Goal: Task Accomplishment & Management: Manage account settings

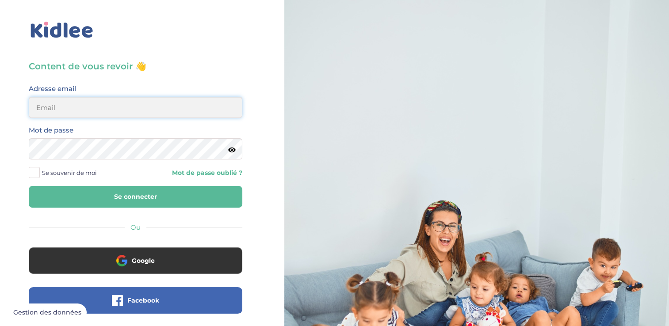
type input "[EMAIL_ADDRESS][DOMAIN_NAME]"
click at [233, 151] on icon at bounding box center [232, 150] width 8 height 7
click at [233, 151] on icon at bounding box center [231, 150] width 8 height 7
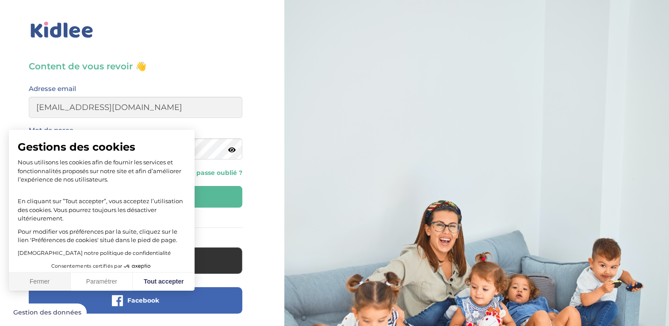
click at [40, 280] on button "Fermer" at bounding box center [40, 282] width 62 height 19
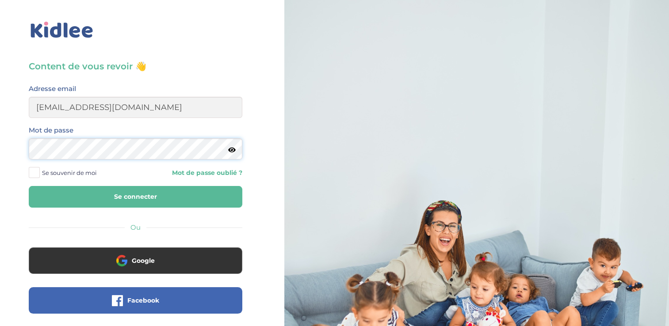
click at [0, 146] on html "Gestion des données × Mot de passe oublié ? Veuillez renseigner votre adresse e…" at bounding box center [334, 211] width 669 height 423
click at [207, 197] on button "Se connecter" at bounding box center [135, 197] width 213 height 22
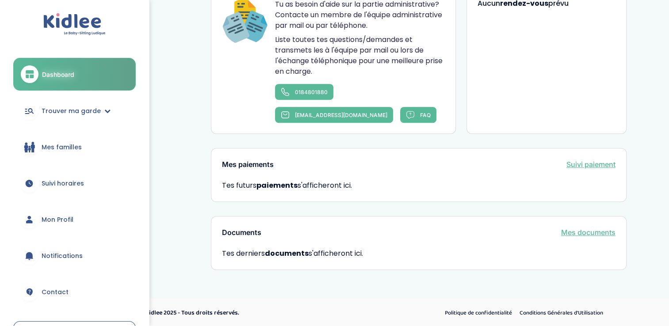
scroll to position [389, 0]
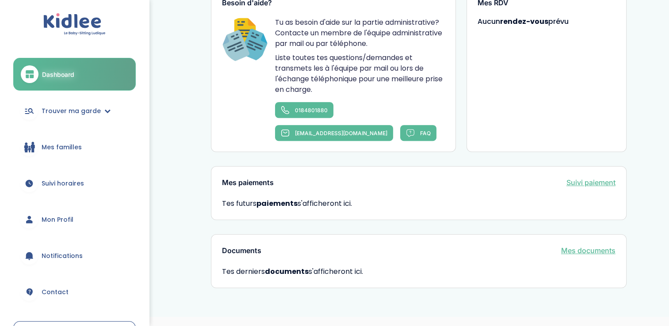
click at [60, 147] on span "Mes familles" at bounding box center [62, 147] width 40 height 9
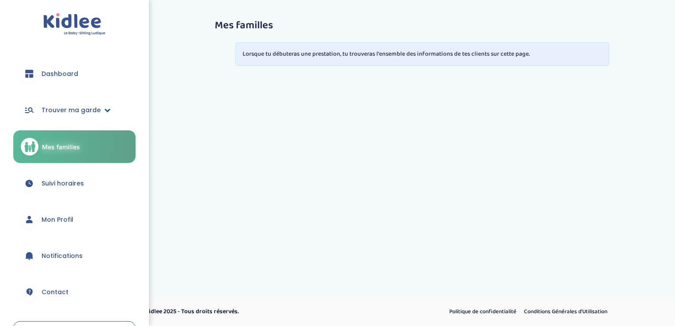
click at [89, 108] on span "Trouver ma garde" at bounding box center [71, 110] width 59 height 9
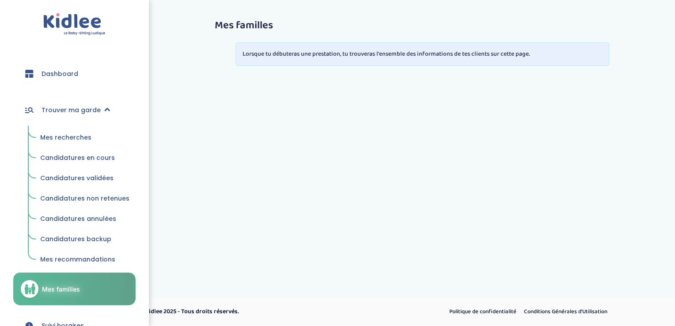
click at [69, 142] on link "Mes recherches" at bounding box center [85, 138] width 102 height 17
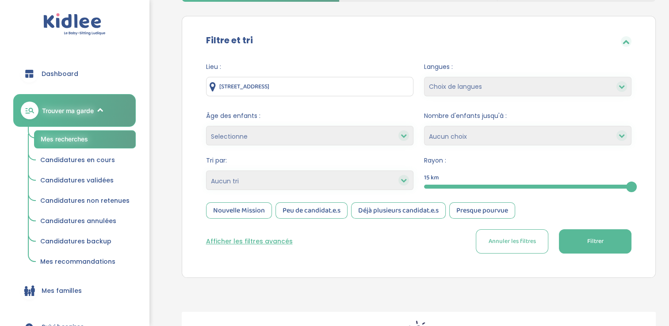
scroll to position [72, 0]
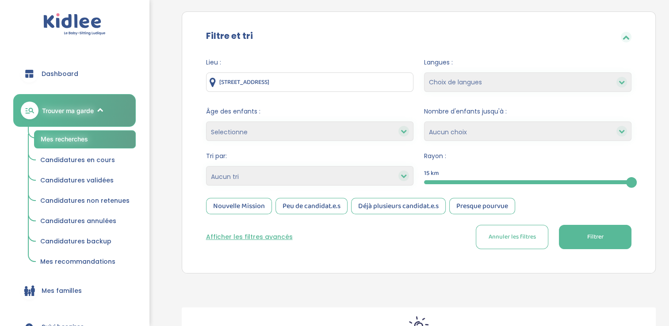
click at [585, 239] on button "Filtrer" at bounding box center [595, 237] width 72 height 24
click at [393, 80] on input "15 Rue des Petits Prés, 91470 Limours, France" at bounding box center [309, 81] width 207 height 19
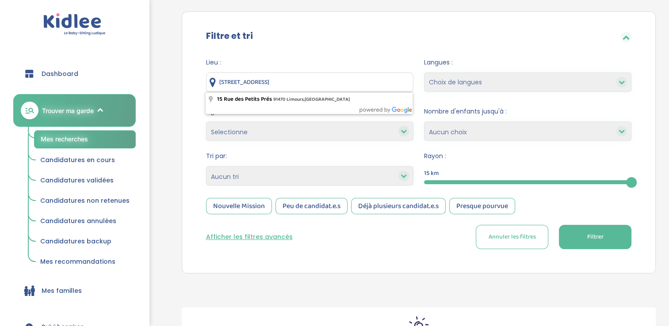
drag, startPoint x: 393, startPoint y: 80, endPoint x: 157, endPoint y: 68, distance: 236.3
click at [157, 68] on div "Besoin d'aide? Mes recherches Mes candidatures Mes recommandations Besoin d'aid…" at bounding box center [410, 160] width 532 height 453
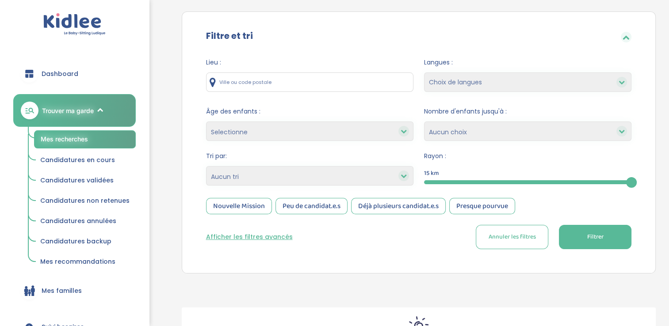
type input "p"
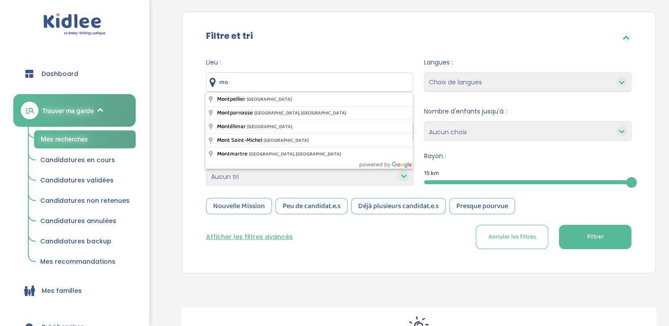
type input "m"
type input "Moissy-Cramayel, France"
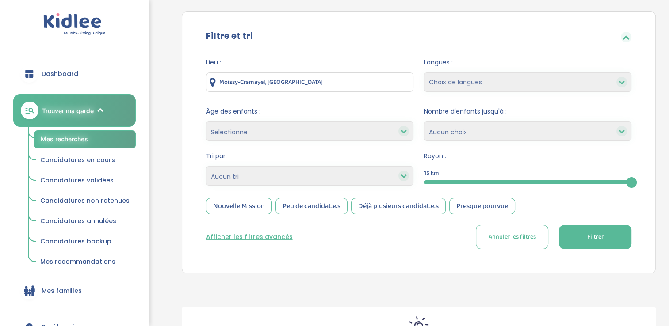
click at [601, 240] on span "Filtrer" at bounding box center [595, 236] width 16 height 9
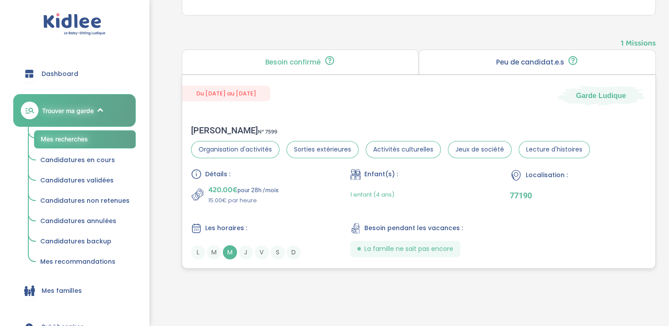
scroll to position [327, 0]
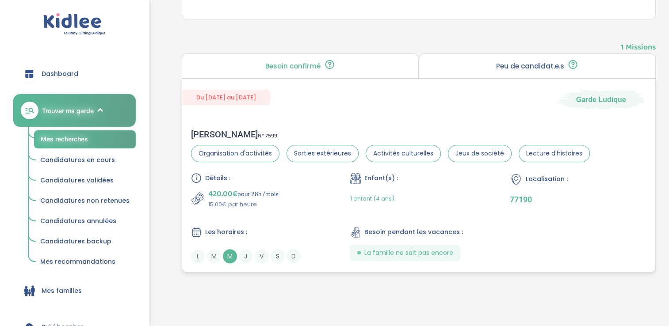
click at [232, 254] on span "M" at bounding box center [230, 256] width 14 height 14
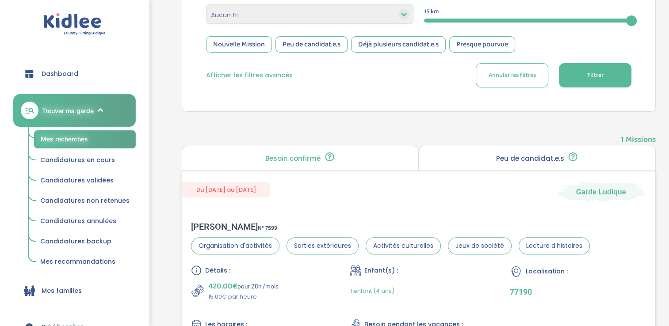
scroll to position [223, 0]
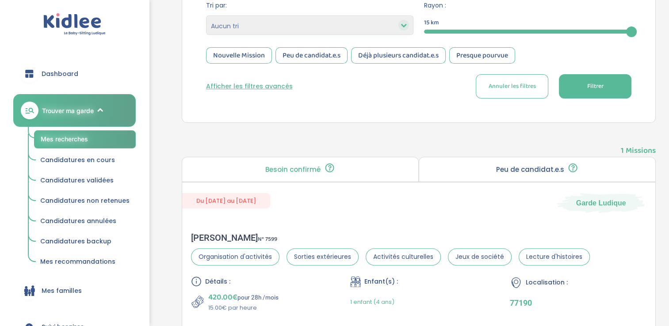
click at [64, 73] on span "Dashboard" at bounding box center [60, 73] width 37 height 9
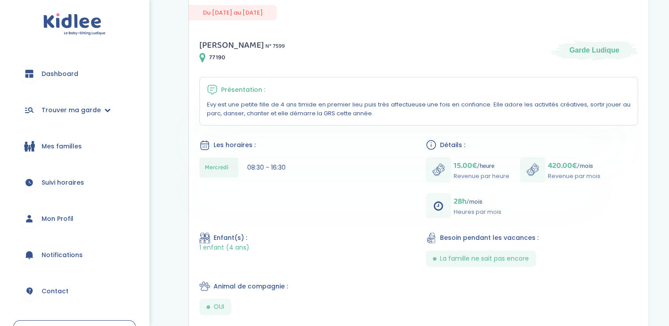
scroll to position [132, 0]
click at [373, 190] on div "[PERSON_NAME] N° 7599 77190 Garde Ludique Présentation : Evy est une petite fil…" at bounding box center [419, 274] width 460 height 497
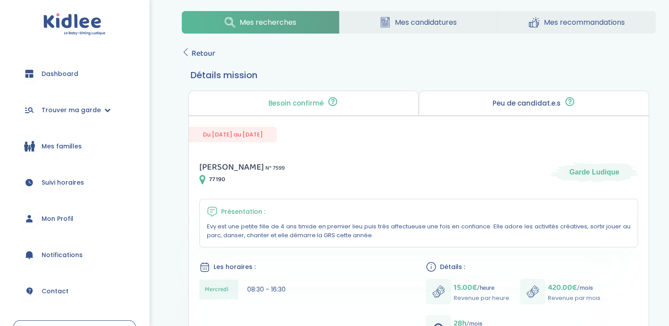
scroll to position [0, 0]
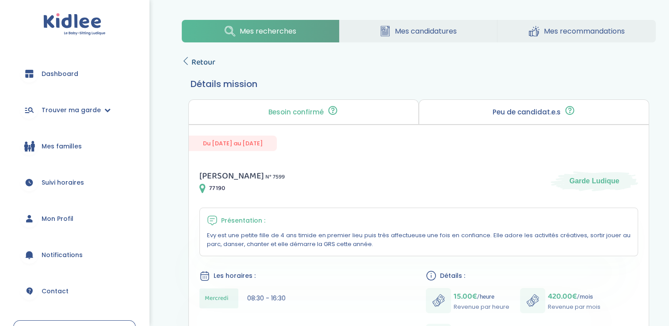
click at [199, 65] on span "Retour" at bounding box center [203, 62] width 24 height 12
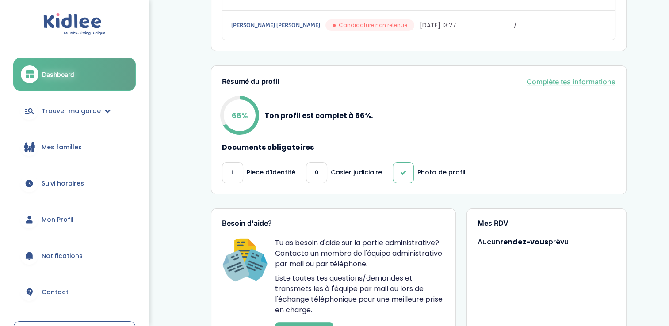
scroll to position [178, 0]
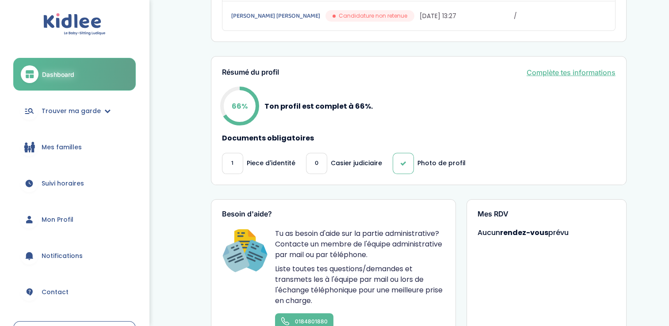
click at [312, 163] on div "0" at bounding box center [316, 163] width 21 height 21
click at [343, 162] on p "Casier judiciaire" at bounding box center [356, 163] width 51 height 9
click at [562, 70] on link "Complète tes informations" at bounding box center [570, 72] width 89 height 11
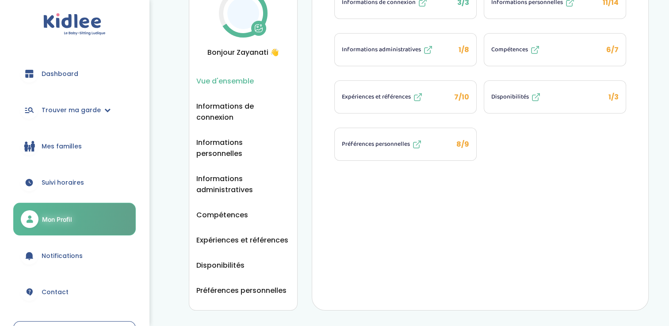
scroll to position [57, 0]
click at [394, 45] on span "Informations administratives" at bounding box center [381, 49] width 79 height 9
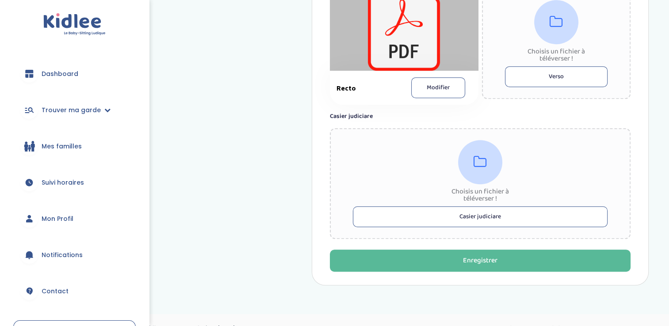
scroll to position [541, 0]
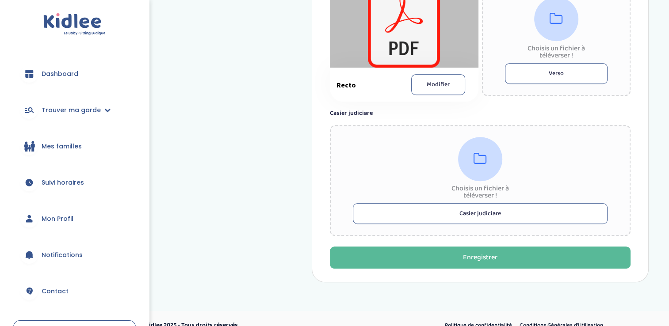
click at [507, 206] on button "Casier judiciare" at bounding box center [480, 213] width 255 height 21
click at [421, 215] on button "Casier judiciare" at bounding box center [480, 213] width 255 height 21
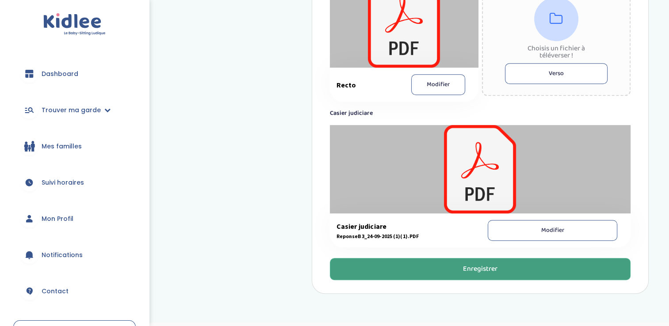
click at [482, 264] on div "Enregistrer" at bounding box center [480, 269] width 34 height 10
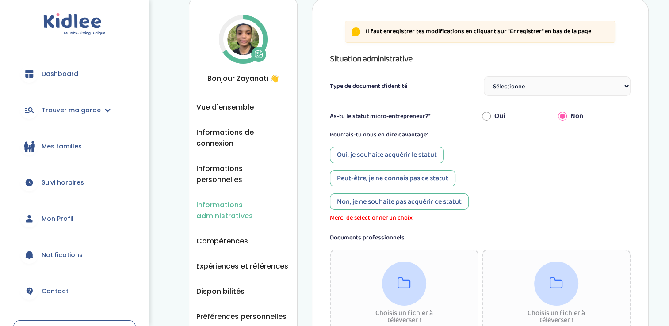
scroll to position [28, 0]
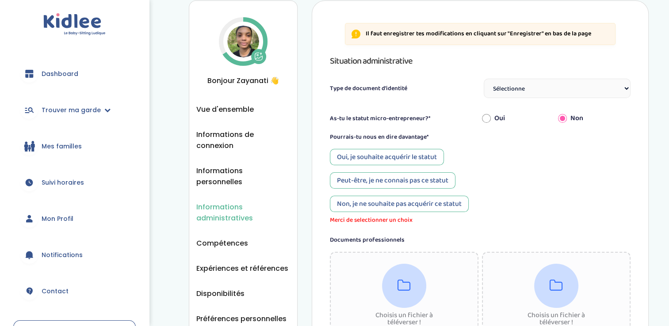
click at [488, 117] on input "Oui" at bounding box center [486, 118] width 9 height 19
radio input "true"
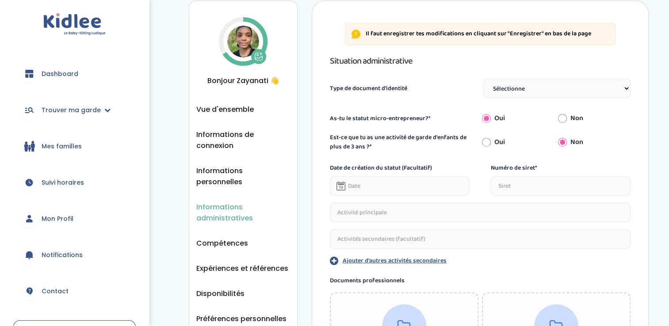
click at [489, 137] on input "Oui" at bounding box center [486, 142] width 9 height 19
radio input "true"
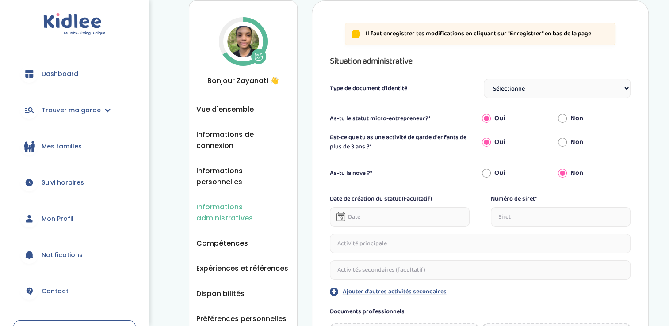
click at [485, 140] on input "Oui" at bounding box center [486, 142] width 9 height 19
click at [564, 142] on input "Non" at bounding box center [562, 142] width 9 height 19
radio input "true"
radio input "false"
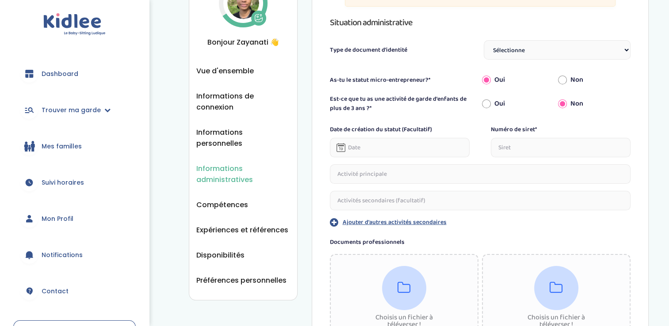
scroll to position [67, 0]
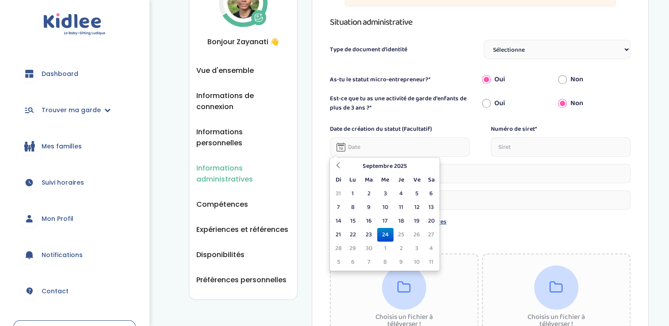
click at [396, 147] on input "text" at bounding box center [400, 146] width 140 height 19
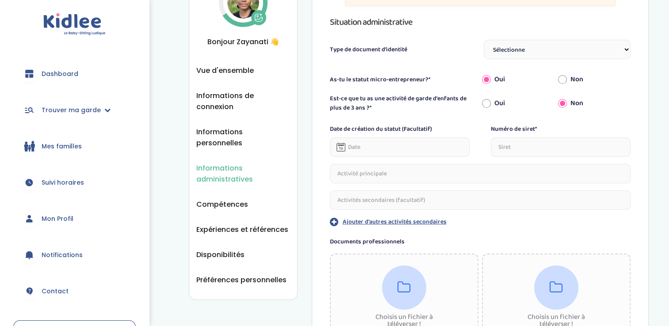
click at [525, 151] on input "text" at bounding box center [561, 146] width 140 height 19
type input "92047807000021"
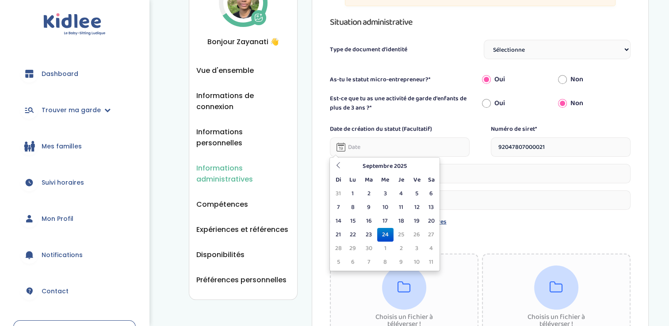
click at [398, 147] on input "text" at bounding box center [400, 146] width 140 height 19
click at [339, 170] on th at bounding box center [337, 167] width 13 height 14
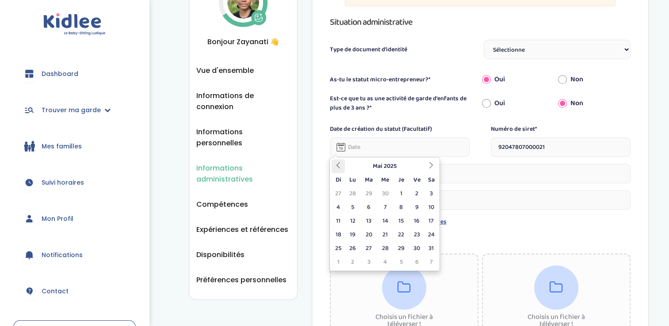
click at [339, 170] on th at bounding box center [337, 167] width 13 height 14
click at [399, 165] on th "Avril 2025" at bounding box center [385, 167] width 80 height 14
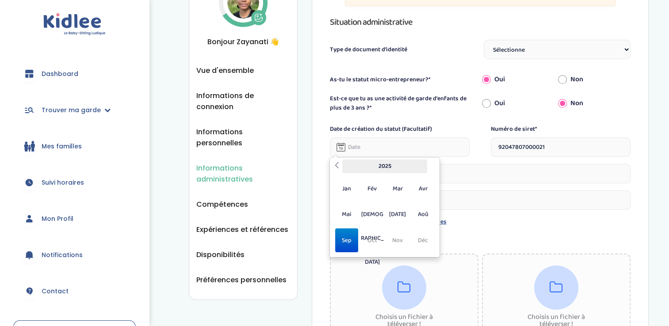
click at [390, 172] on th "2025" at bounding box center [384, 167] width 85 height 14
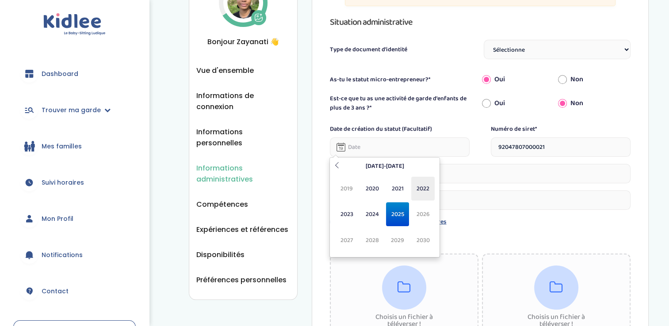
click at [419, 185] on span "2022" at bounding box center [422, 189] width 23 height 24
click at [373, 239] on span "Oct" at bounding box center [371, 241] width 23 height 24
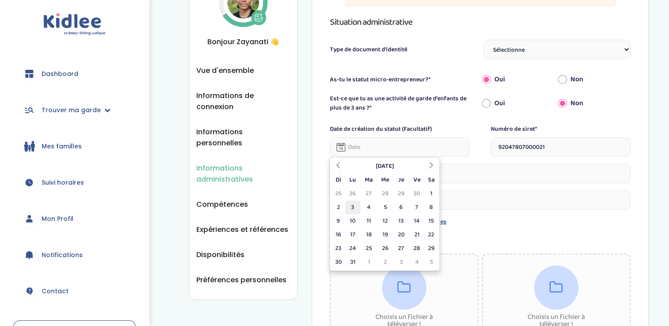
click at [354, 203] on td "3" at bounding box center [352, 208] width 15 height 14
type input "03-10-2022"
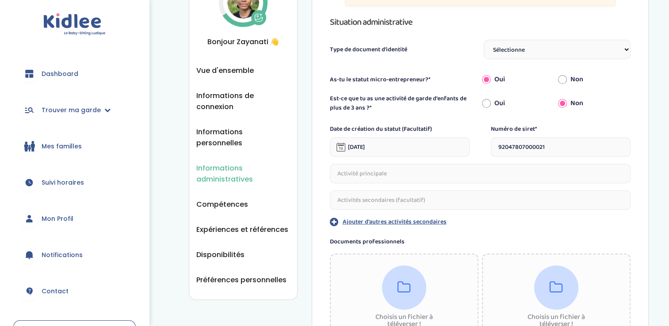
click at [497, 175] on input "text" at bounding box center [480, 173] width 301 height 19
type input "m"
type input "%"
type input "Mènage"
click at [482, 205] on input "text" at bounding box center [480, 199] width 301 height 19
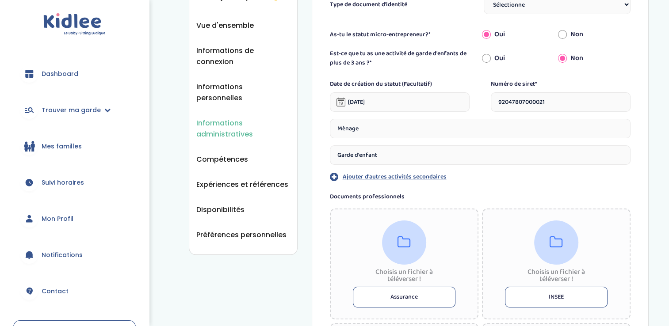
scroll to position [111, 0]
type input "Garde d'enfant"
drag, startPoint x: 412, startPoint y: 135, endPoint x: 323, endPoint y: 129, distance: 90.0
type input "Garde d'enfant (2ans à 13ans)"
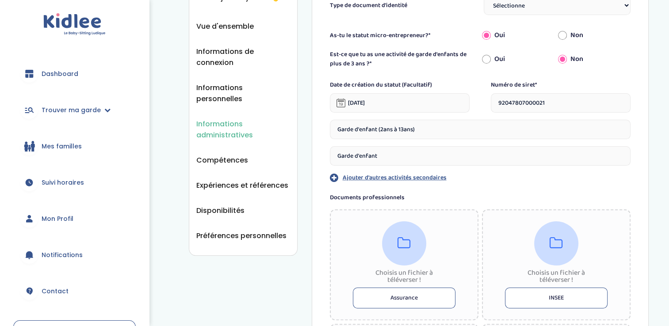
click at [387, 164] on input "Garde d'enfant" at bounding box center [480, 155] width 301 height 19
drag, startPoint x: 387, startPoint y: 164, endPoint x: 249, endPoint y: 158, distance: 137.6
click at [346, 153] on input "Mènage" at bounding box center [480, 155] width 301 height 19
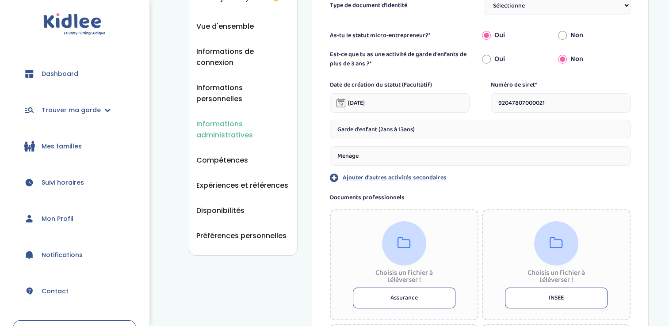
type input "Menage"
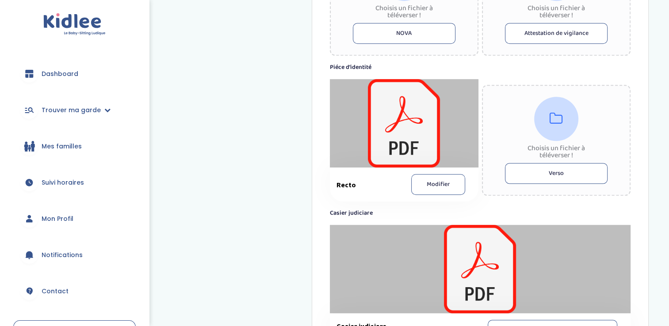
scroll to position [613, 0]
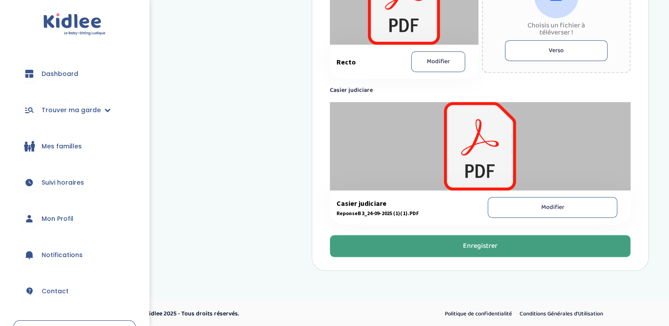
click at [474, 241] on div "Enregistrer" at bounding box center [480, 246] width 34 height 10
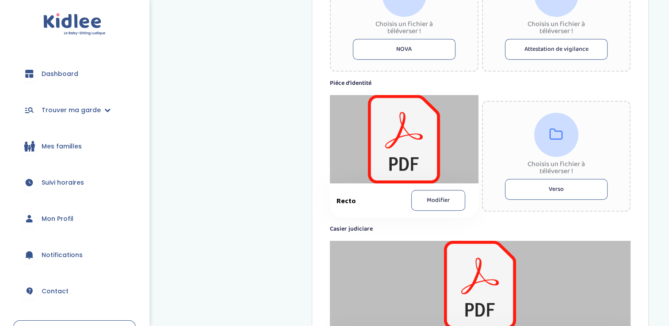
scroll to position [495, 0]
click at [453, 194] on button "Modifier" at bounding box center [438, 200] width 54 height 21
click at [537, 192] on button "Verso" at bounding box center [556, 189] width 103 height 21
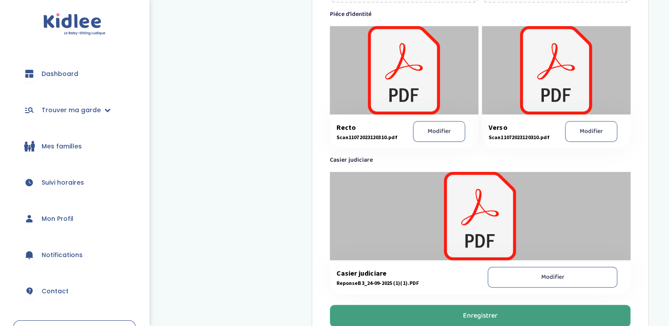
scroll to position [633, 0]
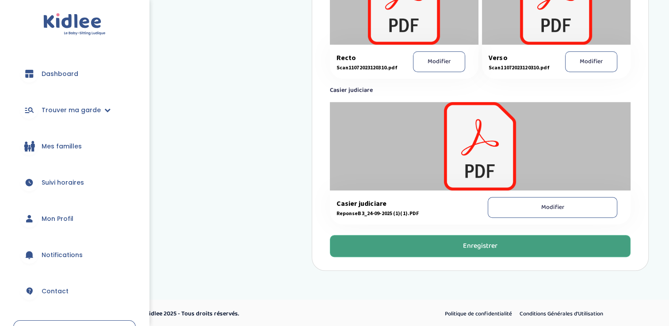
click at [499, 244] on button "Enregistrer" at bounding box center [480, 246] width 301 height 22
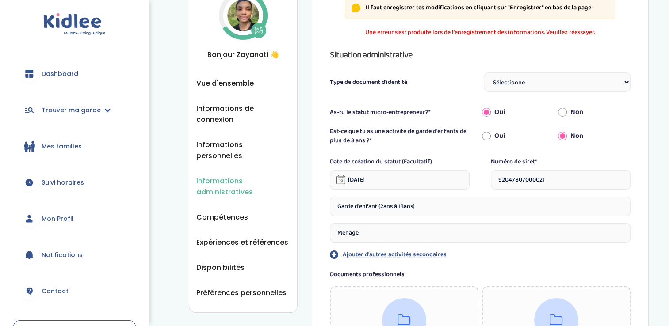
scroll to position [0, 0]
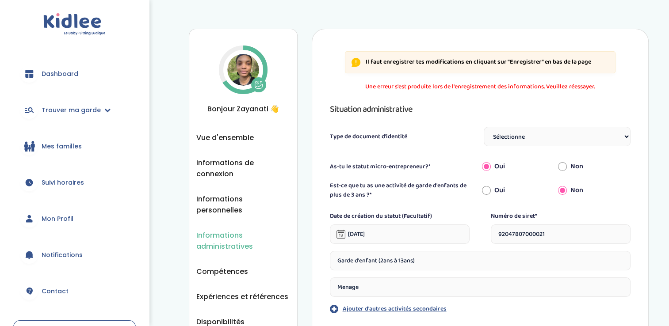
click at [257, 86] on icon at bounding box center [258, 84] width 9 height 9
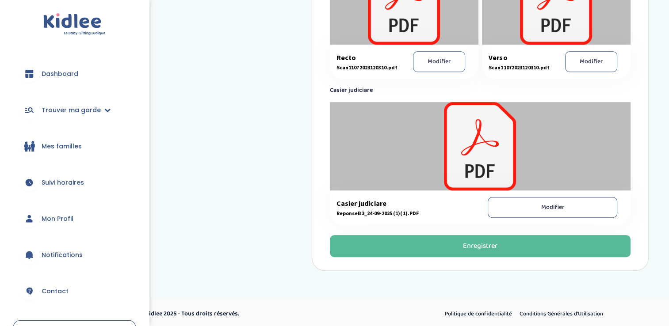
scroll to position [605, 0]
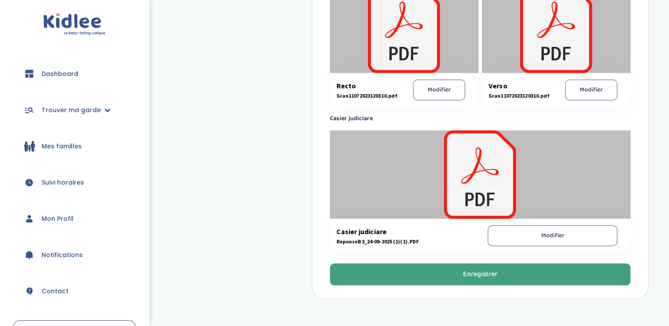
click at [382, 274] on button "Enregistrer" at bounding box center [480, 274] width 301 height 22
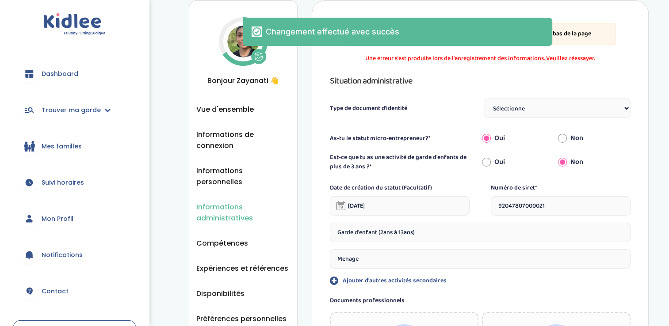
scroll to position [44, 0]
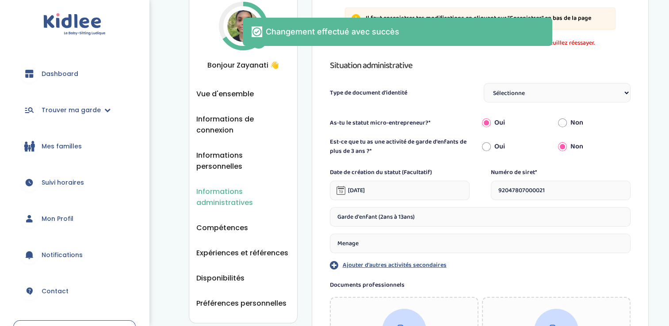
click at [48, 75] on span "Dashboard" at bounding box center [60, 73] width 37 height 9
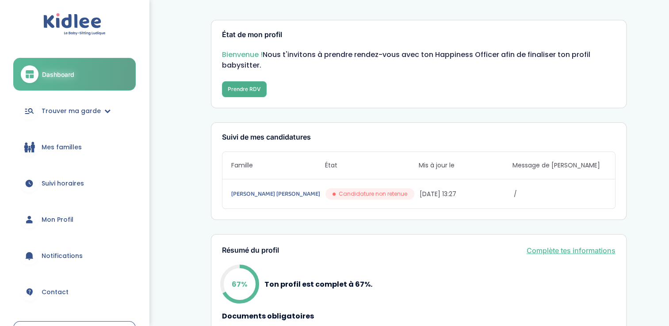
click at [238, 85] on button "Prendre RDV" at bounding box center [244, 89] width 45 height 16
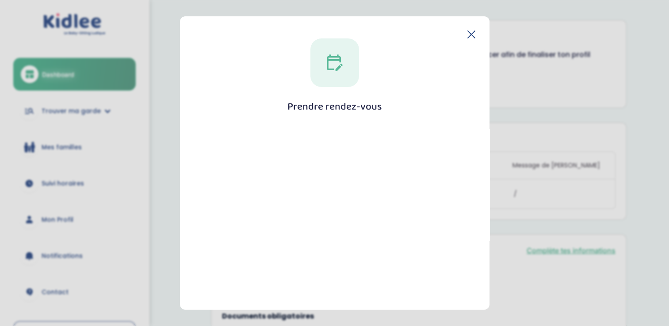
click at [372, 70] on div "Prendre rendez-vous Fermer" at bounding box center [334, 278] width 281 height 480
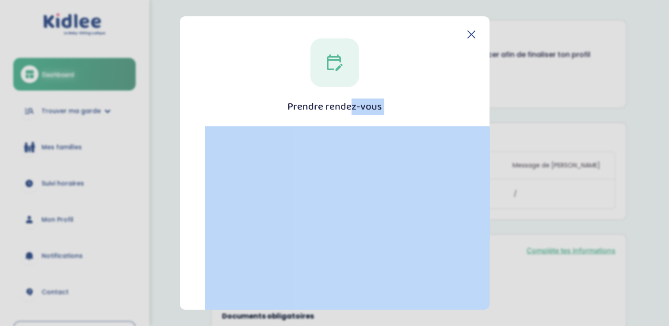
drag, startPoint x: 324, startPoint y: 80, endPoint x: 330, endPoint y: 134, distance: 54.3
click at [133, 110] on section "Prendre rendez-vous Fermer" at bounding box center [334, 163] width 669 height 326
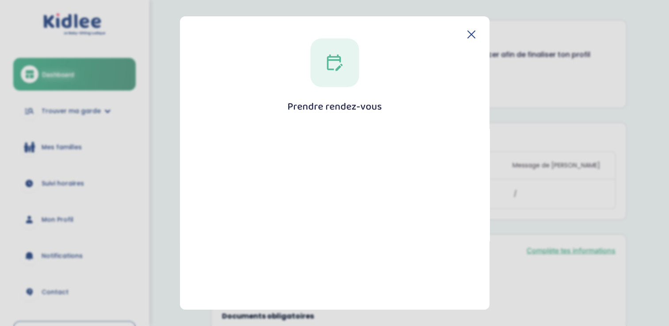
click at [469, 33] on icon at bounding box center [471, 34] width 7 height 7
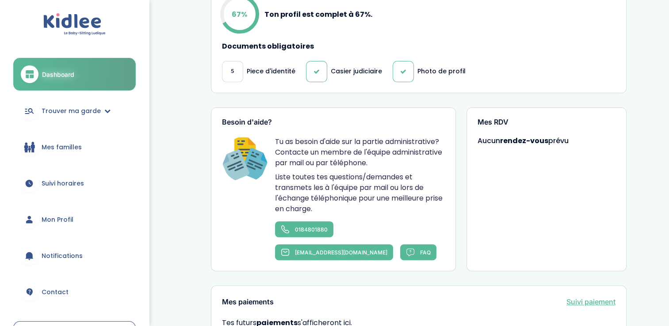
scroll to position [271, 0]
click at [234, 72] on div "5" at bounding box center [232, 71] width 21 height 21
click at [278, 71] on p "Piece d'identité" at bounding box center [271, 70] width 49 height 9
click at [63, 219] on span "Mon Profil" at bounding box center [58, 219] width 32 height 9
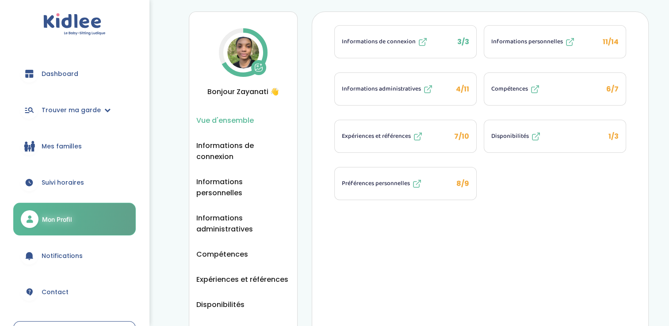
scroll to position [18, 0]
click at [228, 212] on span "Informations administratives" at bounding box center [243, 223] width 94 height 22
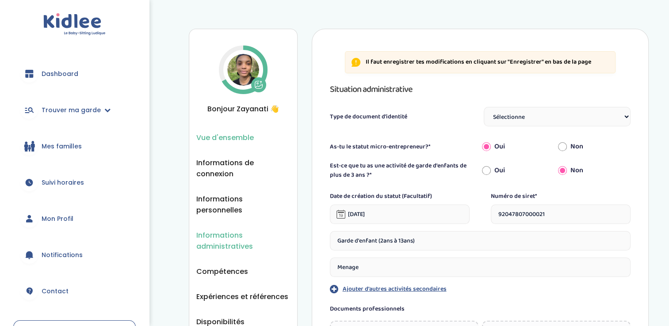
click at [235, 133] on span "Vue d'ensemble" at bounding box center [224, 137] width 57 height 11
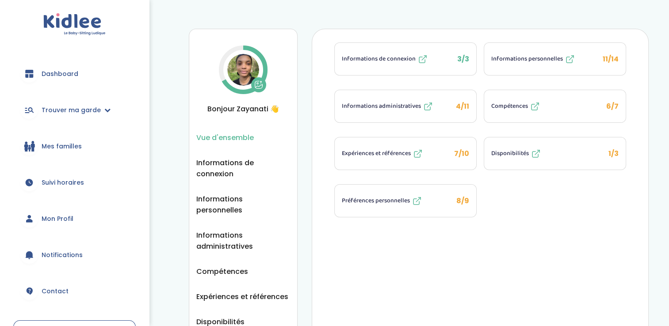
click at [509, 105] on span "Compétences" at bounding box center [509, 106] width 37 height 9
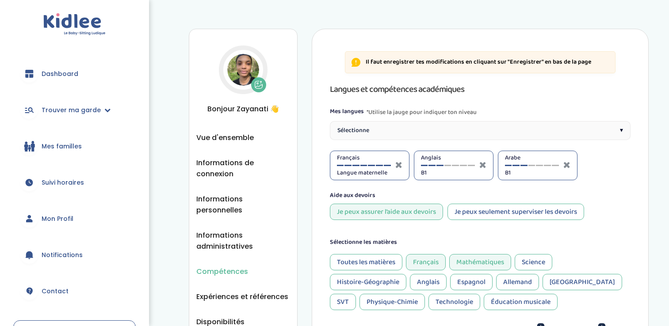
select select "3eme"
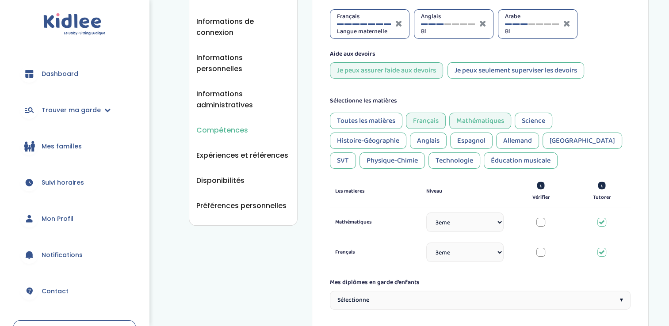
scroll to position [144, 0]
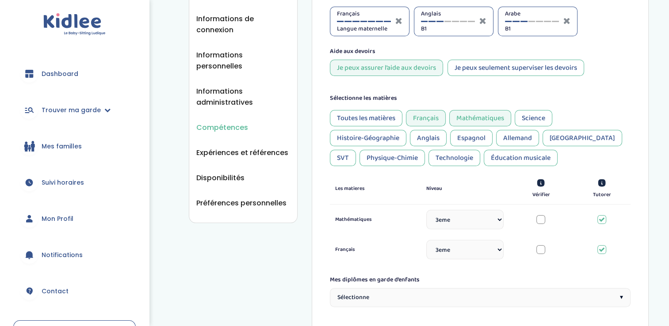
click at [493, 251] on select "Sélectionne CP CE1 CE2 CM1 CM2 6eme 5eme 4eme 3eme Seconde Prémière Terminale" at bounding box center [464, 249] width 77 height 19
click at [453, 271] on div "Langues et compétences académiques Mes langues *Utilise la jauge pour indiquer …" at bounding box center [480, 286] width 301 height 697
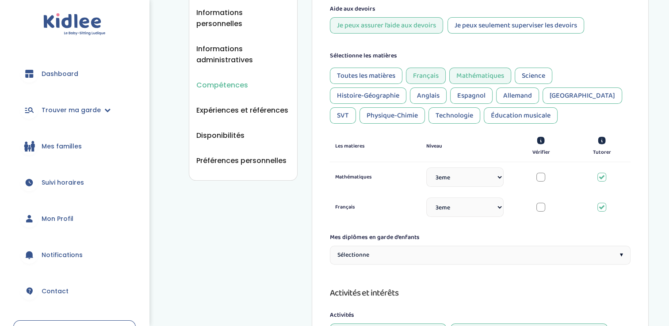
scroll to position [187, 0]
click at [504, 250] on div "Sélectionne ▾" at bounding box center [480, 254] width 301 height 19
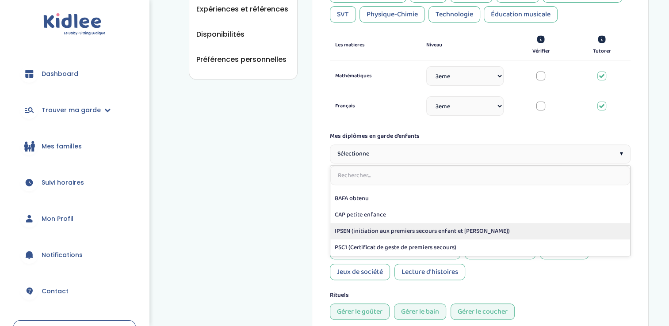
scroll to position [0, 0]
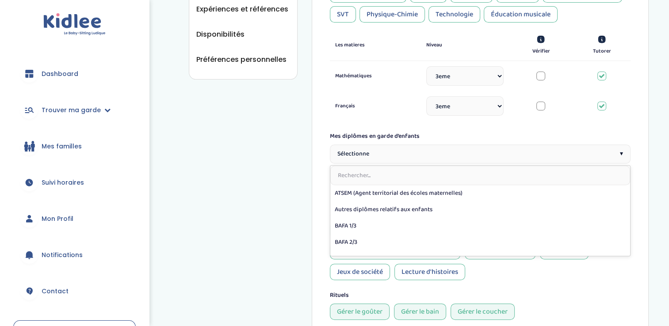
click at [276, 224] on div "Compétences Vue d'ensemble Informations de connexion Informations personnelles …" at bounding box center [419, 143] width 460 height 804
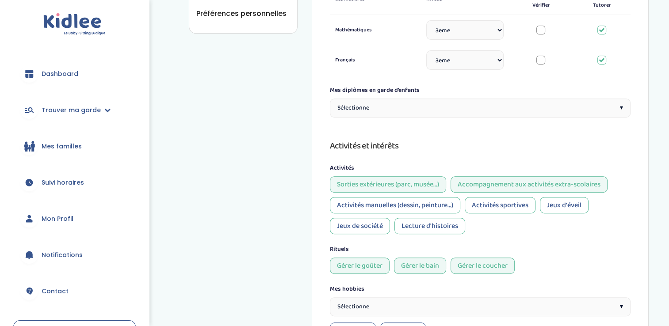
scroll to position [349, 0]
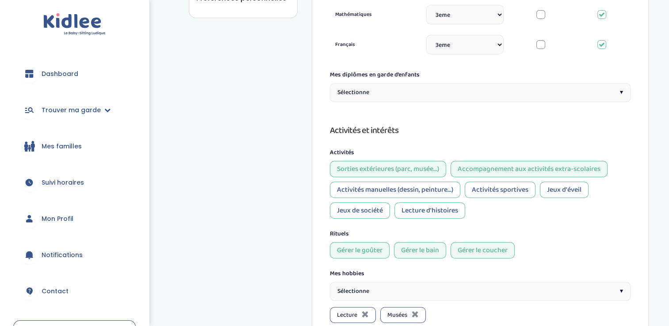
click at [499, 189] on div "Activités sportives" at bounding box center [500, 190] width 71 height 16
click at [457, 210] on div "Lecture d'histoires" at bounding box center [429, 210] width 71 height 16
click at [440, 196] on div "Activités manuelles (dessin, peinture...)" at bounding box center [395, 190] width 130 height 16
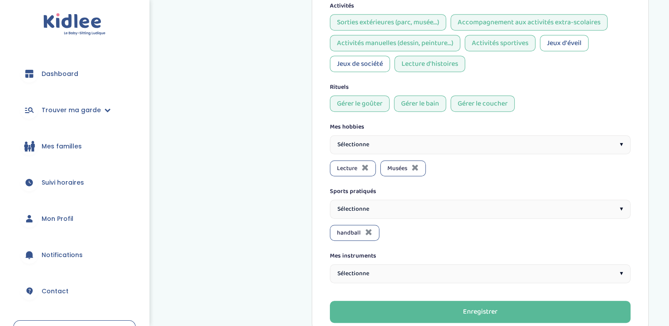
scroll to position [498, 0]
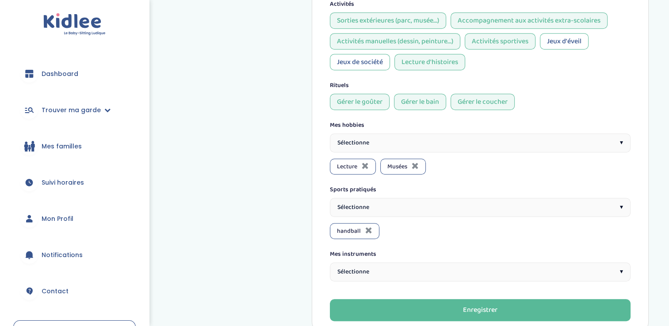
click at [562, 145] on div "Sélectionne ▾" at bounding box center [480, 142] width 301 height 19
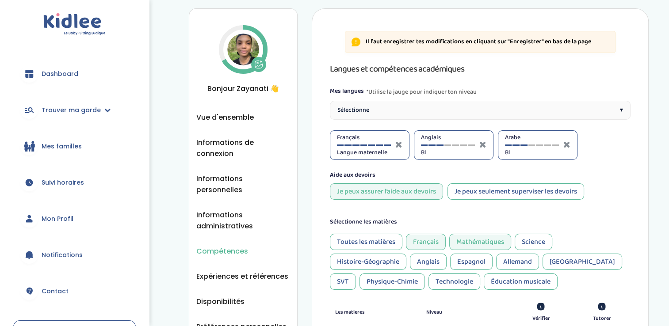
scroll to position [0, 0]
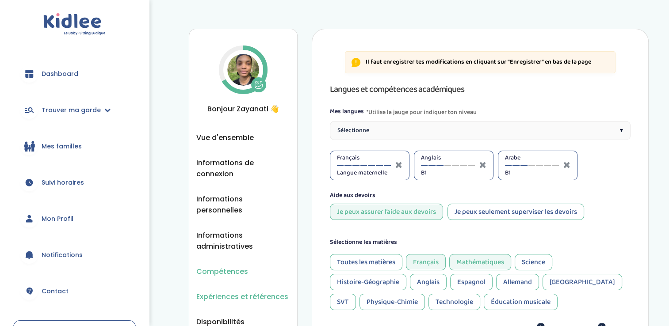
click at [281, 291] on span "Expériences et références" at bounding box center [242, 296] width 92 height 11
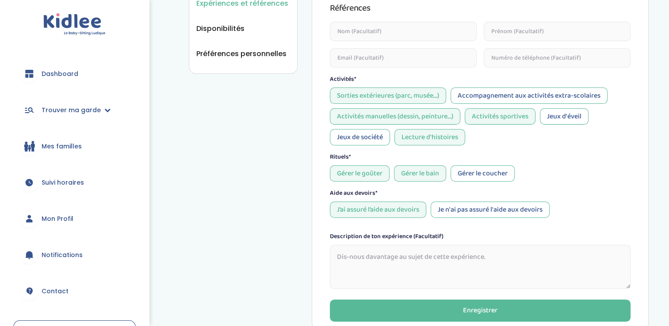
scroll to position [293, 0]
click at [521, 121] on div "Activités sportives" at bounding box center [500, 117] width 71 height 16
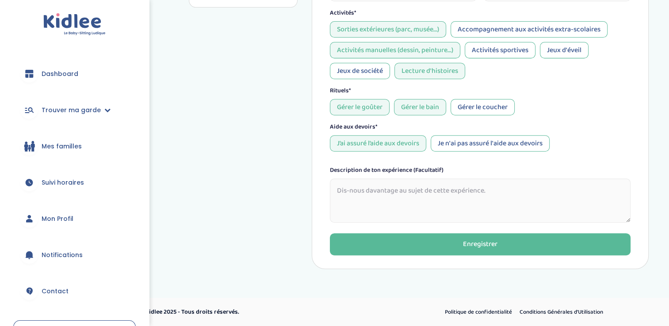
click at [491, 110] on div "Gérer le coucher" at bounding box center [482, 107] width 64 height 16
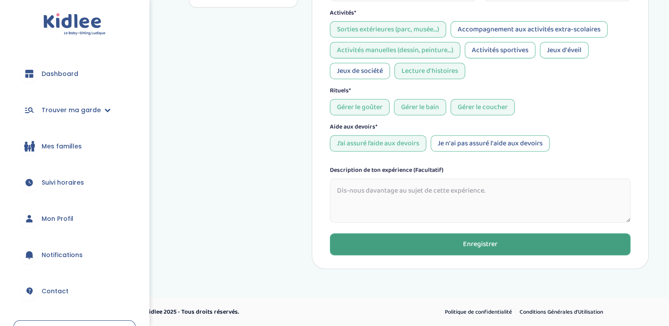
click at [463, 249] on div "Enregistrer" at bounding box center [480, 245] width 34 height 10
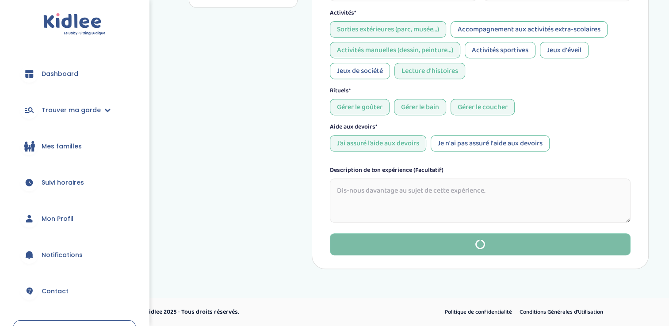
type textarea "null"
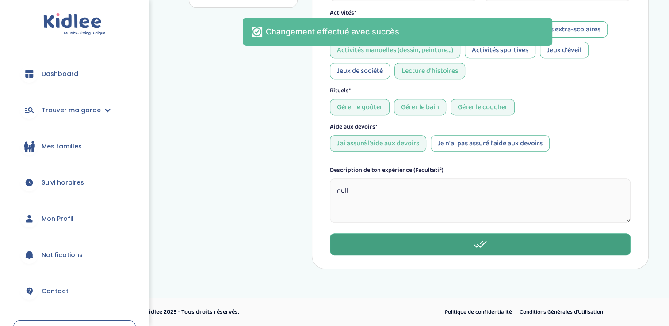
drag, startPoint x: 390, startPoint y: 189, endPoint x: 247, endPoint y: 215, distance: 145.5
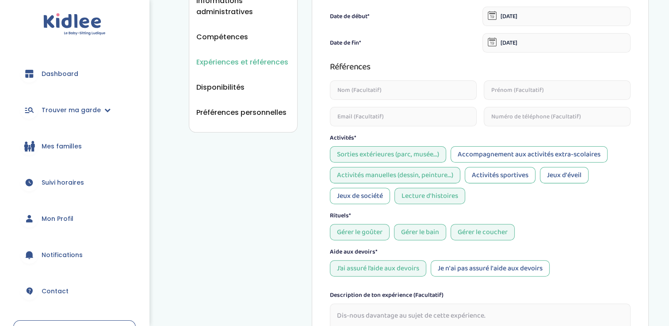
scroll to position [235, 0]
click at [355, 321] on textarea "Experience" at bounding box center [480, 325] width 301 height 44
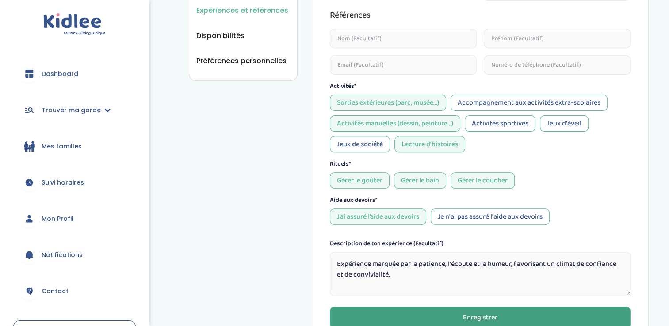
scroll to position [287, 0]
click at [489, 263] on textarea "Expérience marquée par la patience, l'écoute et la humeur, favorisant un climat…" at bounding box center [480, 273] width 301 height 44
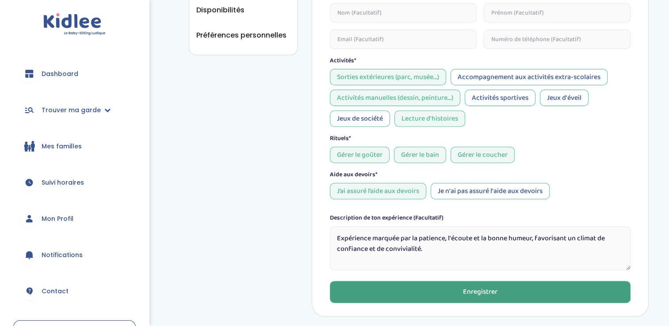
scroll to position [306, 0]
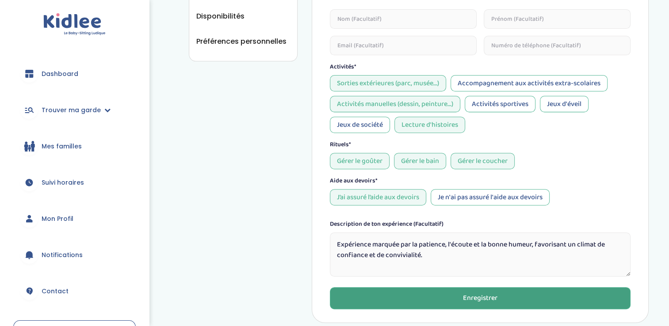
type textarea "Expérience marquée par la patience, l'écoute et la bonne humeur, favorisant un …"
click at [559, 77] on div "Accompagnement aux activités extra-scolaires" at bounding box center [528, 83] width 157 height 16
click at [525, 84] on div "Accompagnement aux activités extra-scolaires" at bounding box center [528, 83] width 157 height 16
click at [478, 103] on div "Activités sportives" at bounding box center [500, 104] width 71 height 16
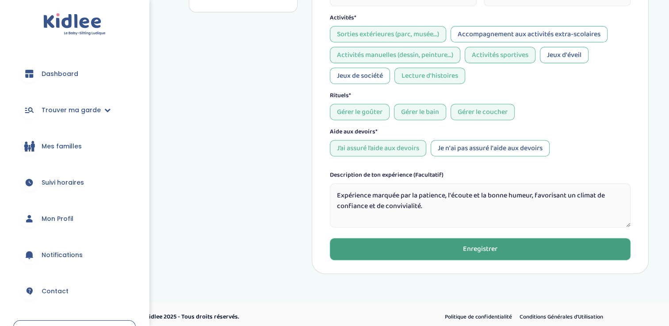
scroll to position [355, 0]
click at [499, 248] on button "Enregistrer" at bounding box center [480, 249] width 301 height 22
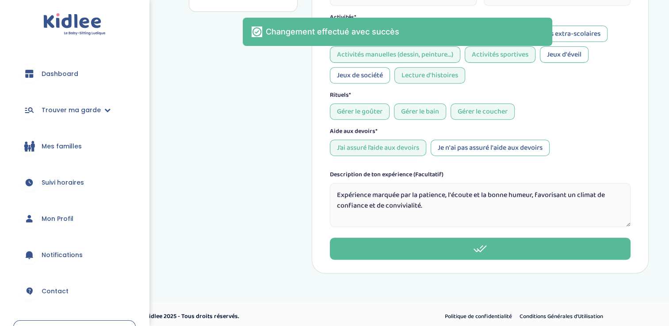
click at [45, 79] on link "Dashboard" at bounding box center [74, 74] width 122 height 32
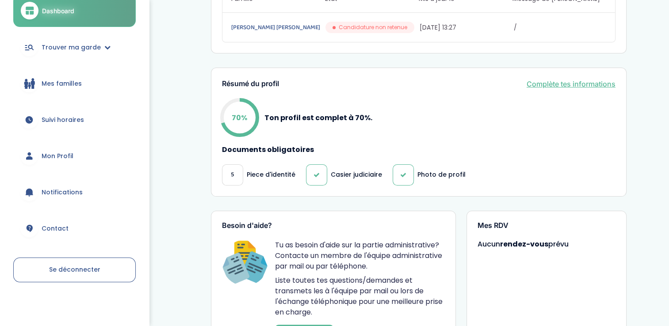
scroll to position [144, 0]
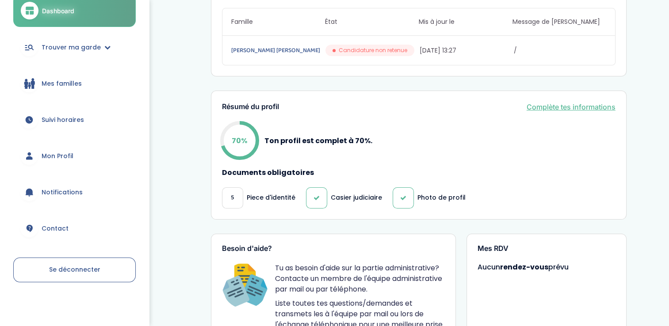
click at [573, 103] on link "Complète tes informations" at bounding box center [570, 107] width 89 height 11
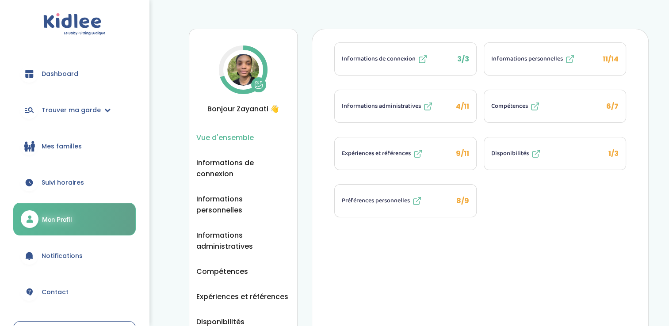
click at [520, 57] on span "Informations personnelles" at bounding box center [527, 58] width 72 height 9
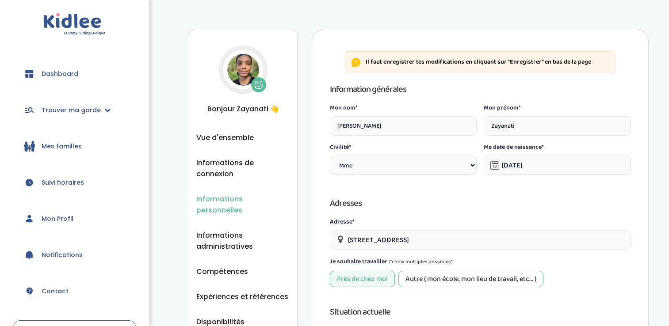
select select "1"
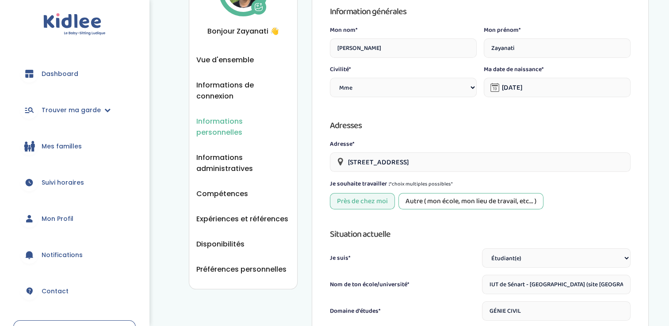
scroll to position [81, 0]
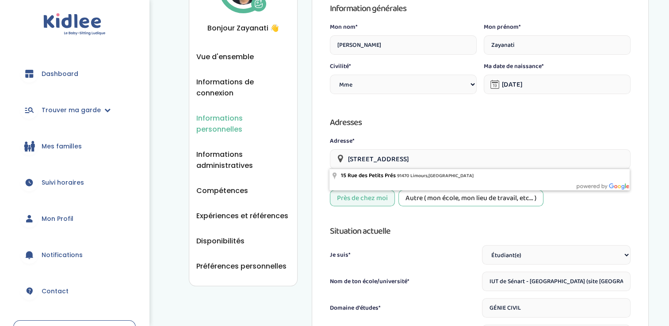
drag, startPoint x: 504, startPoint y: 158, endPoint x: 106, endPoint y: 162, distance: 398.3
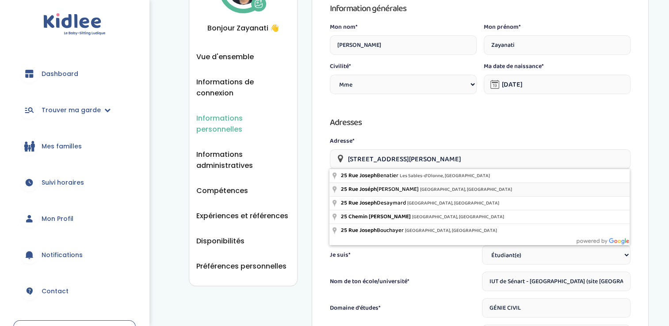
type input "25 Rue Joséphine Baker, La Norville, France"
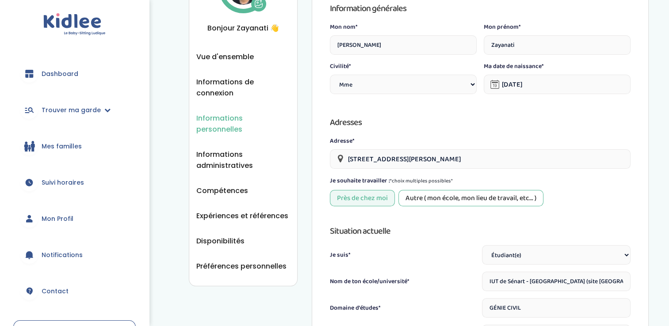
click at [479, 198] on div "Autre ( mon école, mon lieu de travail, etc... )" at bounding box center [470, 198] width 145 height 16
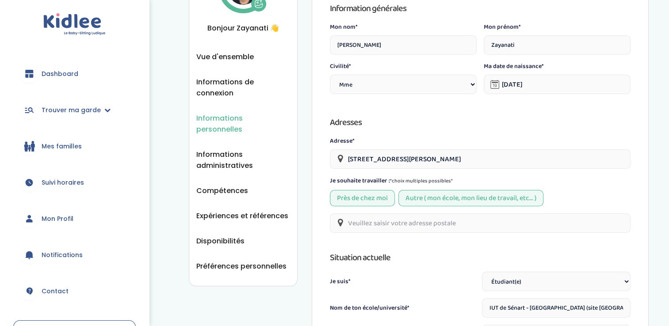
click at [446, 225] on input "text" at bounding box center [480, 222] width 301 height 19
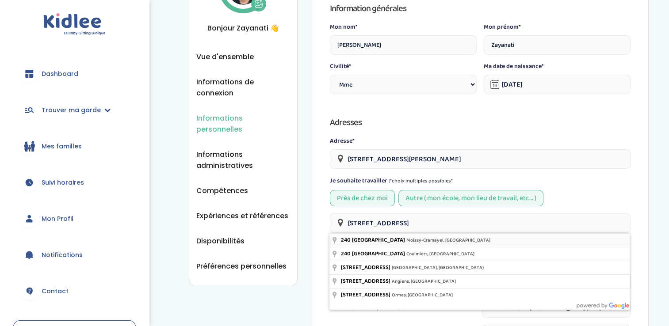
type input "240 Rue de la Motte, Moissy-Cramayel, France"
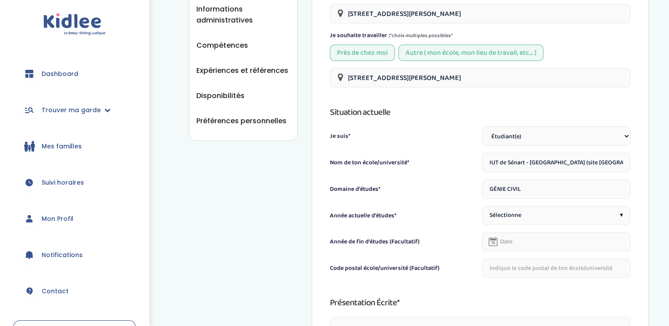
scroll to position [226, 0]
click at [550, 217] on div "Sélectionne ▾" at bounding box center [556, 215] width 149 height 19
click at [519, 210] on div "DUT ▾" at bounding box center [556, 215] width 149 height 19
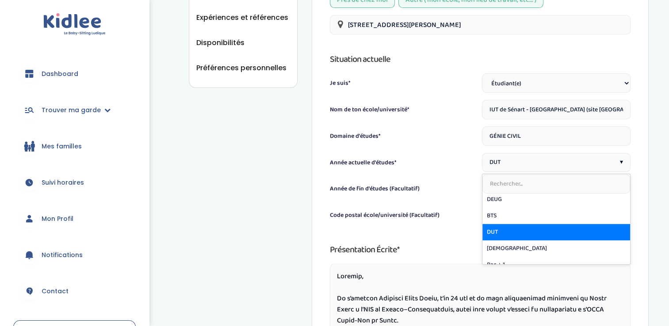
scroll to position [54, 0]
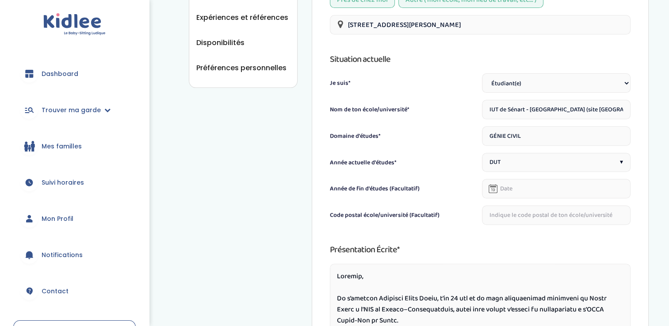
click at [516, 188] on input "text" at bounding box center [556, 188] width 149 height 19
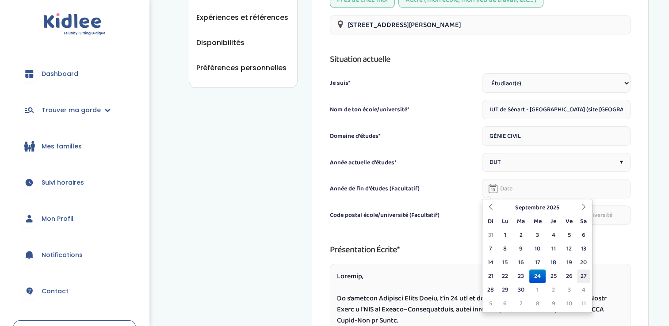
click at [583, 276] on td "27" at bounding box center [583, 277] width 13 height 14
type input "27-09-2025"
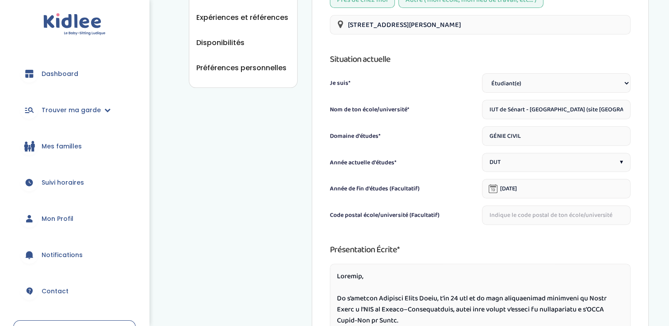
click at [506, 213] on input "text" at bounding box center [556, 215] width 149 height 19
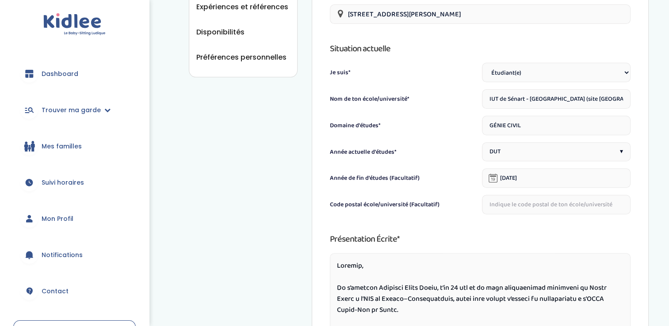
scroll to position [291, 0]
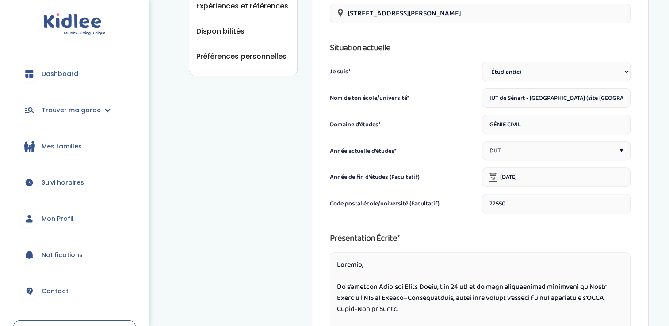
type input "77550"
click at [537, 222] on div "Information générales Mon nom* BOINA HADJI Mon prénom* Zayanati Civilité* Civil…" at bounding box center [480, 146] width 301 height 711
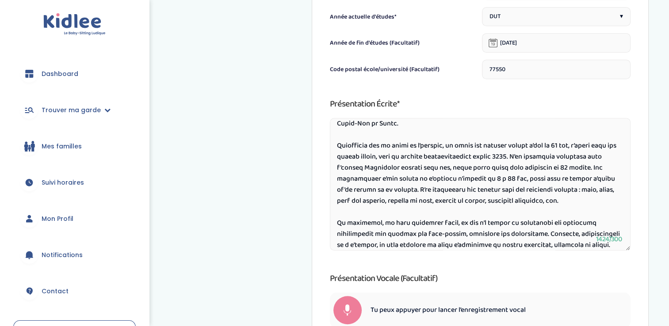
scroll to position [58, 0]
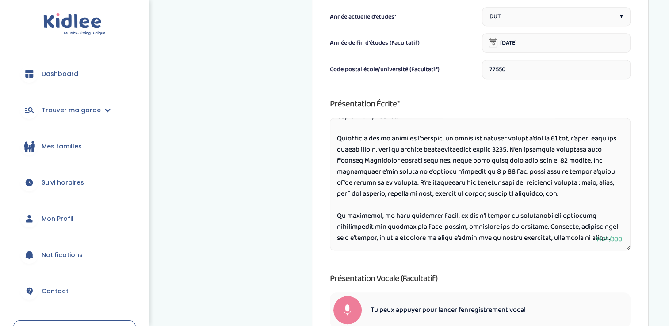
click at [537, 171] on textarea at bounding box center [480, 184] width 301 height 133
click at [586, 190] on textarea at bounding box center [480, 184] width 301 height 133
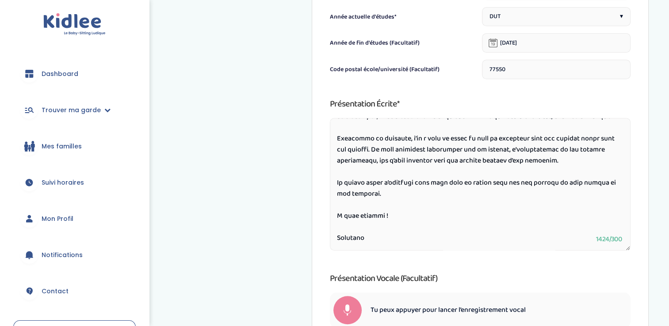
scroll to position [187, 0]
click at [412, 145] on textarea at bounding box center [480, 184] width 301 height 133
click at [535, 145] on textarea at bounding box center [480, 184] width 301 height 133
click at [586, 171] on textarea at bounding box center [480, 184] width 301 height 133
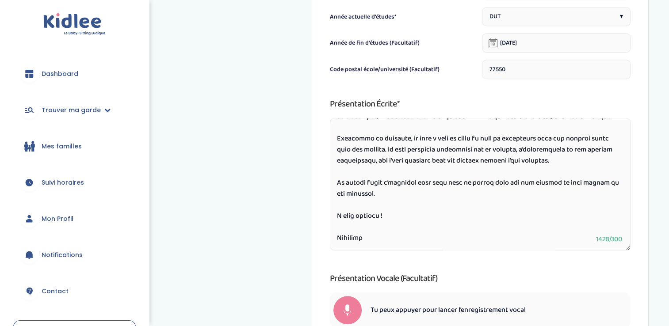
drag, startPoint x: 370, startPoint y: 241, endPoint x: 389, endPoint y: 215, distance: 32.5
click at [389, 215] on textarea at bounding box center [480, 184] width 301 height 133
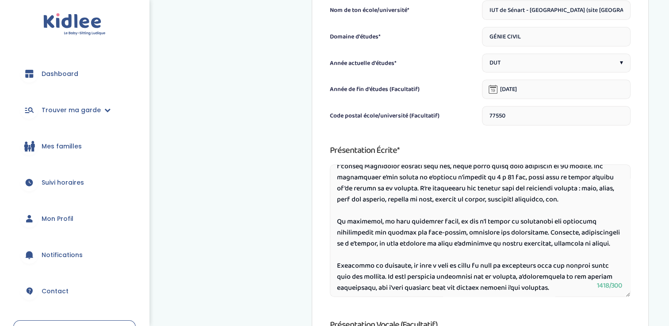
scroll to position [175, 0]
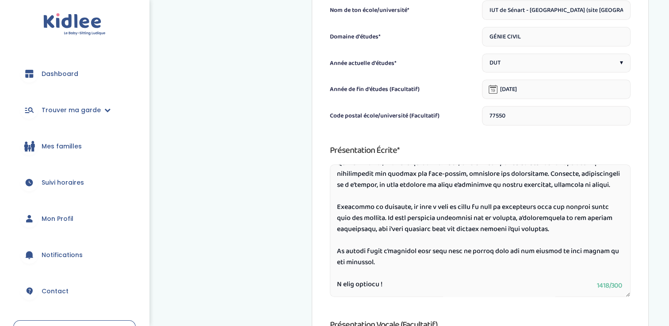
drag, startPoint x: 334, startPoint y: 175, endPoint x: 410, endPoint y: 287, distance: 135.6
click at [410, 287] on textarea at bounding box center [480, 230] width 301 height 133
drag, startPoint x: 409, startPoint y: 247, endPoint x: 386, endPoint y: 231, distance: 28.6
click at [386, 231] on textarea at bounding box center [480, 230] width 301 height 133
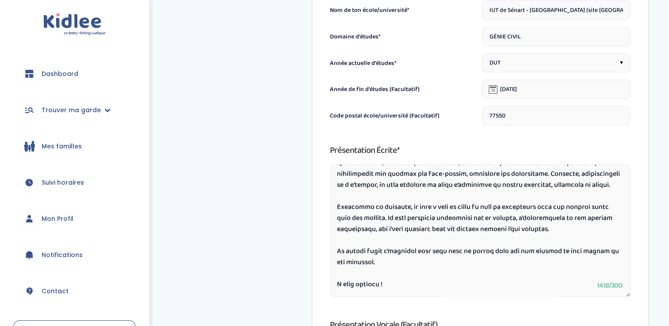
click at [368, 221] on textarea at bounding box center [480, 230] width 301 height 133
click at [366, 217] on textarea at bounding box center [480, 230] width 301 height 133
type textarea "Bonjour, Je m’appelle Zayanati Boina Hadji, j’ai 22 ans et je suis actuellement…"
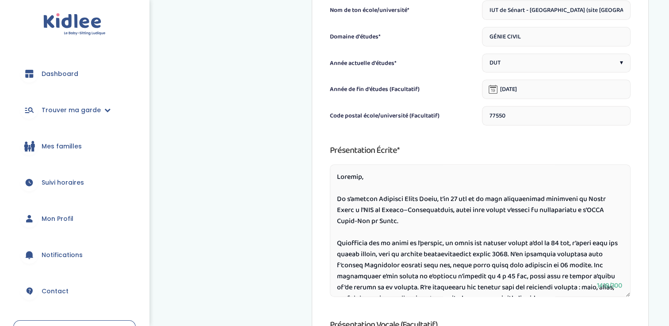
drag, startPoint x: 400, startPoint y: 286, endPoint x: 306, endPoint y: 79, distance: 227.3
click at [306, 79] on div "Informations personnelles Vue d'ensemble Informations de connexion Informations…" at bounding box center [419, 39] width 460 height 778
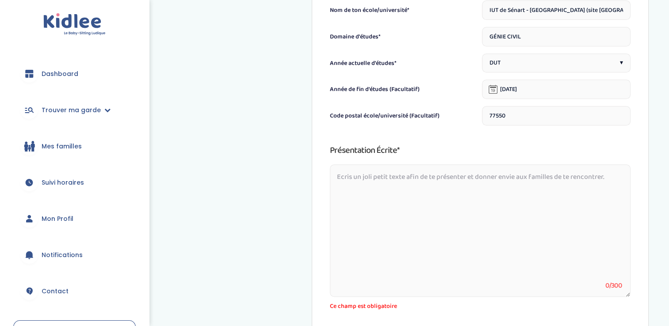
click at [414, 207] on textarea at bounding box center [480, 230] width 301 height 133
paste textarea "Bonjour, Je m’appelle Zayanati Boina Hadji, j’ai 22 ans et je suis étudiante en…"
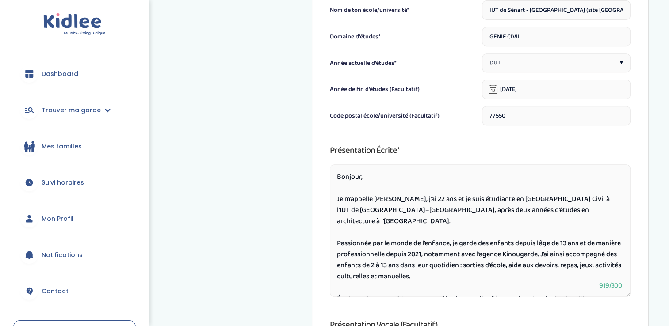
drag, startPoint x: 387, startPoint y: 292, endPoint x: 318, endPoint y: 154, distance: 153.8
click at [318, 154] on div "Il faut enregistrer tes modifications en cliquant sur "Enregistrer" en bas de l…" at bounding box center [480, 39] width 337 height 778
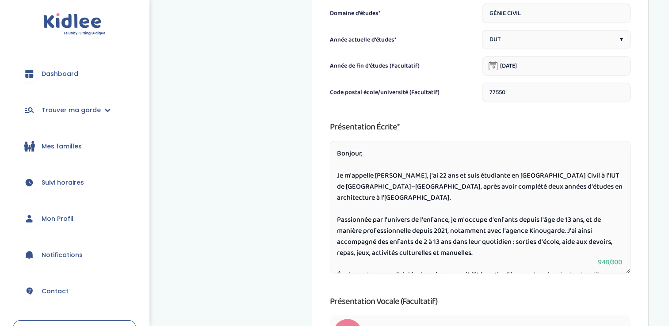
click at [457, 181] on textarea "Bonjour, Je m'appelle Zayanati Boina Hadji, j'ai 22 ans et suis étudiante en Gé…" at bounding box center [480, 207] width 301 height 133
click at [479, 181] on textarea "Bonjour, Je m'appelle Zayanati Boina Hadji, j'ai 23 ans et suis étudiante en Gé…" at bounding box center [480, 207] width 301 height 133
type textarea "Bonjour, Je m’appelle Zayanati Boina Hadji, j’ai 22 ans et je suis étudiante en…"
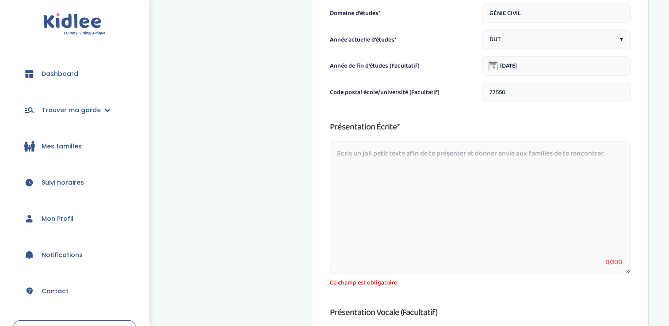
paste textarea "Bonjour, Je m’appelle Zayanati Boina Hadji, j’ai 22 ans et je suis étudiante en…"
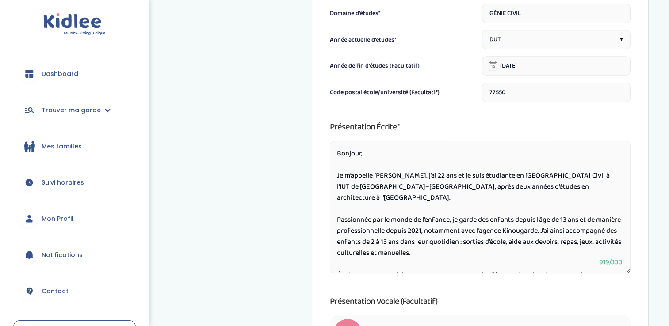
click at [455, 176] on textarea "Bonjour, Je m’appelle Zayanati Boina Hadji, j’ai 22 ans et je suis étudiante en…" at bounding box center [480, 207] width 301 height 133
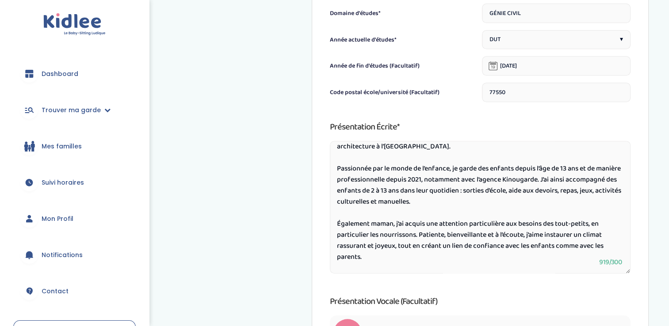
scroll to position [51, 0]
click at [372, 169] on textarea "Bonjour, Je m’appelle Zayanati Boina Hadji, j’ai 23 ans et je suis étudiante en…" at bounding box center [480, 207] width 301 height 133
click at [368, 156] on textarea "Bonjour, Je m’appelle Zayanati Boina Hadji, j’ai 23 ans et je suis étudiante en…" at bounding box center [480, 207] width 301 height 133
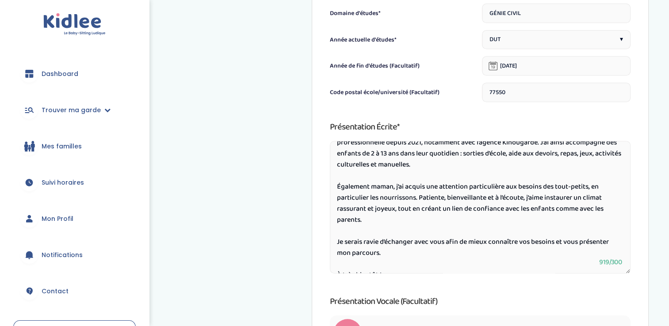
scroll to position [89, 0]
click at [441, 166] on textarea "Bonjour, Je m’appelle Zayanati Boina Hadji, j’ai 23 ans et je suis étudiante en…" at bounding box center [480, 207] width 301 height 133
click at [371, 164] on textarea "Bonjour, Je m’appelle Zayanati Boina Hadji, j’ai 23 ans et je suis étudiante en…" at bounding box center [480, 207] width 301 height 133
click at [450, 165] on textarea "Bonjour, Je m’appelle Zayanati Boina Hadji, j’ai 23 ans et je suis étudiante en…" at bounding box center [480, 207] width 301 height 133
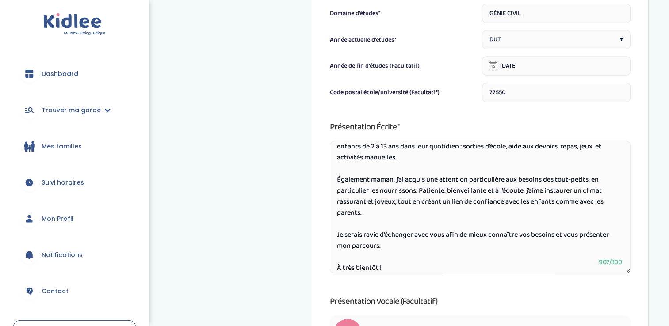
scroll to position [95, 0]
click at [372, 158] on textarea "Bonjour, Je m’appelle Zayanati Boina Hadji, j’ai 23 ans et je suis étudiante en…" at bounding box center [480, 207] width 301 height 133
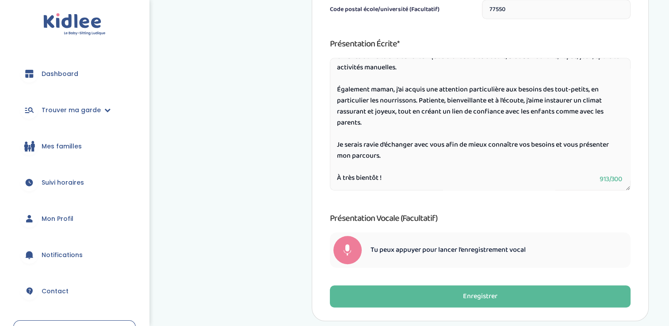
scroll to position [489, 0]
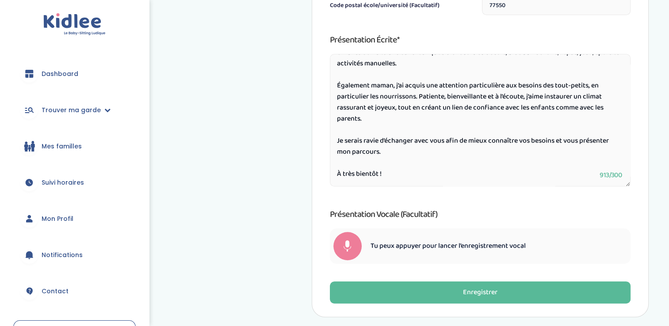
type textarea "Bonjour, Je m’appelle Zayanati Boina Hadji, j’ai 23 ans et je suis étudiante en…"
click at [345, 238] on div at bounding box center [347, 246] width 28 height 28
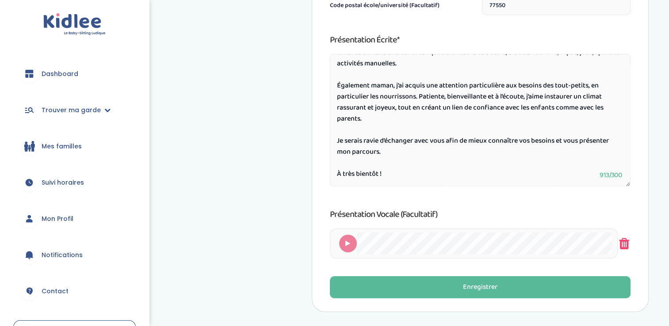
click at [625, 245] on icon at bounding box center [623, 244] width 13 height 30
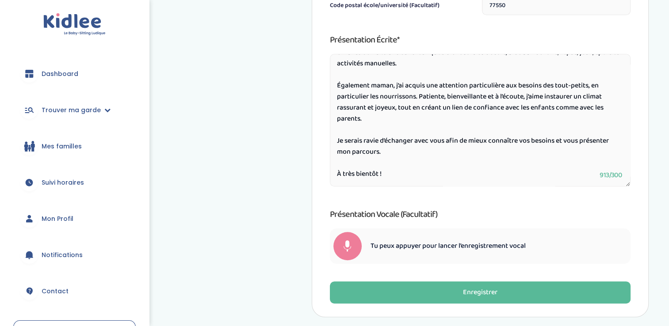
click at [352, 238] on div at bounding box center [347, 246] width 28 height 28
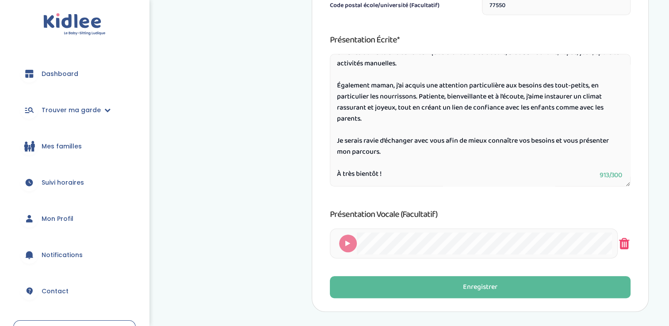
click at [624, 241] on icon at bounding box center [623, 244] width 13 height 30
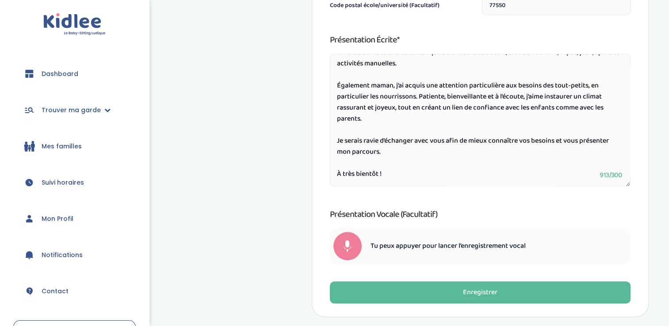
click at [338, 253] on div at bounding box center [347, 246] width 28 height 28
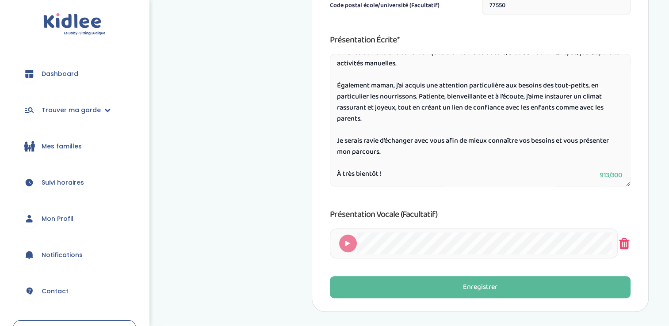
click at [625, 245] on icon at bounding box center [623, 244] width 13 height 30
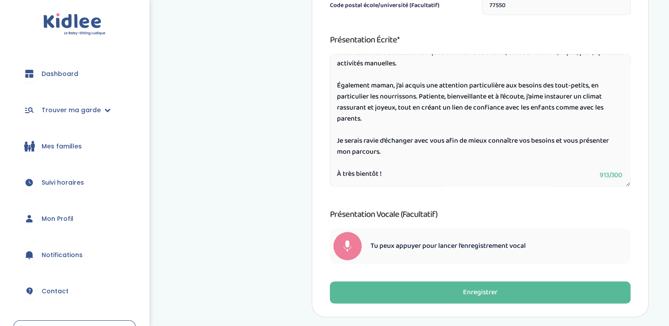
click at [339, 251] on div at bounding box center [347, 246] width 28 height 28
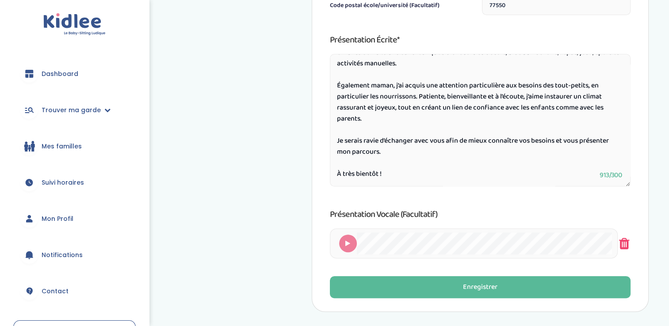
click at [622, 245] on icon at bounding box center [623, 244] width 13 height 30
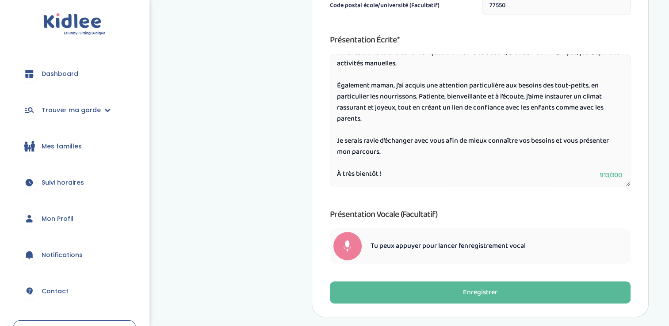
click at [354, 247] on div at bounding box center [347, 246] width 28 height 28
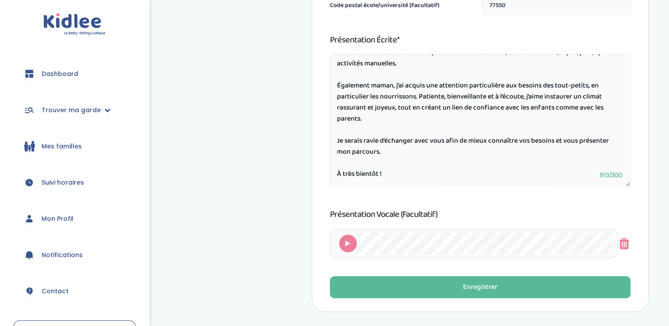
click at [617, 248] on div at bounding box center [474, 244] width 288 height 30
click at [626, 248] on icon at bounding box center [623, 244] width 13 height 30
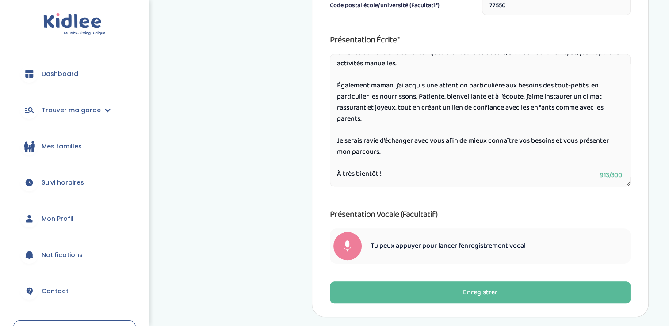
click at [350, 253] on div at bounding box center [347, 246] width 28 height 28
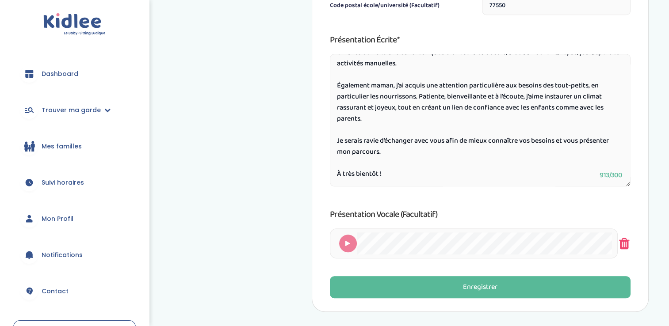
click at [629, 246] on icon at bounding box center [623, 244] width 13 height 30
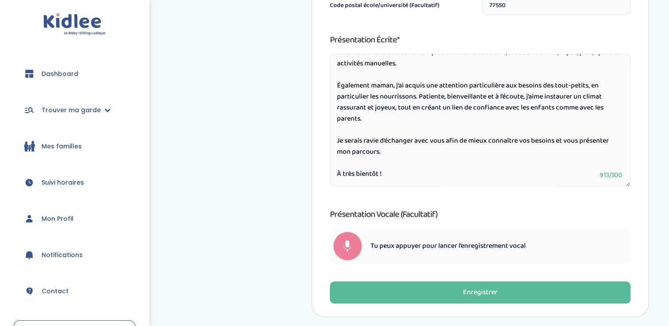
click at [341, 250] on div at bounding box center [347, 246] width 28 height 28
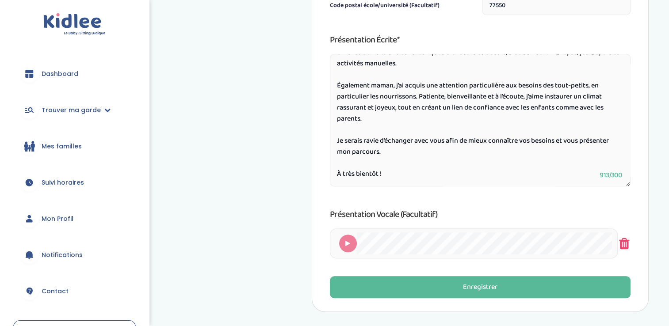
click at [619, 243] on icon at bounding box center [623, 244] width 13 height 30
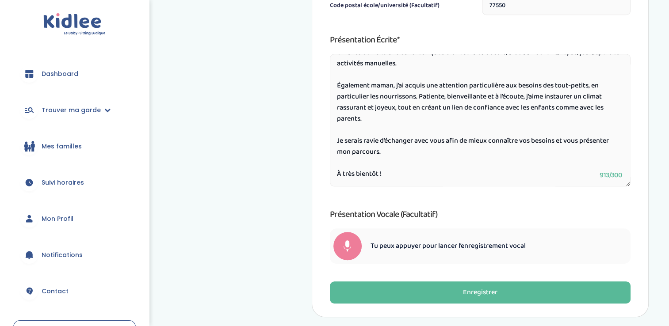
click at [347, 246] on span at bounding box center [347, 249] width 8 height 7
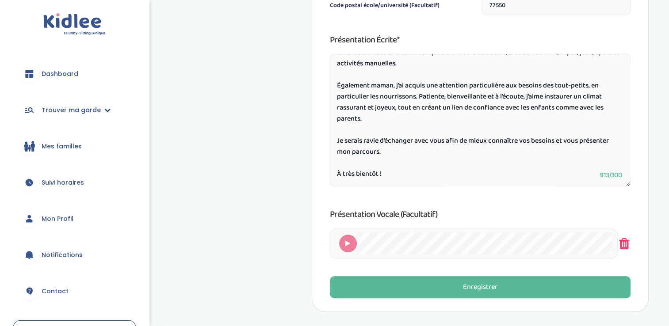
click at [617, 244] on icon at bounding box center [623, 244] width 13 height 30
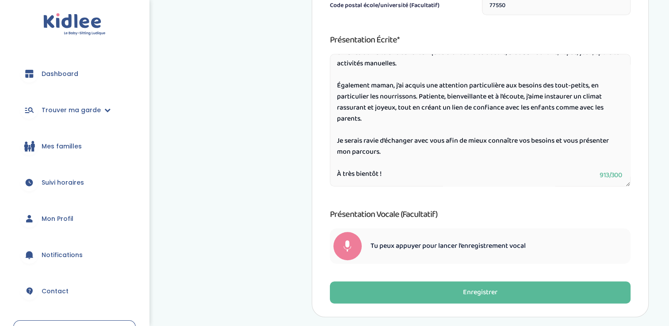
click at [348, 247] on span at bounding box center [347, 249] width 8 height 7
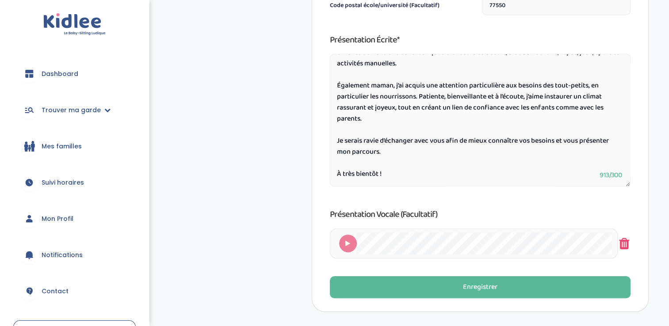
click at [628, 245] on icon at bounding box center [623, 244] width 13 height 30
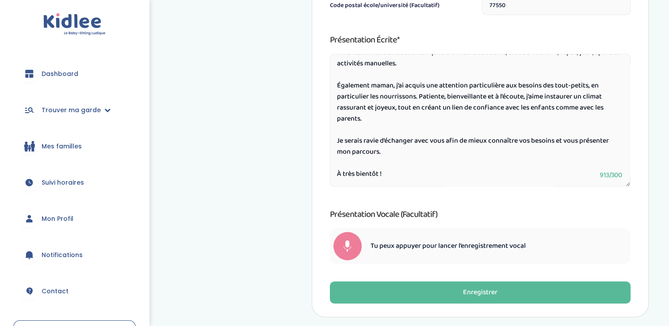
click at [338, 250] on div at bounding box center [347, 246] width 28 height 28
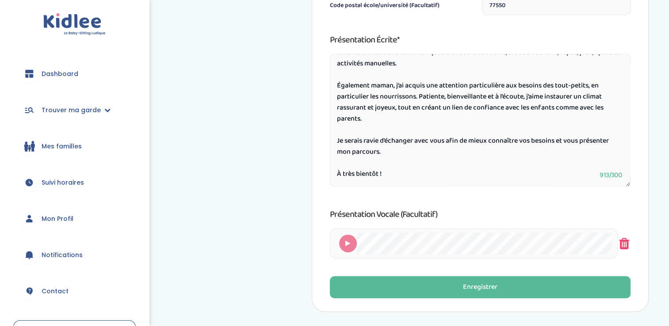
click at [626, 244] on icon at bounding box center [623, 244] width 13 height 30
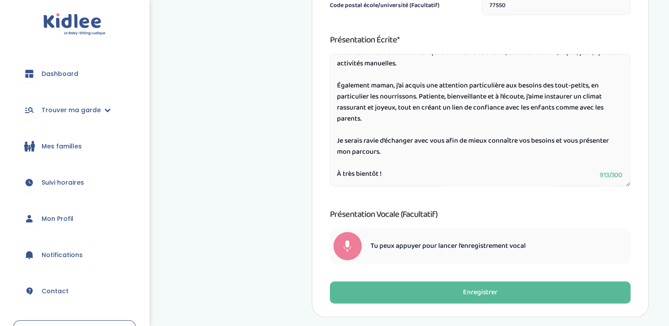
click at [342, 242] on div at bounding box center [347, 246] width 28 height 28
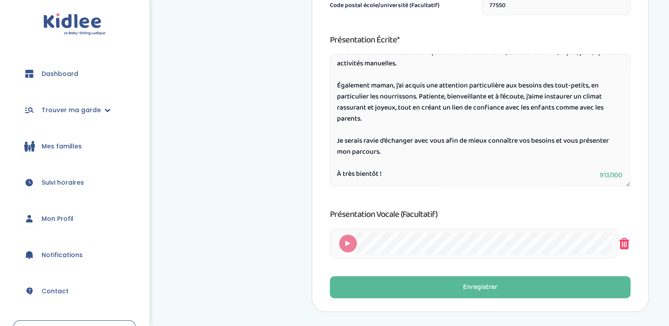
click at [621, 244] on icon at bounding box center [623, 244] width 13 height 30
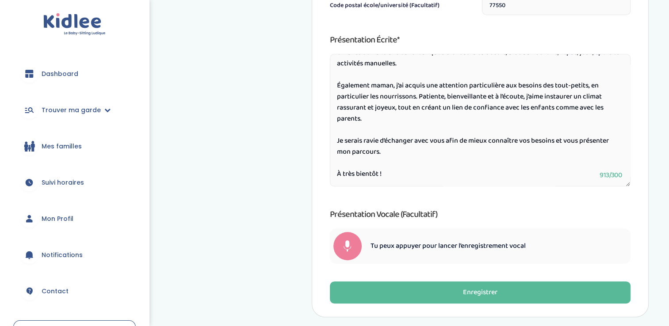
click at [344, 248] on span at bounding box center [347, 249] width 8 height 7
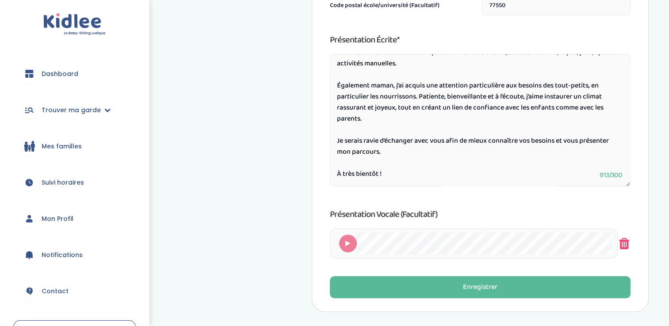
click at [629, 248] on icon at bounding box center [623, 244] width 13 height 30
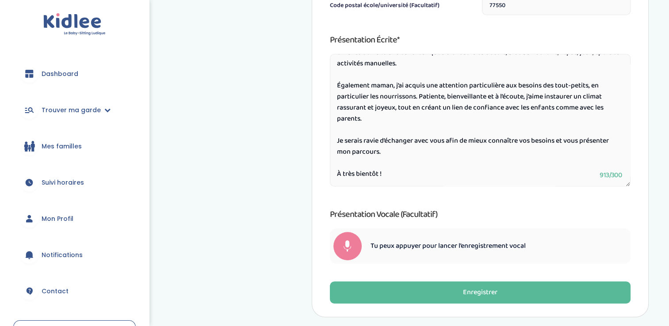
click at [350, 253] on div at bounding box center [347, 246] width 28 height 28
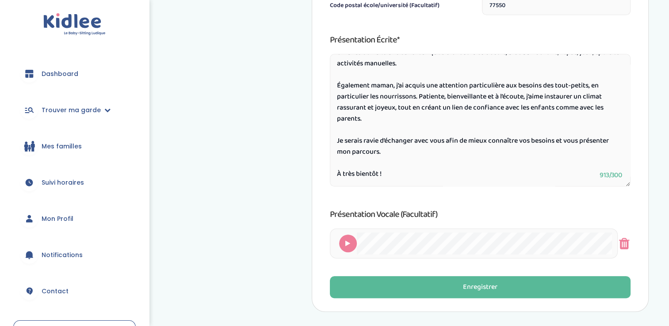
click at [349, 240] on icon at bounding box center [347, 243] width 5 height 6
click at [623, 245] on icon at bounding box center [623, 244] width 13 height 30
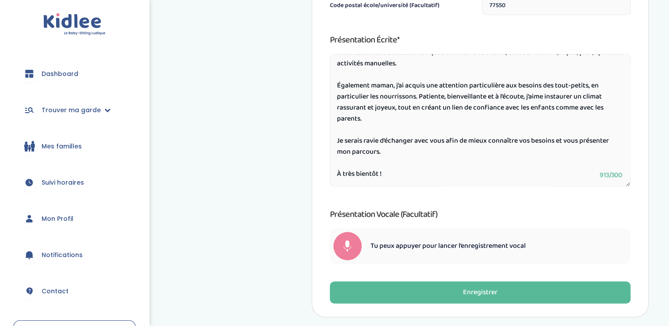
click at [351, 252] on div at bounding box center [347, 246] width 28 height 28
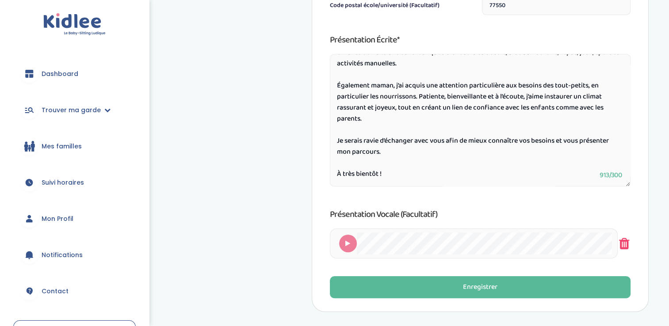
click at [626, 239] on icon at bounding box center [623, 244] width 13 height 30
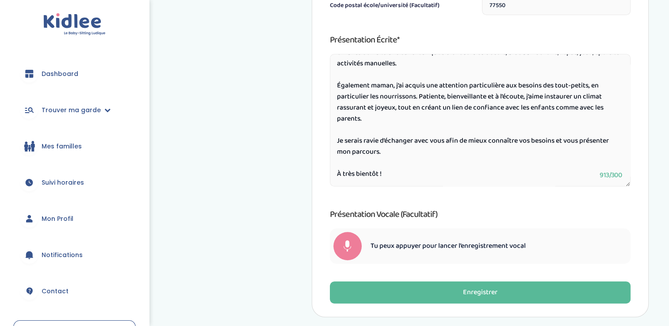
click at [346, 241] on div at bounding box center [347, 246] width 28 height 28
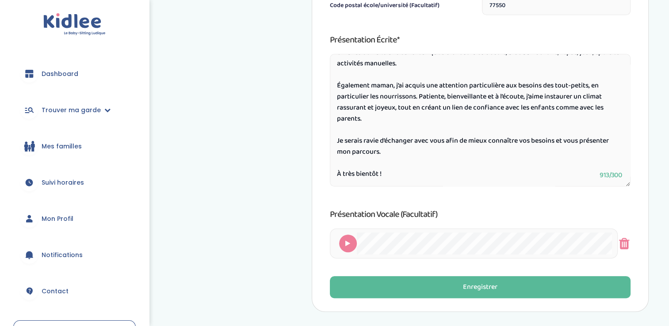
click at [346, 241] on icon at bounding box center [347, 243] width 5 height 6
click at [626, 242] on icon at bounding box center [623, 244] width 13 height 30
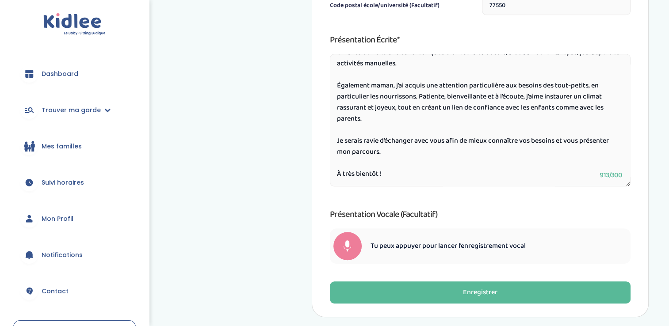
click at [352, 241] on div at bounding box center [347, 246] width 28 height 28
click at [359, 252] on div "Tu peux appuyer pour lancer l’enregistrement vocal" at bounding box center [480, 246] width 301 height 35
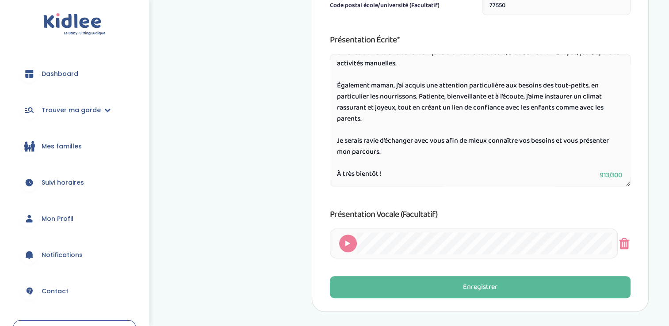
click at [347, 245] on icon at bounding box center [347, 243] width 5 height 6
click at [623, 244] on icon at bounding box center [623, 244] width 13 height 30
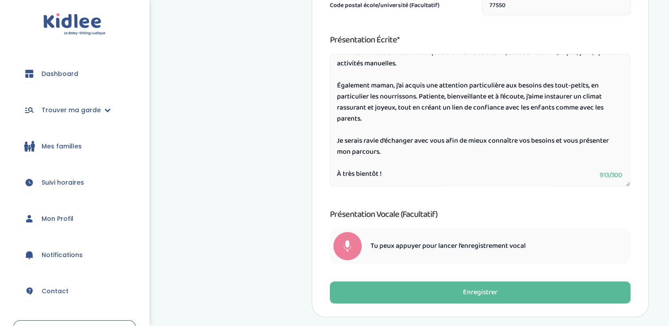
click at [347, 243] on div at bounding box center [347, 246] width 28 height 28
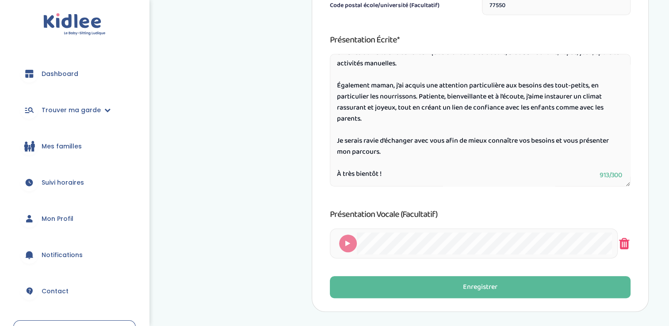
click at [629, 244] on icon at bounding box center [623, 244] width 13 height 30
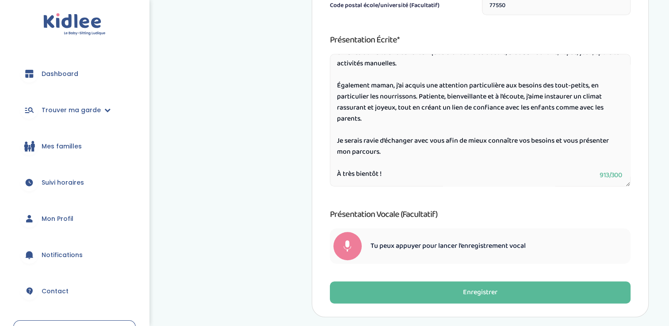
scroll to position [0, 0]
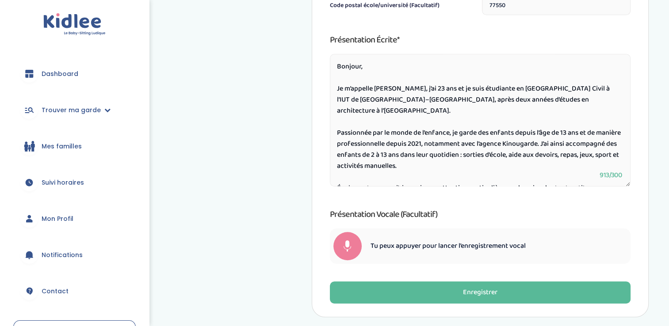
click at [336, 247] on div at bounding box center [347, 246] width 28 height 28
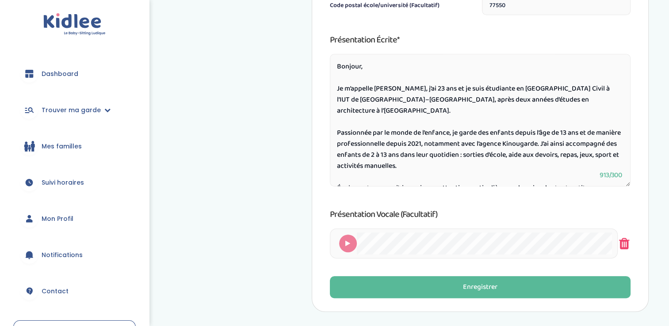
click at [625, 248] on icon at bounding box center [623, 244] width 13 height 30
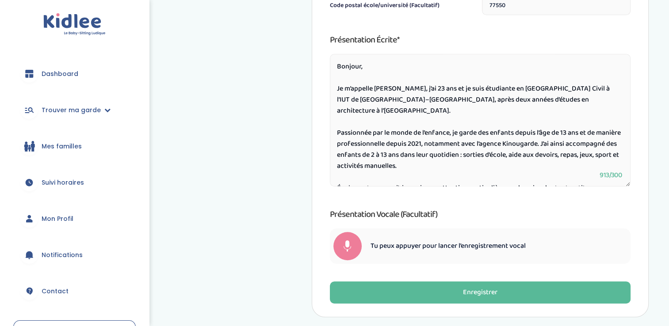
click at [343, 243] on div at bounding box center [347, 246] width 28 height 28
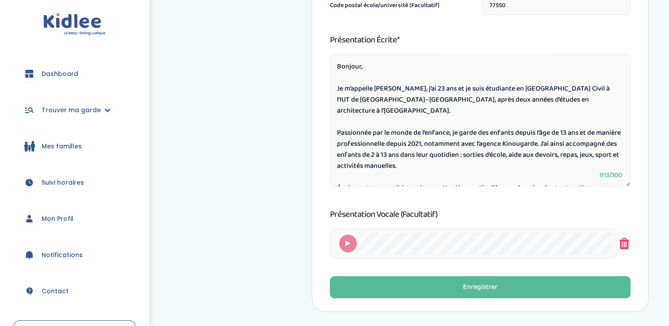
click at [621, 243] on icon at bounding box center [623, 244] width 13 height 30
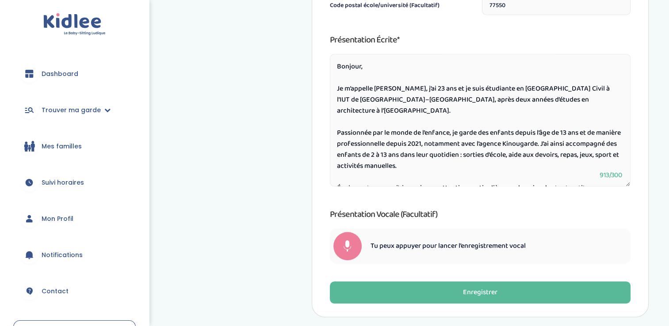
click at [348, 250] on span at bounding box center [347, 249] width 8 height 7
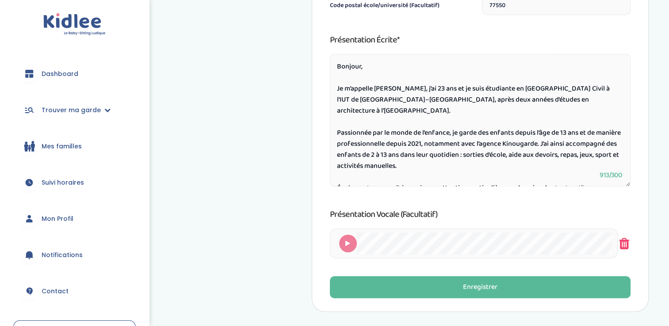
click at [620, 248] on icon at bounding box center [623, 244] width 13 height 30
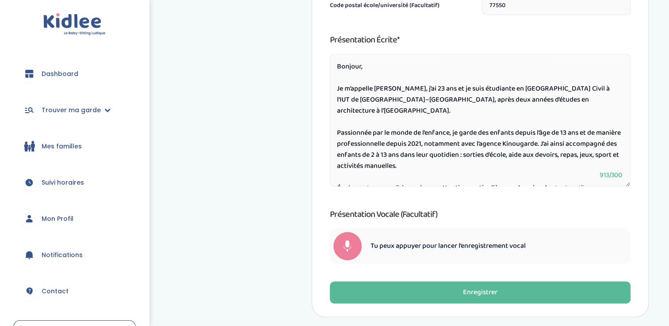
click at [357, 243] on div at bounding box center [347, 246] width 28 height 28
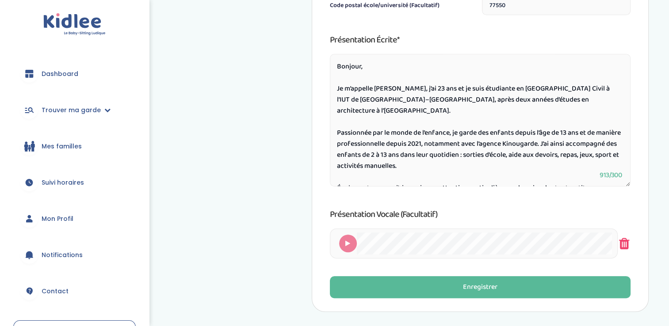
click at [621, 243] on icon at bounding box center [623, 244] width 13 height 30
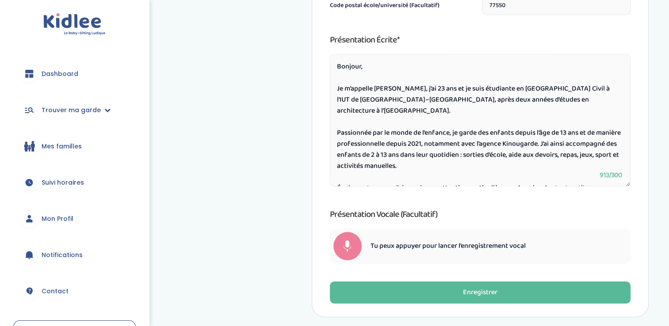
click at [342, 249] on div at bounding box center [347, 246] width 28 height 28
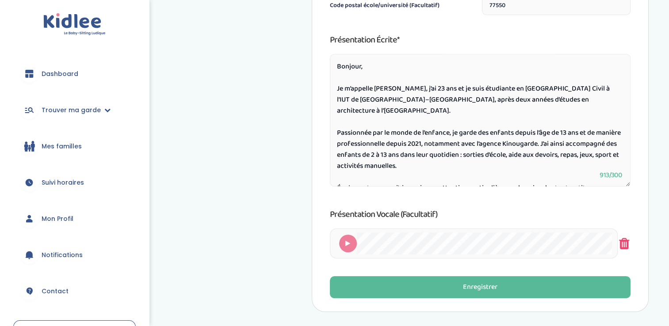
click at [629, 241] on icon at bounding box center [623, 244] width 13 height 30
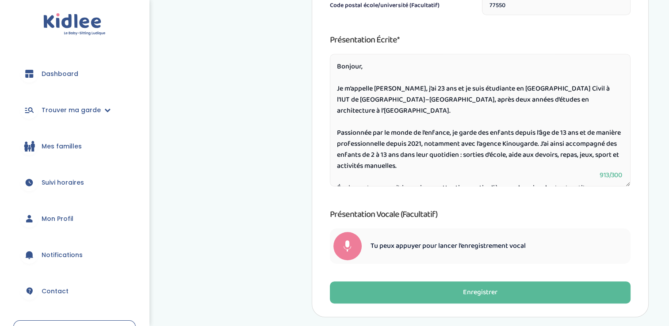
click at [343, 248] on span at bounding box center [347, 249] width 8 height 7
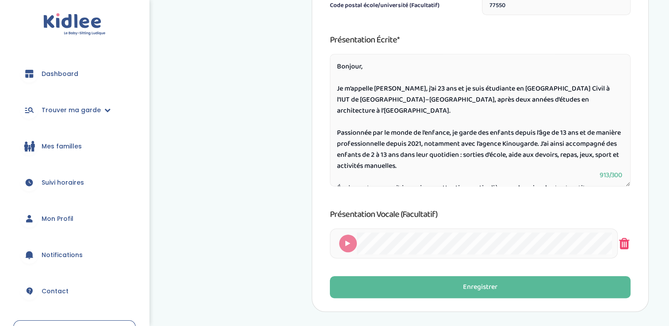
click at [628, 240] on icon at bounding box center [623, 244] width 13 height 30
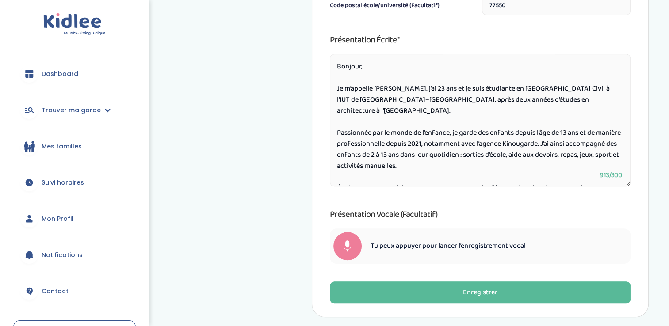
click at [347, 240] on div at bounding box center [347, 246] width 28 height 28
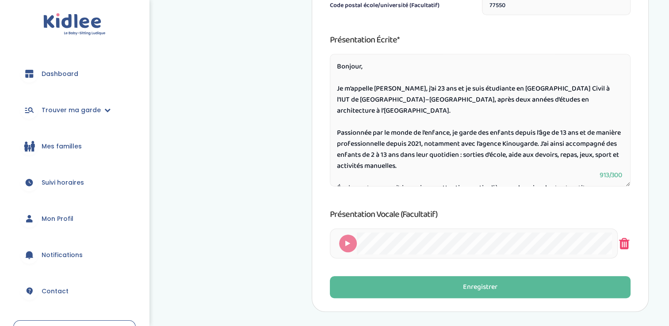
click at [630, 241] on icon at bounding box center [623, 244] width 13 height 30
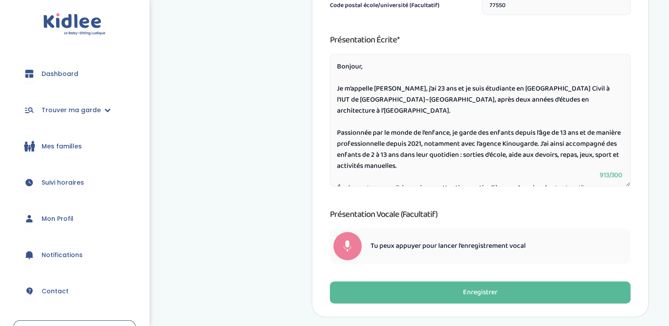
click at [347, 250] on span at bounding box center [347, 249] width 8 height 7
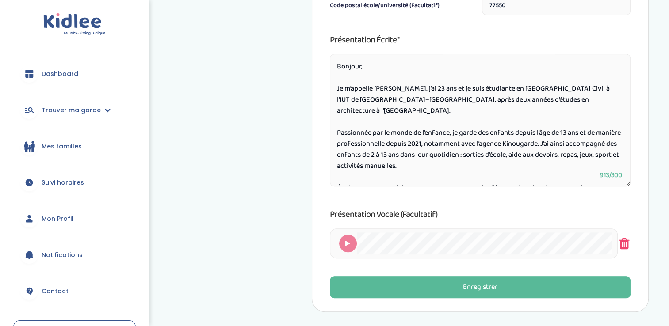
click at [629, 240] on icon at bounding box center [623, 244] width 13 height 30
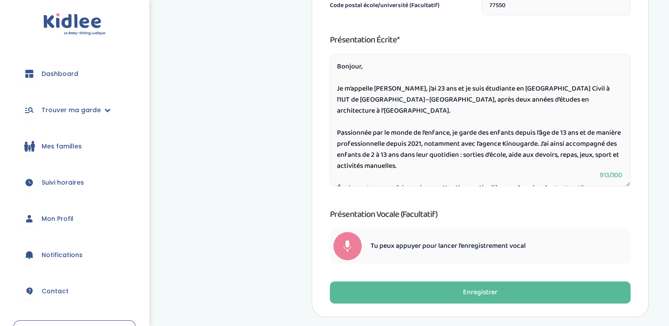
click at [339, 249] on div at bounding box center [347, 246] width 28 height 28
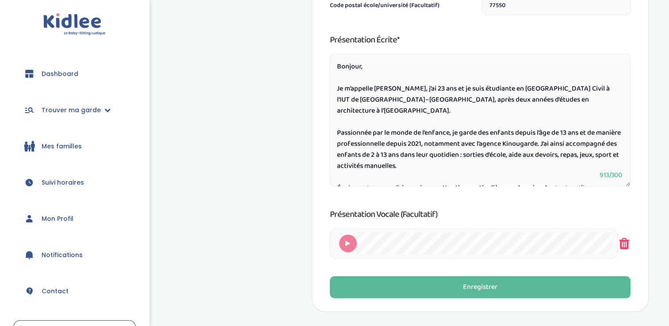
click at [628, 240] on icon at bounding box center [623, 244] width 13 height 30
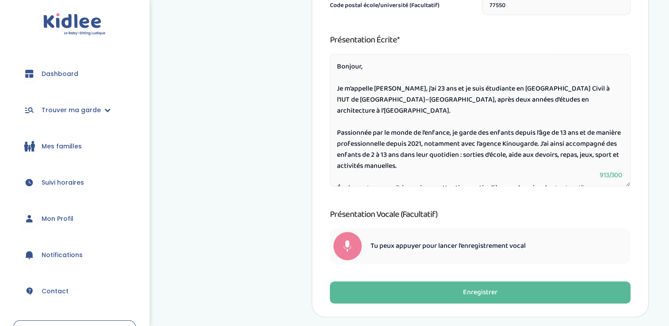
click at [347, 248] on span at bounding box center [347, 249] width 8 height 7
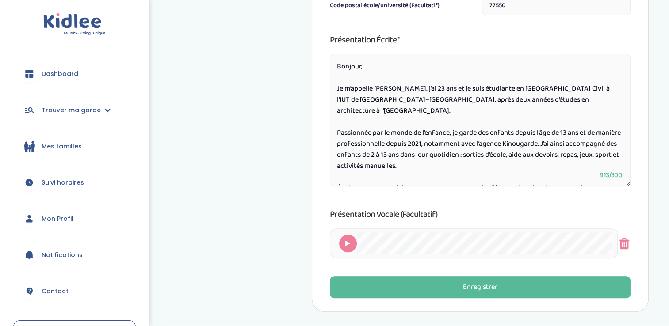
click at [347, 248] on div at bounding box center [348, 244] width 18 height 18
drag, startPoint x: 637, startPoint y: 237, endPoint x: 345, endPoint y: 245, distance: 292.7
click at [345, 245] on icon at bounding box center [347, 243] width 5 height 6
drag, startPoint x: 635, startPoint y: 242, endPoint x: 626, endPoint y: 244, distance: 8.6
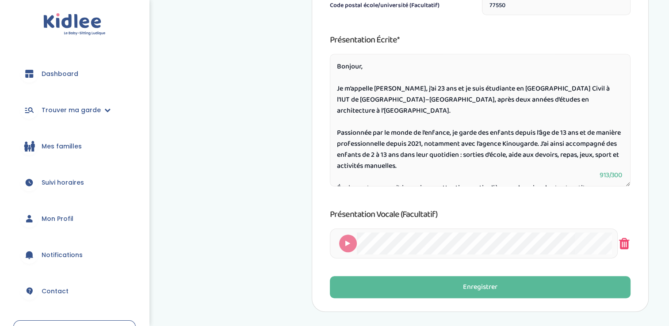
click at [626, 244] on icon at bounding box center [623, 244] width 13 height 30
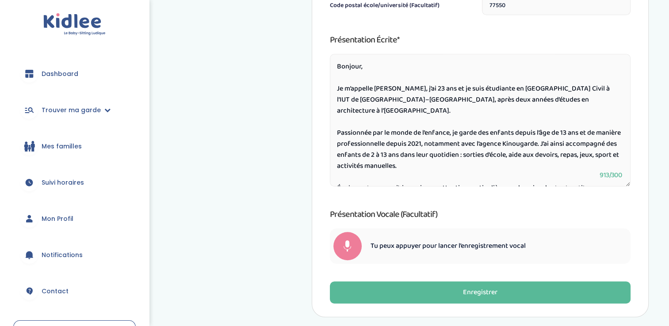
click at [358, 237] on div at bounding box center [347, 246] width 28 height 28
click at [358, 237] on div "Tu peux appuyer pour lancer l’enregistrement vocal" at bounding box center [480, 246] width 301 height 35
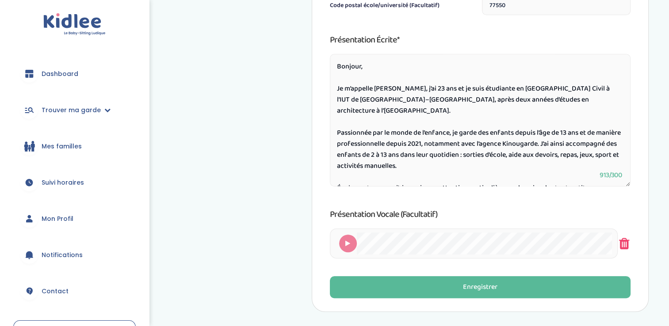
click at [626, 246] on icon at bounding box center [623, 244] width 13 height 30
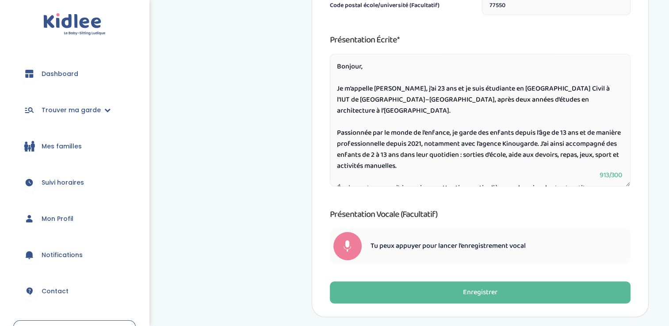
click at [353, 241] on div at bounding box center [347, 246] width 28 height 28
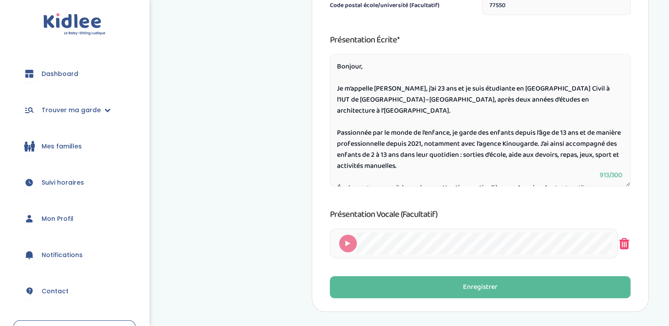
click at [621, 244] on icon at bounding box center [623, 244] width 13 height 30
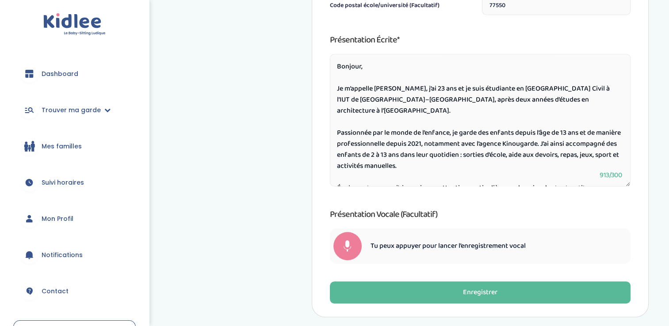
click at [346, 243] on div at bounding box center [347, 246] width 28 height 28
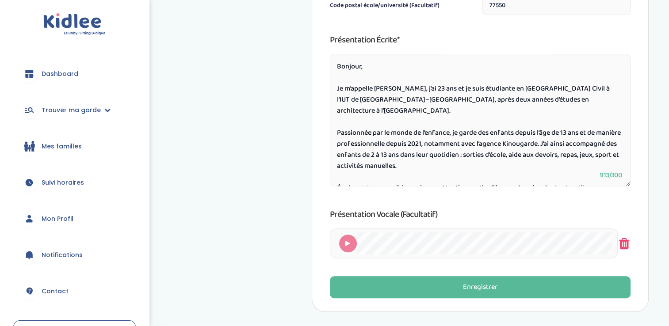
click at [624, 244] on icon at bounding box center [623, 244] width 13 height 30
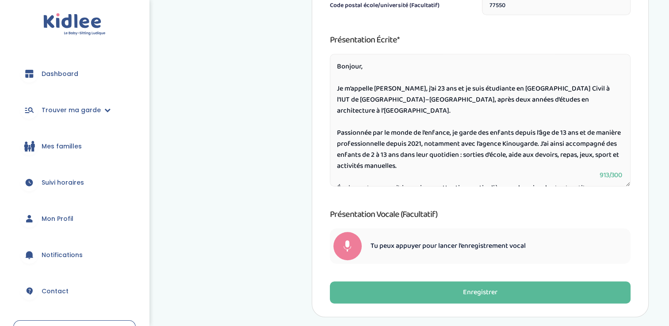
click at [354, 243] on div at bounding box center [347, 246] width 28 height 28
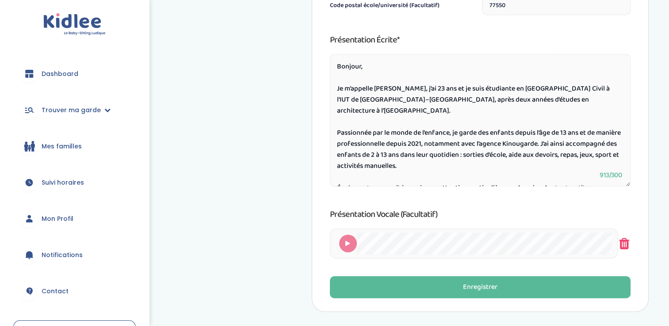
click at [622, 236] on icon at bounding box center [623, 244] width 13 height 30
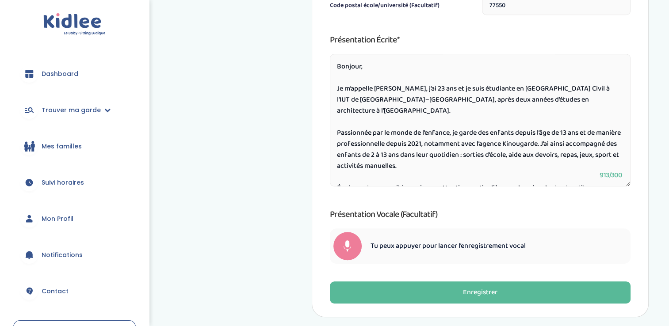
click at [354, 239] on div at bounding box center [347, 246] width 28 height 28
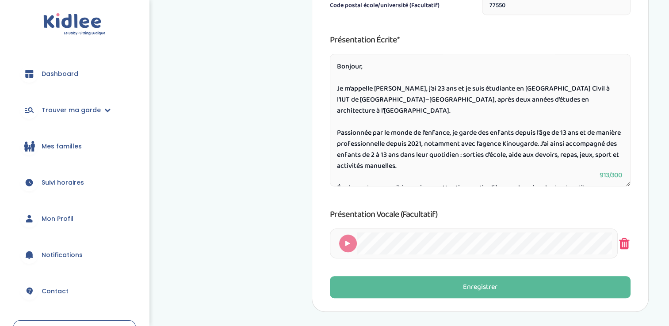
click at [626, 242] on icon at bounding box center [623, 244] width 13 height 30
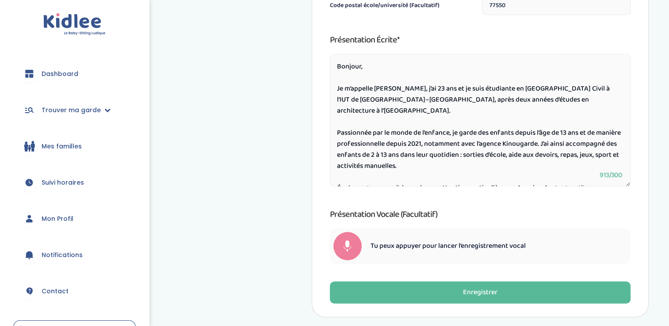
click at [346, 244] on div at bounding box center [347, 246] width 28 height 28
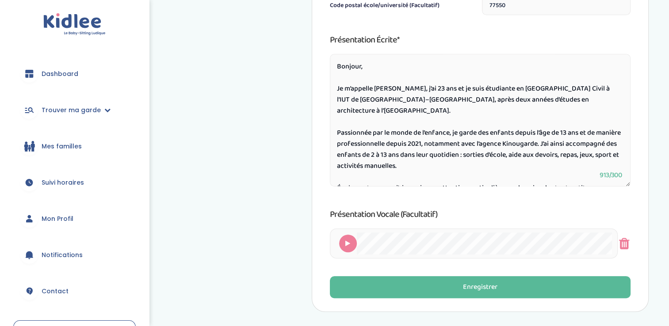
click at [346, 244] on icon at bounding box center [347, 243] width 5 height 6
click at [621, 244] on icon at bounding box center [623, 244] width 13 height 30
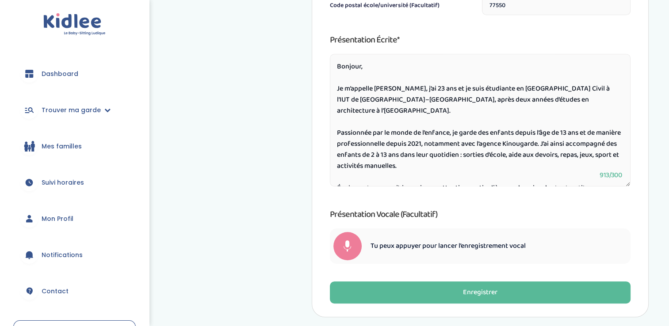
click at [350, 248] on span at bounding box center [347, 249] width 8 height 7
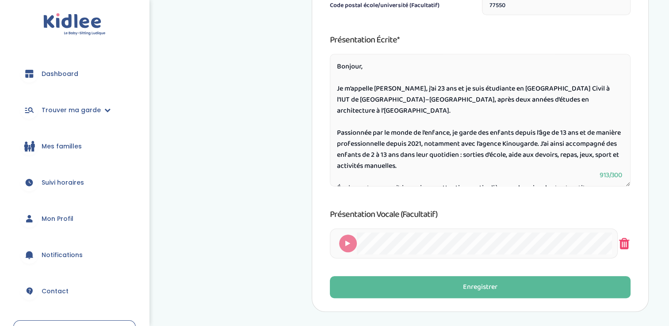
click at [625, 245] on icon at bounding box center [623, 244] width 13 height 30
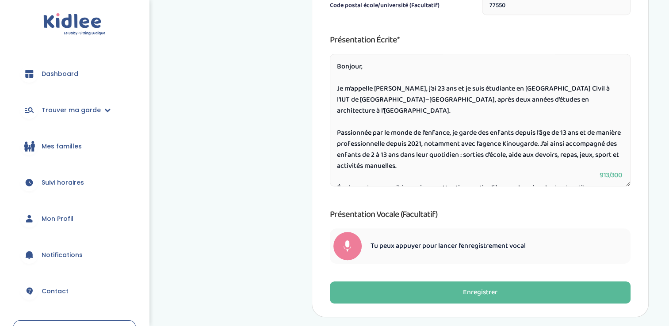
click at [348, 246] on span at bounding box center [347, 249] width 8 height 7
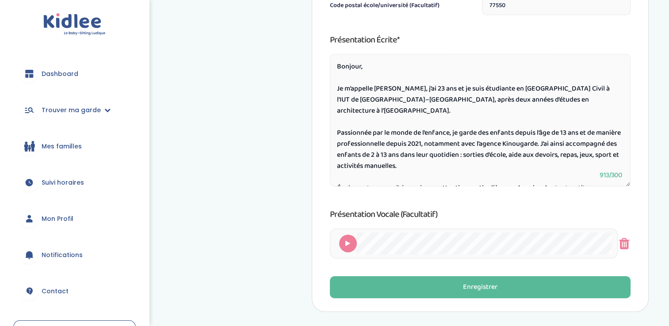
click at [348, 245] on icon at bounding box center [347, 243] width 5 height 6
click at [624, 243] on icon at bounding box center [623, 244] width 13 height 30
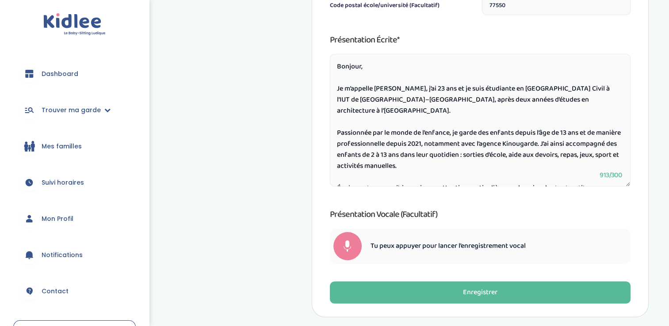
click at [350, 239] on div at bounding box center [347, 246] width 28 height 28
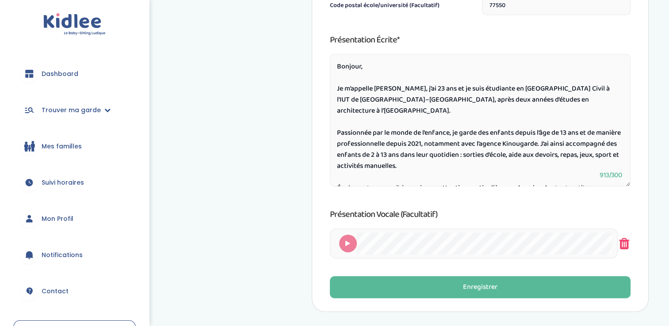
click at [626, 236] on icon at bounding box center [623, 244] width 13 height 30
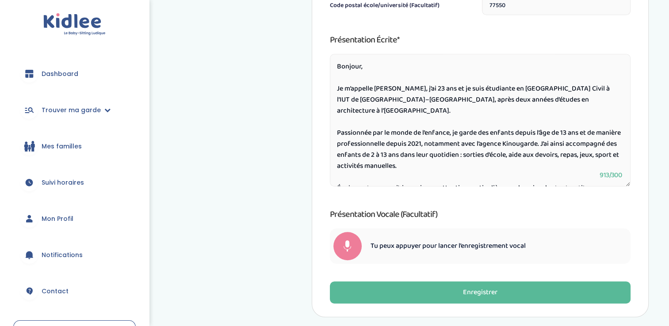
click at [351, 244] on div at bounding box center [347, 246] width 28 height 28
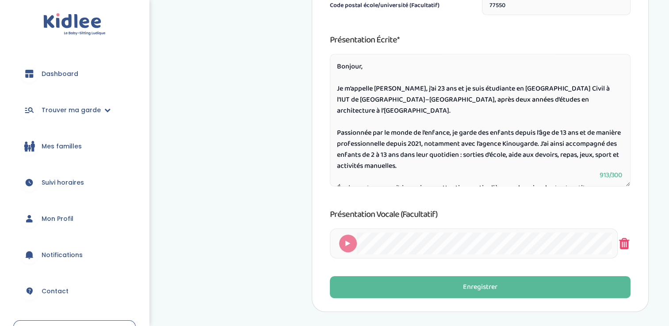
click at [621, 247] on icon at bounding box center [623, 244] width 13 height 30
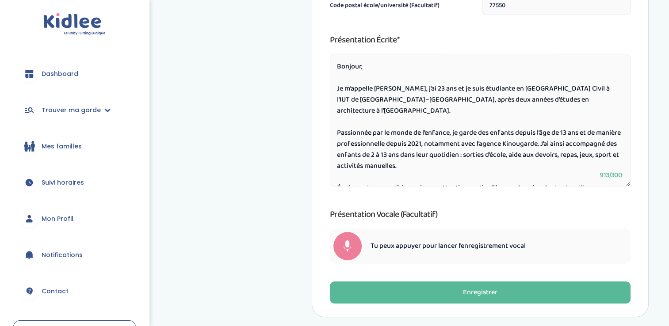
click at [347, 246] on span at bounding box center [347, 249] width 8 height 7
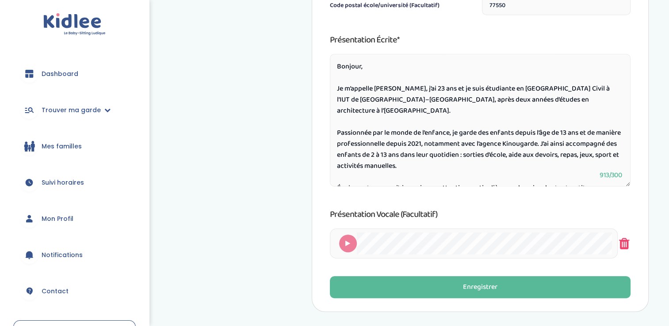
click at [626, 245] on icon at bounding box center [623, 244] width 13 height 30
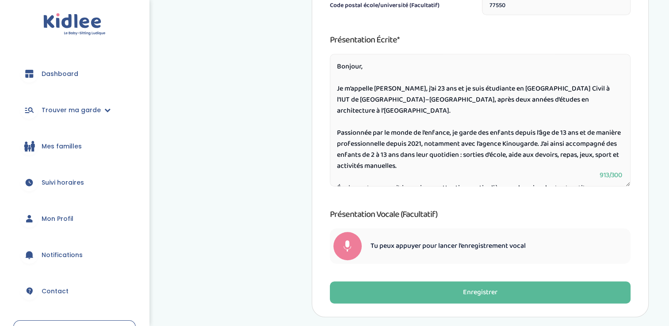
click at [348, 242] on div at bounding box center [347, 246] width 28 height 28
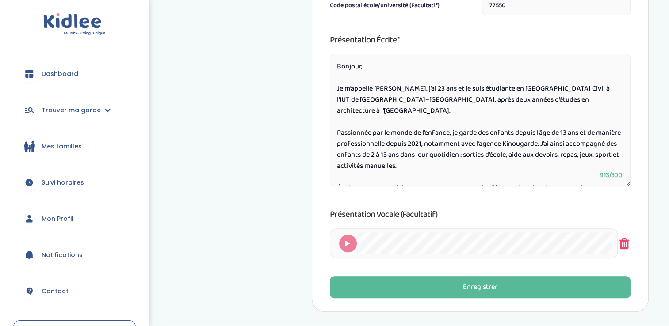
click at [621, 245] on icon at bounding box center [623, 244] width 13 height 30
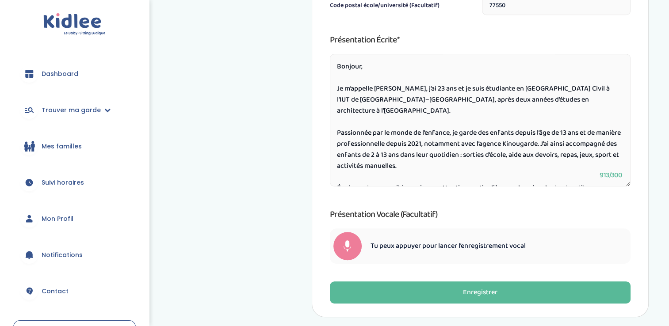
click at [352, 242] on div at bounding box center [347, 246] width 28 height 28
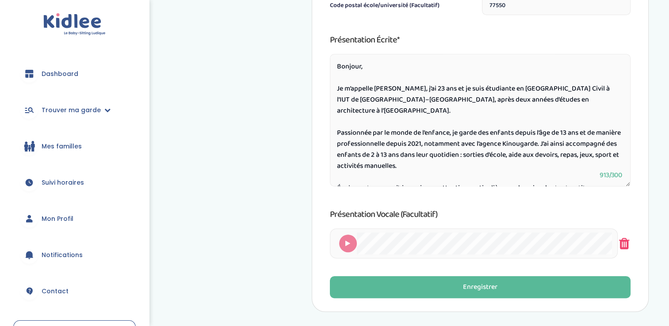
click at [626, 241] on icon at bounding box center [623, 244] width 13 height 30
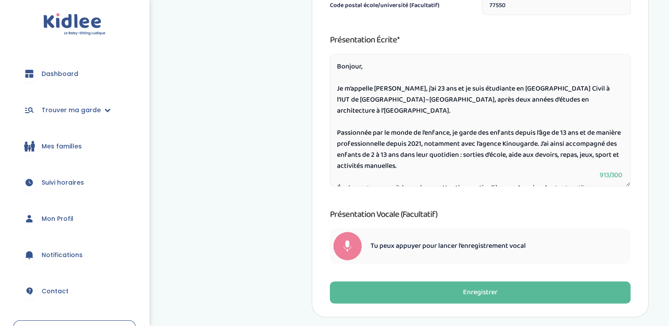
click at [334, 250] on div at bounding box center [347, 246] width 28 height 28
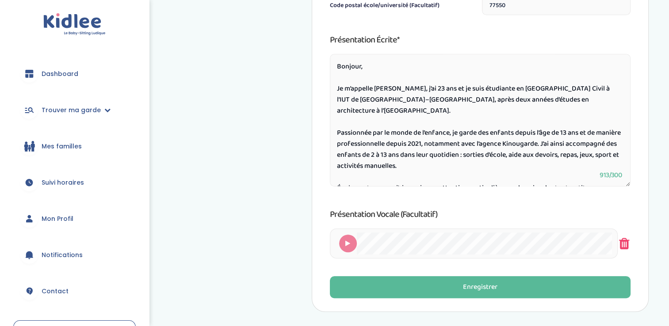
drag, startPoint x: 347, startPoint y: 239, endPoint x: 622, endPoint y: 244, distance: 275.0
click at [622, 244] on icon at bounding box center [623, 244] width 13 height 30
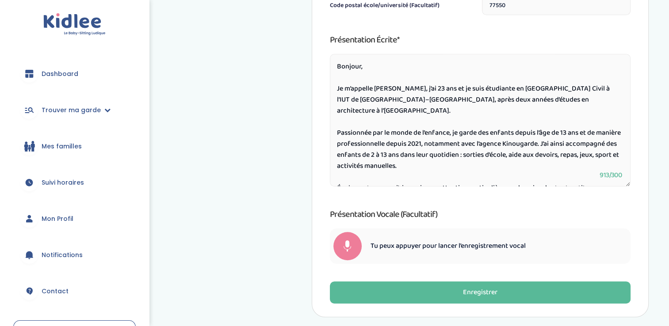
click at [351, 244] on div at bounding box center [347, 246] width 28 height 28
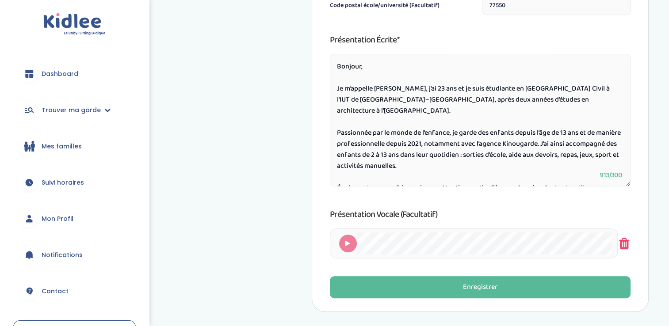
click at [624, 247] on icon at bounding box center [623, 244] width 13 height 30
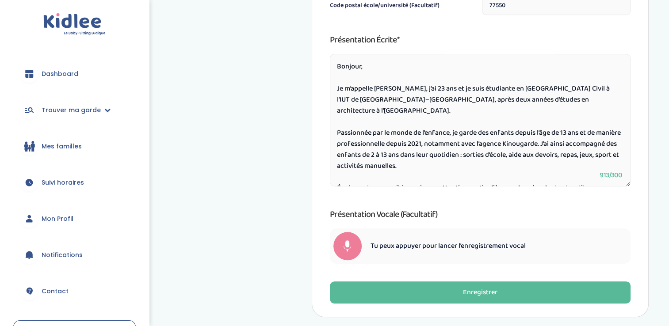
click at [349, 246] on span at bounding box center [347, 249] width 8 height 7
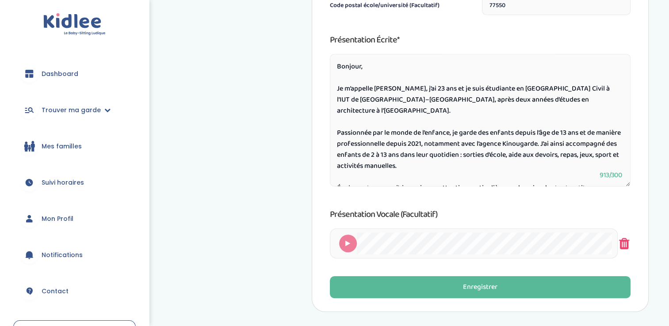
click at [629, 243] on icon at bounding box center [623, 244] width 13 height 30
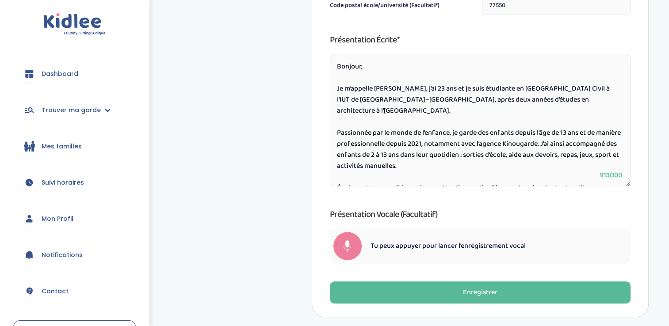
click at [347, 250] on span at bounding box center [347, 249] width 8 height 7
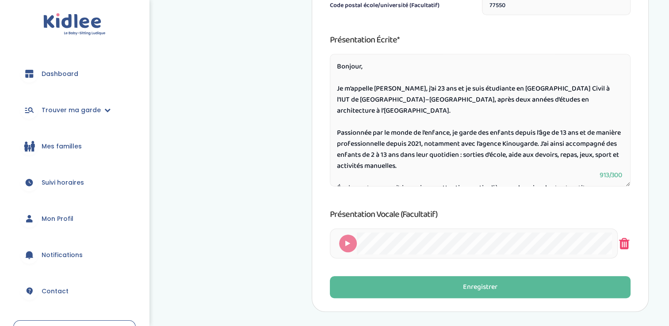
click at [625, 246] on icon at bounding box center [623, 244] width 13 height 30
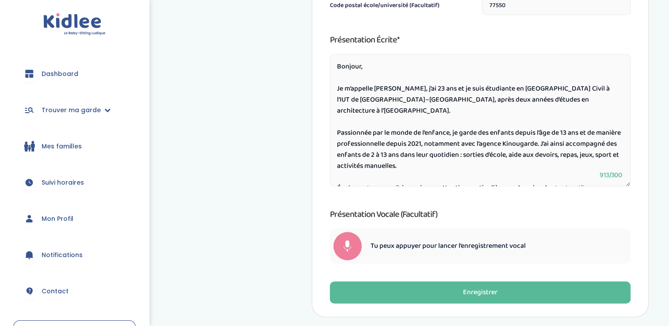
click at [353, 241] on div at bounding box center [347, 246] width 28 height 28
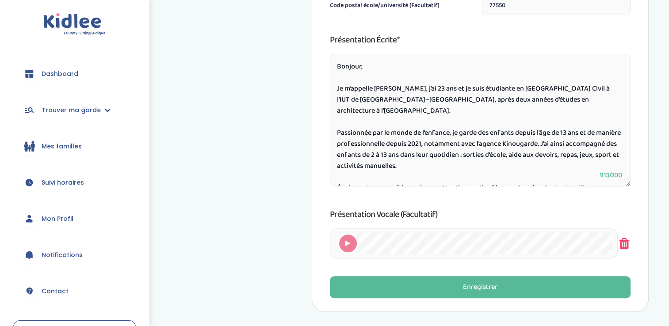
click at [623, 243] on icon at bounding box center [623, 244] width 13 height 30
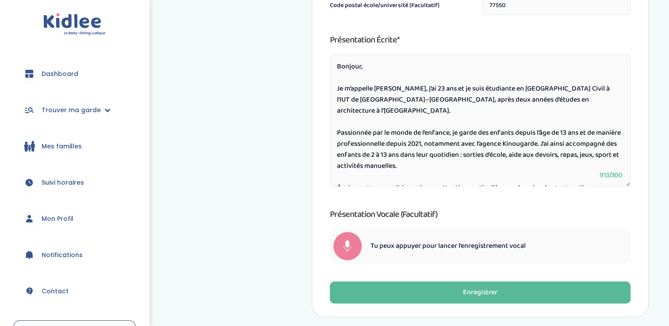
click at [347, 235] on div at bounding box center [347, 246] width 28 height 28
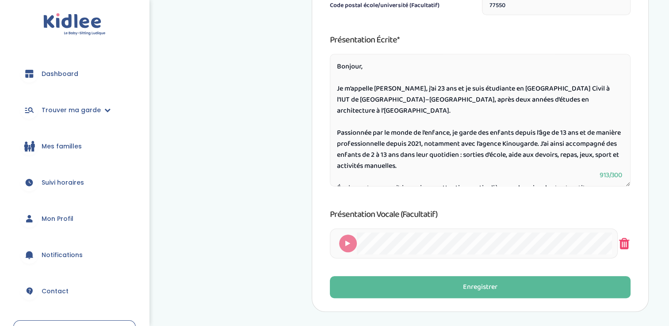
click at [628, 244] on icon at bounding box center [623, 244] width 13 height 30
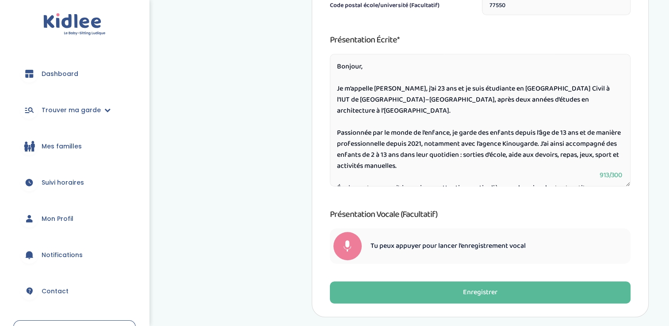
click at [339, 247] on div at bounding box center [347, 246] width 28 height 28
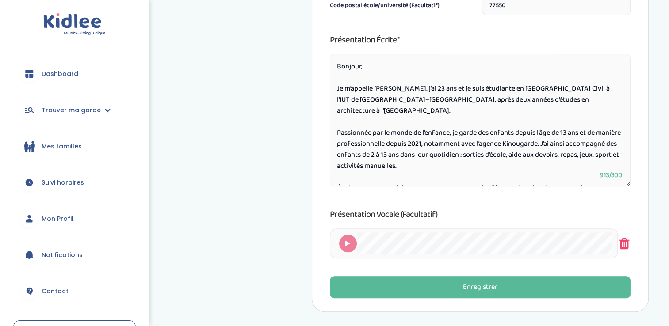
click at [623, 244] on icon at bounding box center [623, 244] width 13 height 30
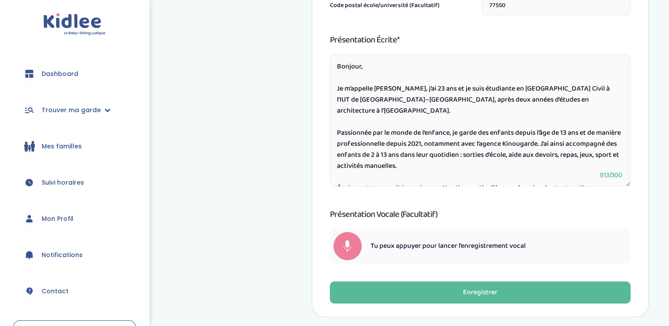
click at [346, 248] on span at bounding box center [347, 249] width 8 height 7
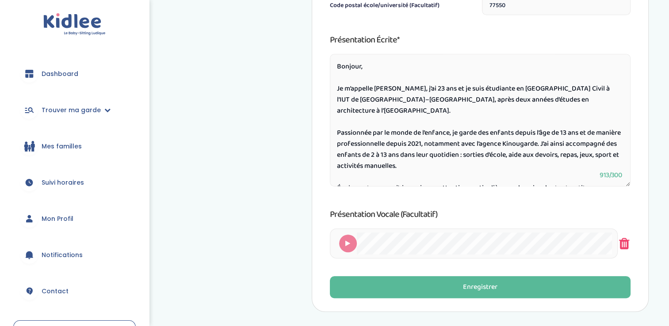
click at [621, 245] on icon at bounding box center [623, 244] width 13 height 30
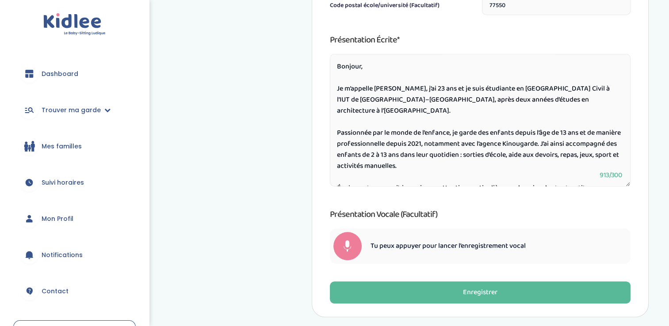
click at [340, 248] on div at bounding box center [347, 246] width 28 height 28
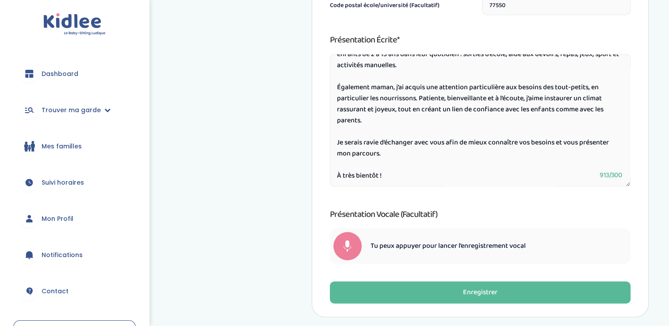
scroll to position [103, 0]
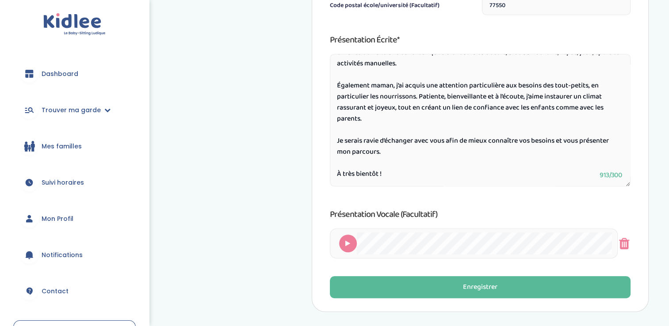
click at [352, 248] on div at bounding box center [348, 244] width 18 height 18
click at [626, 243] on icon at bounding box center [623, 244] width 13 height 30
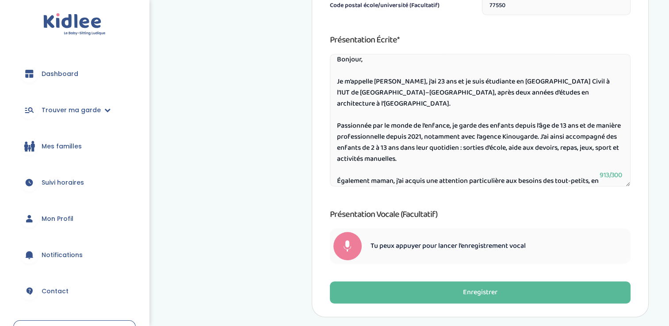
scroll to position [7, 0]
click at [345, 244] on div at bounding box center [347, 246] width 28 height 28
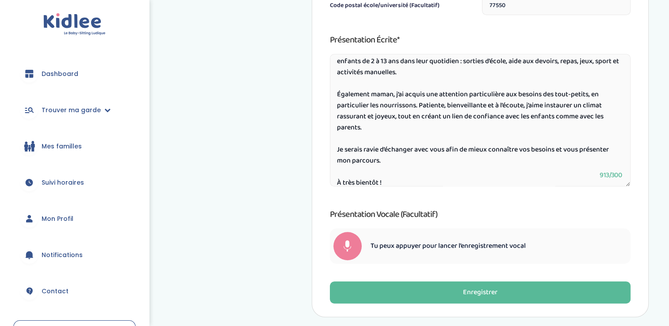
scroll to position [94, 0]
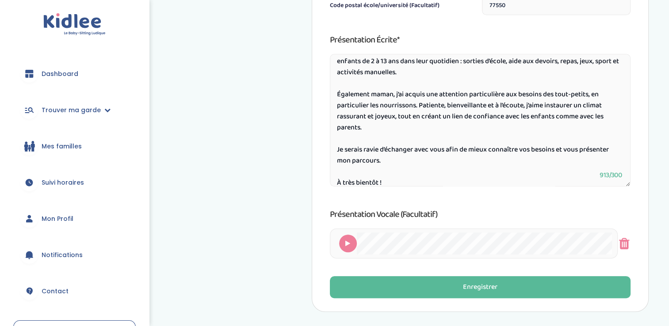
click at [345, 247] on div at bounding box center [348, 244] width 18 height 18
click at [624, 248] on icon at bounding box center [623, 244] width 13 height 30
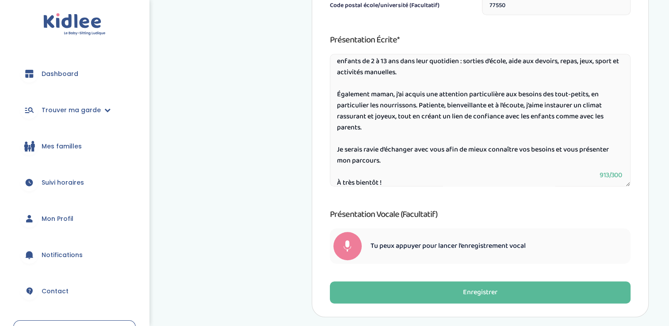
click at [345, 245] on div at bounding box center [347, 246] width 28 height 28
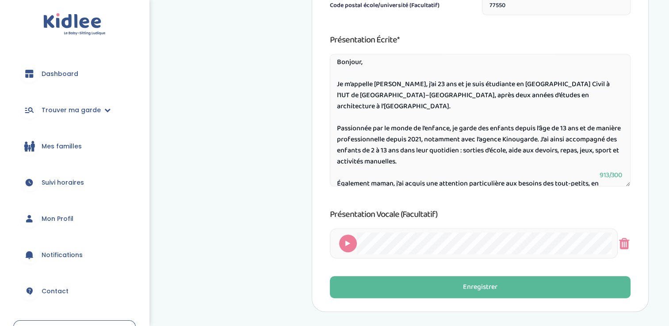
scroll to position [4, 0]
click at [625, 246] on icon at bounding box center [623, 244] width 13 height 30
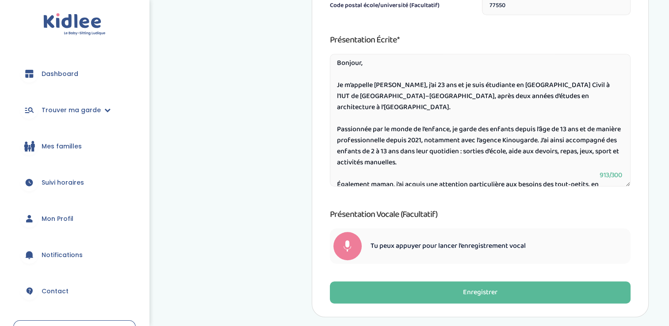
click at [352, 248] on div at bounding box center [347, 246] width 28 height 28
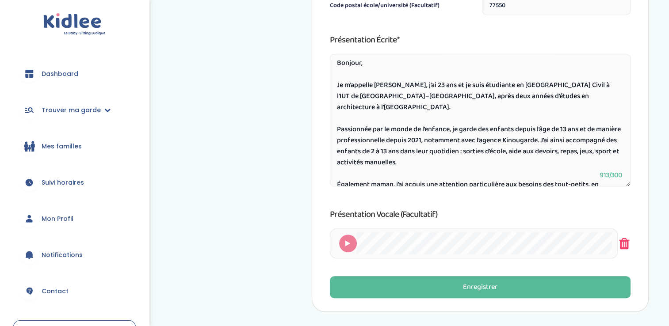
click at [621, 243] on icon at bounding box center [623, 244] width 13 height 30
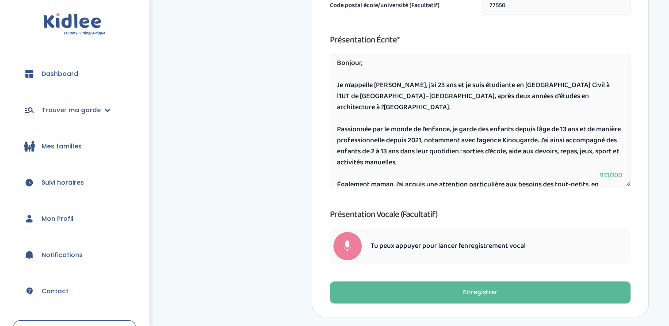
click at [339, 258] on div "Tu peux appuyer pour lancer l’enregistrement vocal" at bounding box center [480, 246] width 301 height 35
click at [347, 243] on div at bounding box center [347, 246] width 28 height 28
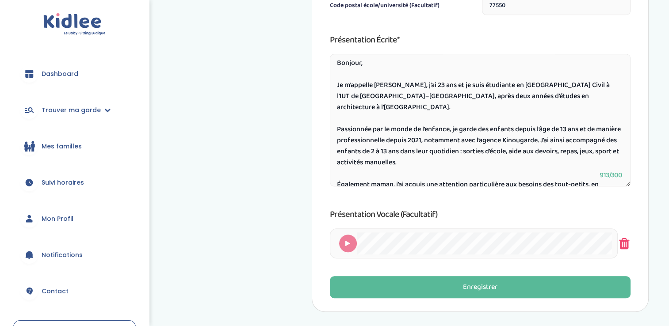
click at [626, 239] on icon at bounding box center [623, 244] width 13 height 30
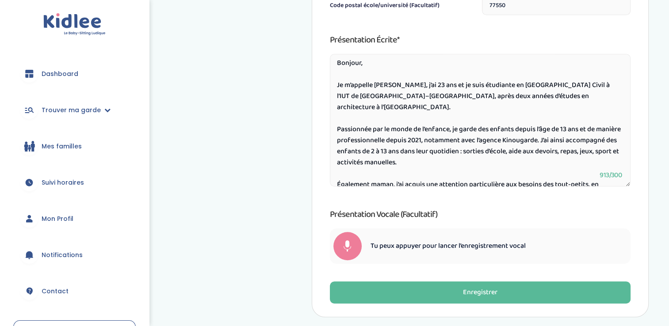
click at [347, 247] on span at bounding box center [347, 249] width 8 height 7
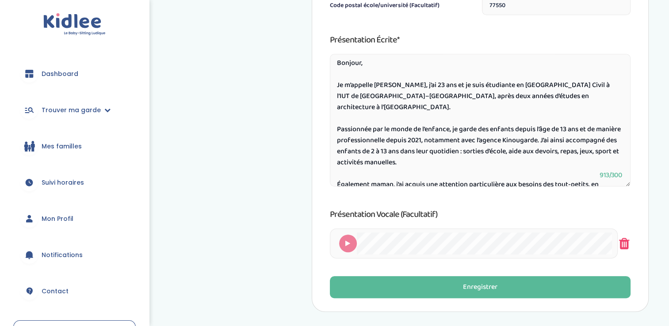
click at [628, 242] on icon at bounding box center [623, 244] width 13 height 30
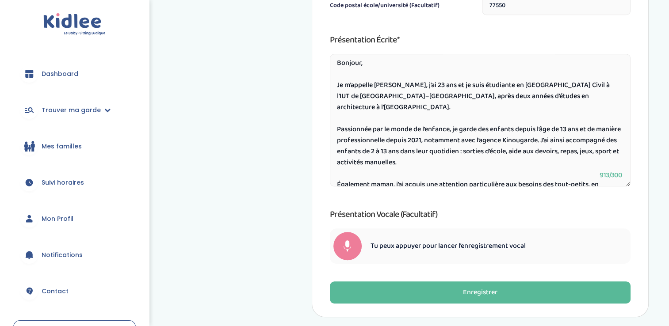
click at [347, 247] on span at bounding box center [347, 249] width 8 height 7
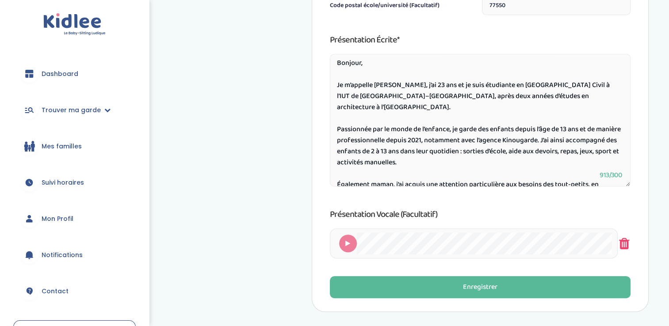
click at [629, 246] on icon at bounding box center [623, 244] width 13 height 30
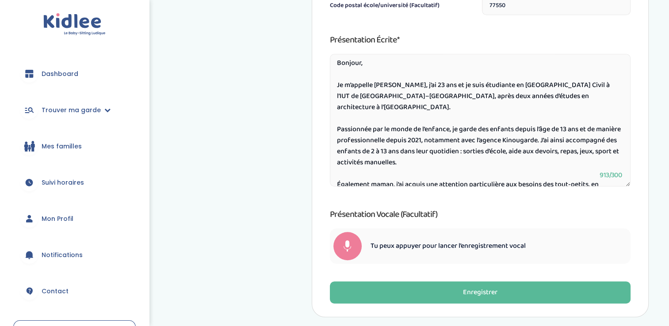
click at [358, 245] on div at bounding box center [347, 246] width 28 height 28
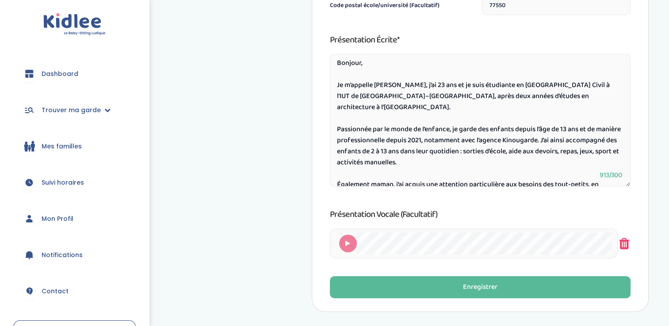
click at [622, 248] on icon at bounding box center [623, 244] width 13 height 30
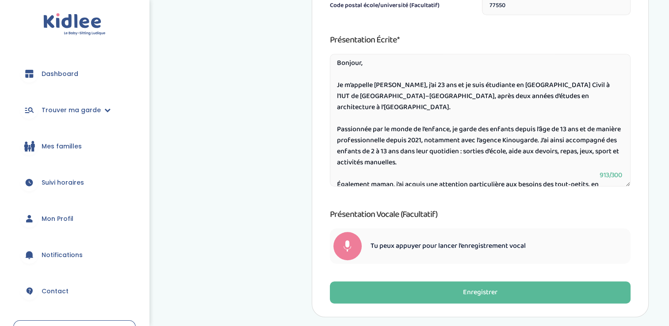
click at [344, 243] on div at bounding box center [347, 246] width 28 height 28
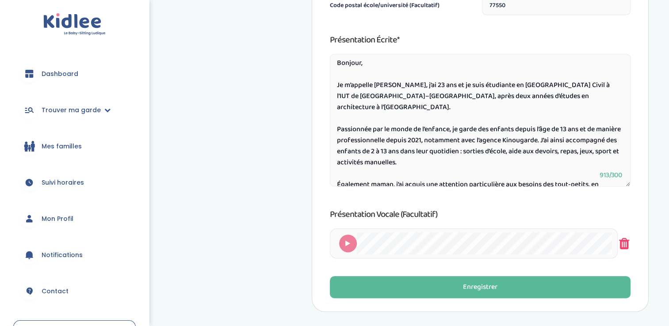
click at [623, 244] on icon at bounding box center [623, 244] width 13 height 30
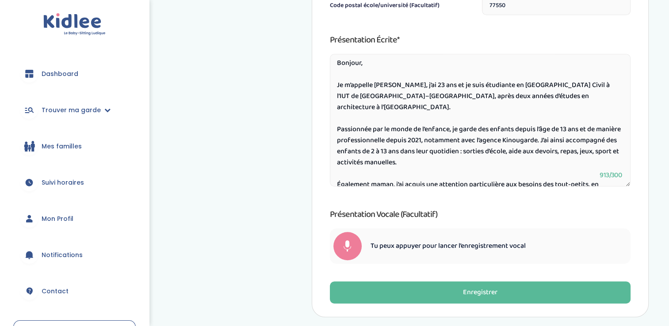
click at [354, 255] on div at bounding box center [347, 246] width 28 height 28
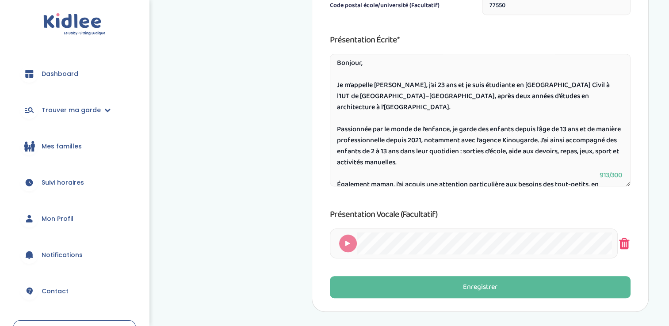
click at [629, 243] on icon at bounding box center [623, 244] width 13 height 30
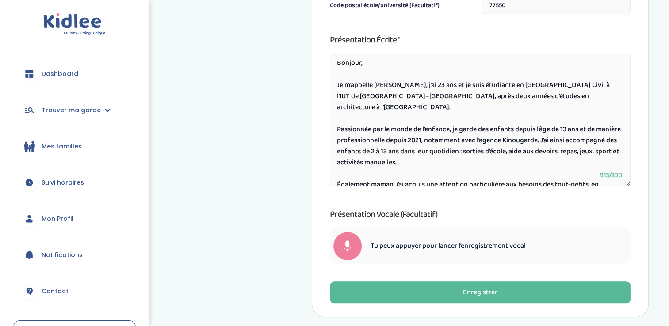
click at [351, 252] on div at bounding box center [347, 246] width 28 height 28
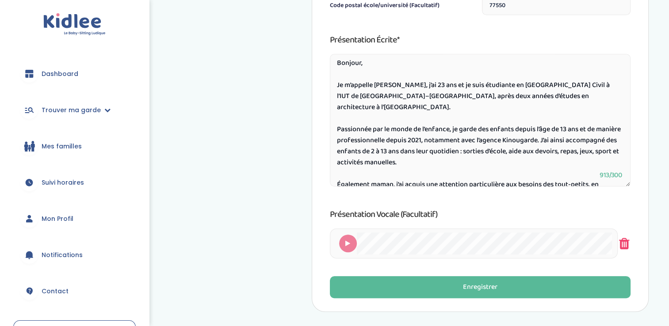
click at [622, 245] on icon at bounding box center [623, 244] width 13 height 30
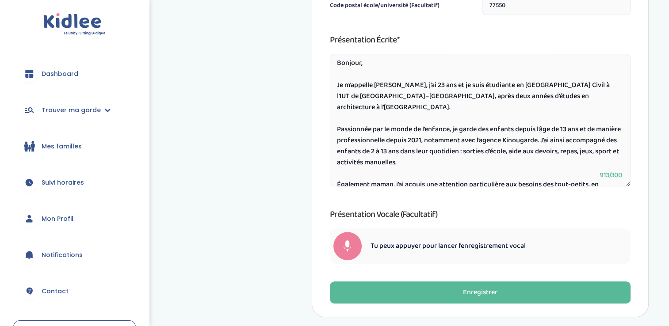
click at [347, 248] on span at bounding box center [347, 249] width 8 height 7
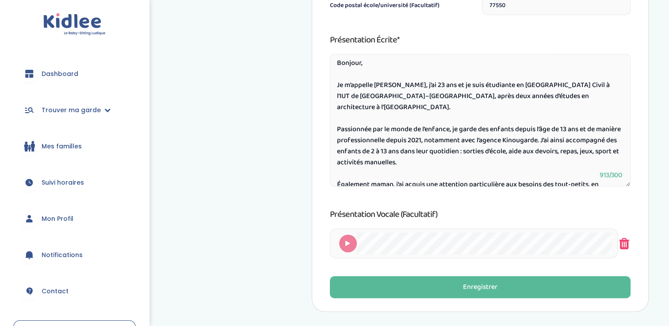
click at [622, 240] on icon at bounding box center [623, 244] width 13 height 30
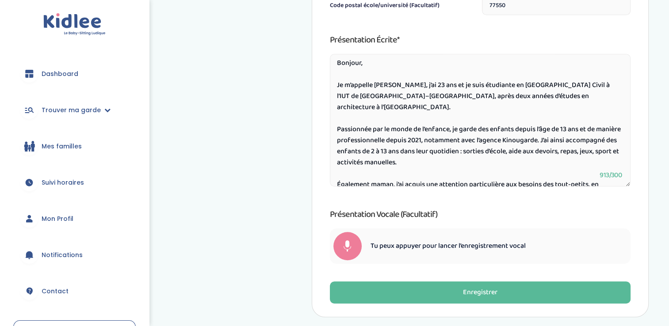
click at [346, 246] on span at bounding box center [347, 249] width 8 height 7
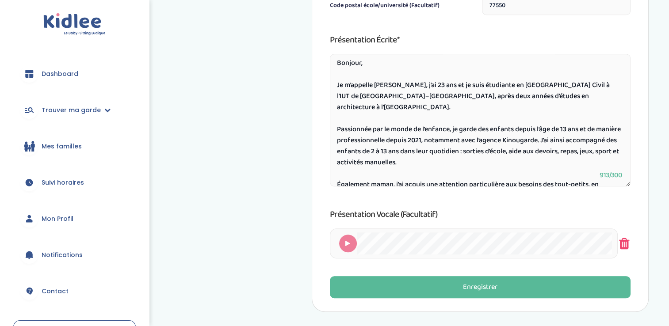
click at [628, 243] on icon at bounding box center [623, 244] width 13 height 30
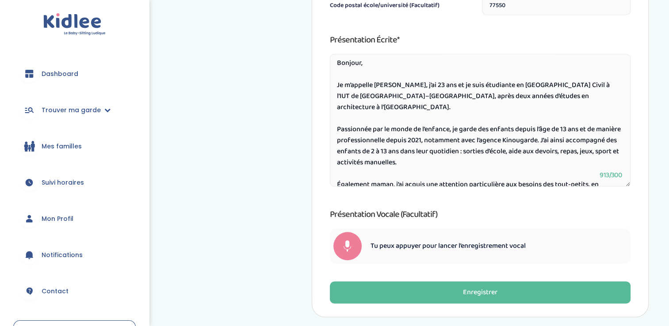
click at [347, 248] on span at bounding box center [347, 249] width 8 height 7
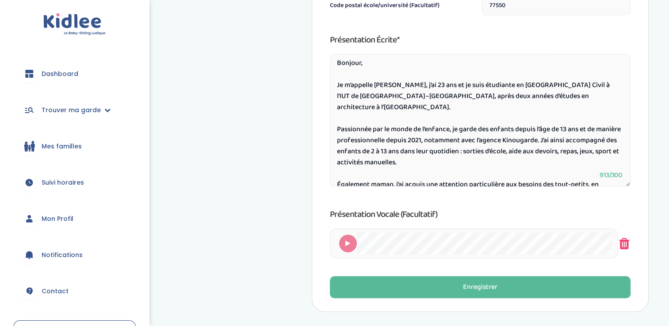
click at [621, 234] on icon at bounding box center [623, 244] width 13 height 30
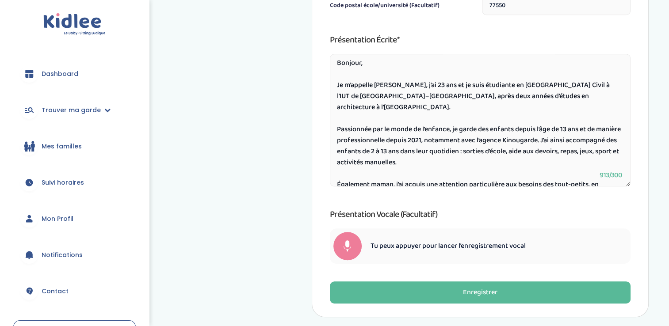
click at [350, 248] on span at bounding box center [347, 249] width 8 height 7
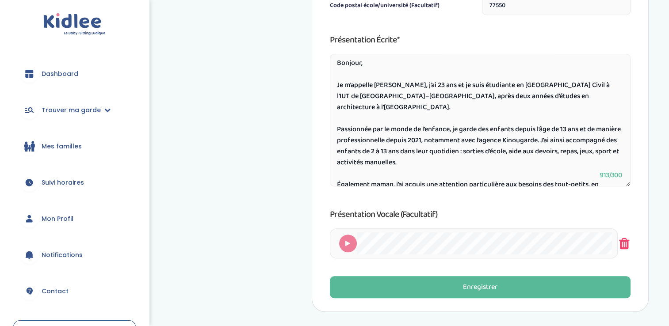
click at [626, 246] on icon at bounding box center [623, 244] width 13 height 30
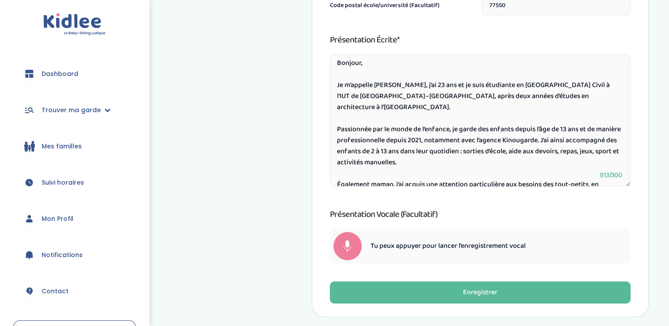
click at [350, 254] on div at bounding box center [347, 246] width 28 height 28
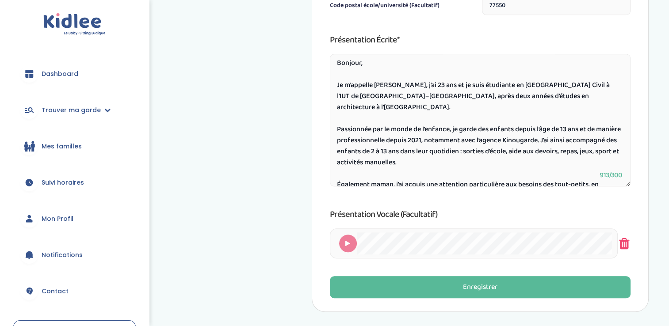
click at [625, 239] on icon at bounding box center [623, 244] width 13 height 30
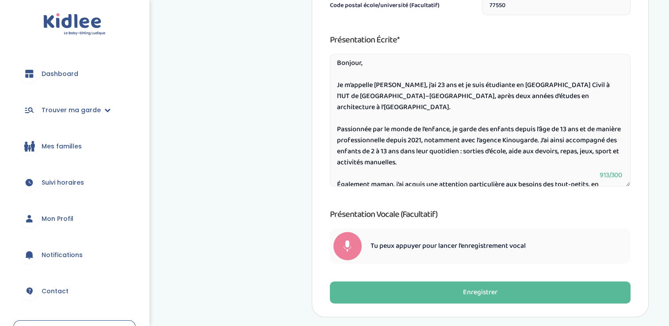
click at [339, 243] on div at bounding box center [347, 246] width 28 height 28
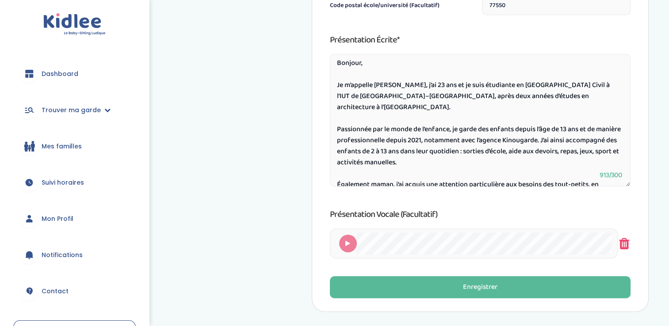
click at [626, 248] on icon at bounding box center [623, 244] width 13 height 30
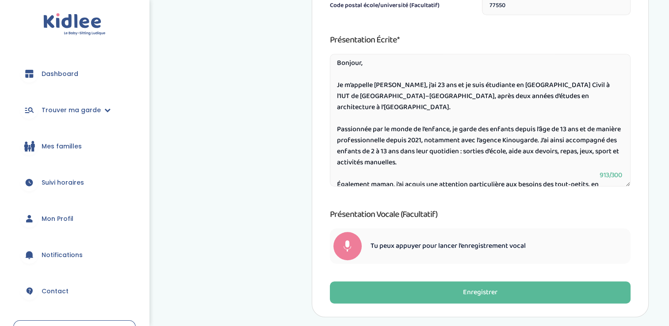
click at [357, 241] on div at bounding box center [347, 246] width 28 height 28
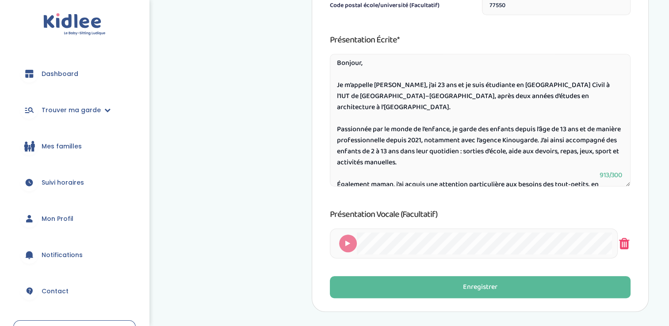
click at [622, 244] on icon at bounding box center [623, 244] width 13 height 30
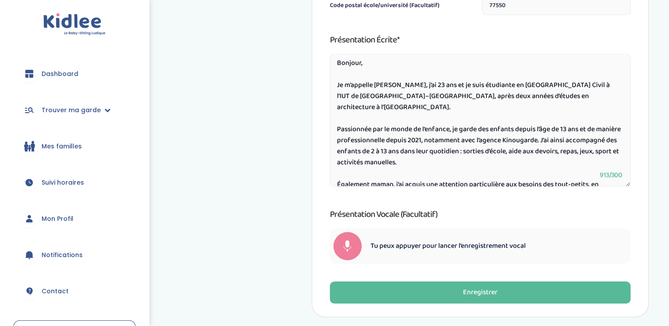
click at [350, 256] on div at bounding box center [347, 246] width 28 height 28
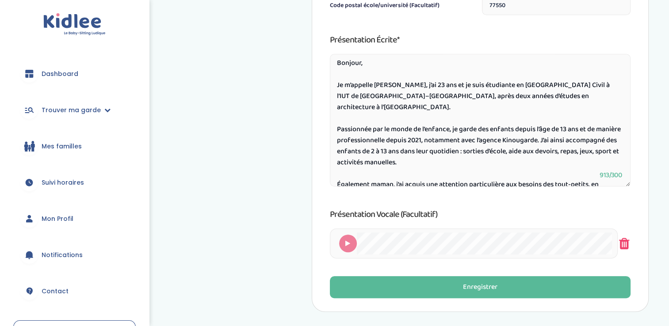
click at [629, 244] on icon at bounding box center [623, 244] width 13 height 30
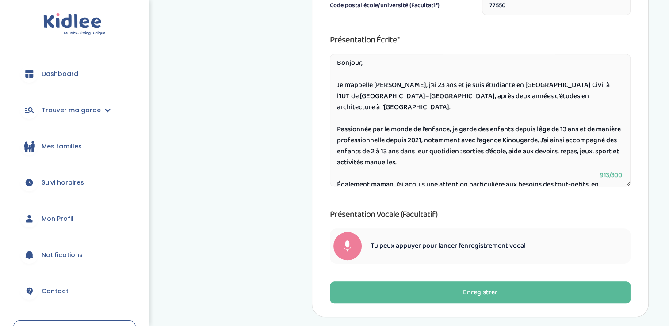
click at [339, 240] on div at bounding box center [347, 246] width 28 height 28
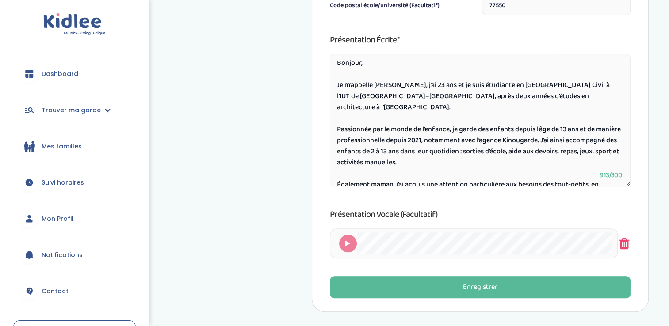
click at [626, 242] on icon at bounding box center [623, 244] width 13 height 30
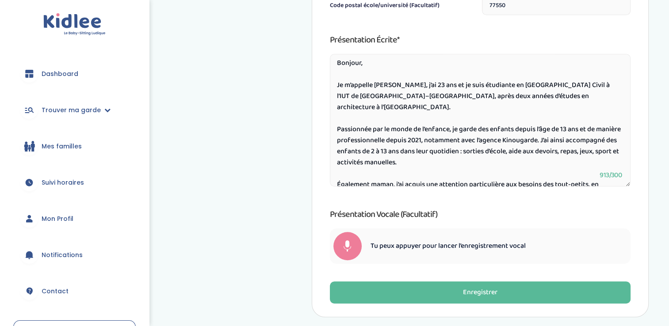
click at [340, 243] on div at bounding box center [347, 246] width 28 height 28
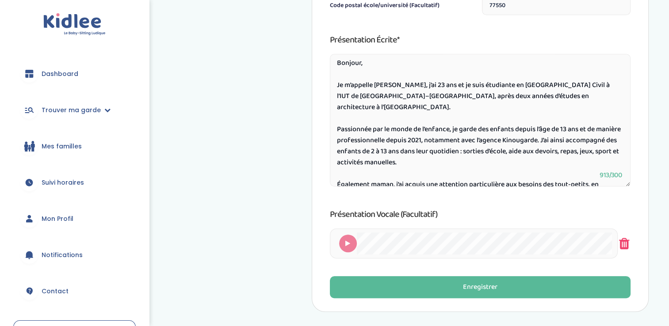
click at [626, 248] on icon at bounding box center [623, 244] width 13 height 30
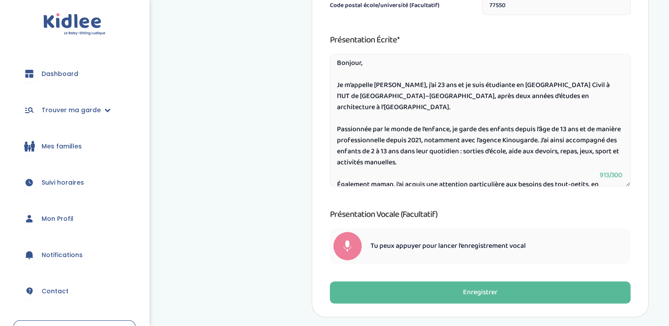
click at [353, 243] on div at bounding box center [347, 246] width 28 height 28
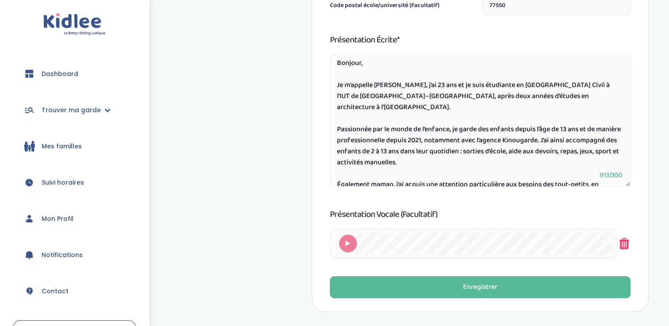
click at [623, 246] on icon at bounding box center [623, 244] width 13 height 30
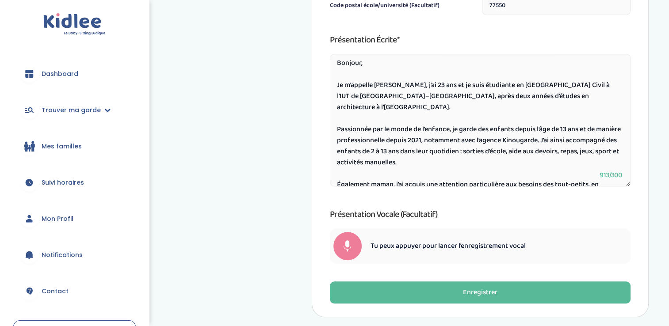
click at [345, 250] on span at bounding box center [347, 249] width 8 height 7
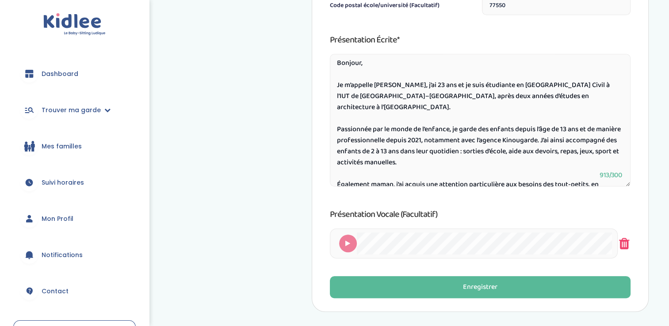
click at [629, 243] on icon at bounding box center [623, 244] width 13 height 30
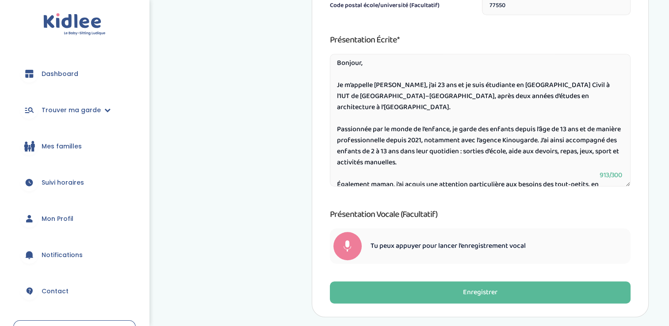
click at [350, 247] on span at bounding box center [347, 249] width 8 height 7
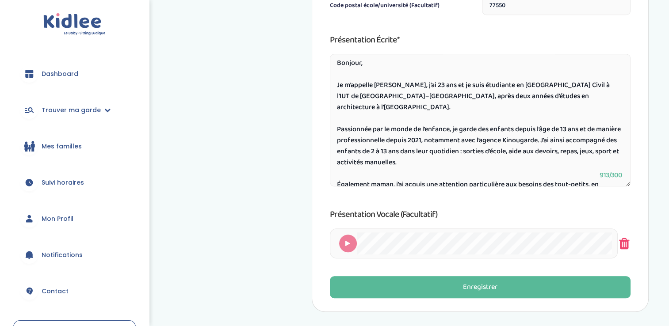
click at [622, 245] on icon at bounding box center [623, 244] width 13 height 30
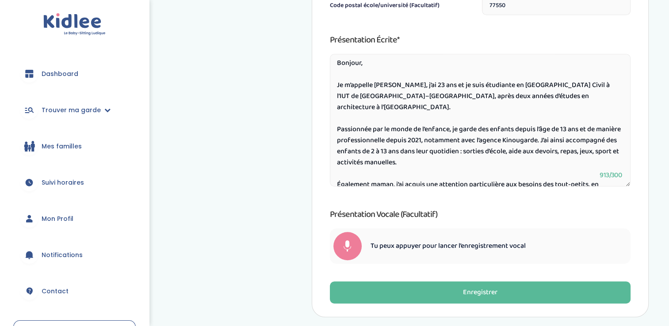
click at [353, 252] on div at bounding box center [347, 246] width 28 height 28
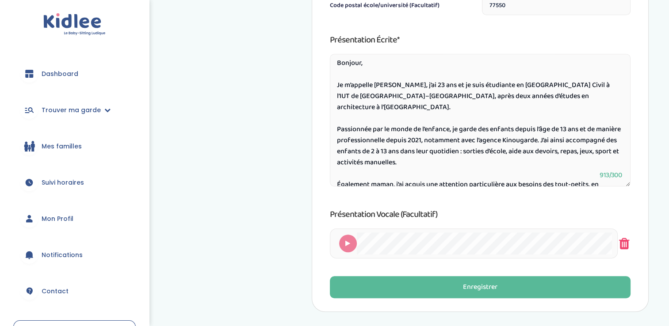
click at [619, 240] on icon at bounding box center [623, 244] width 13 height 30
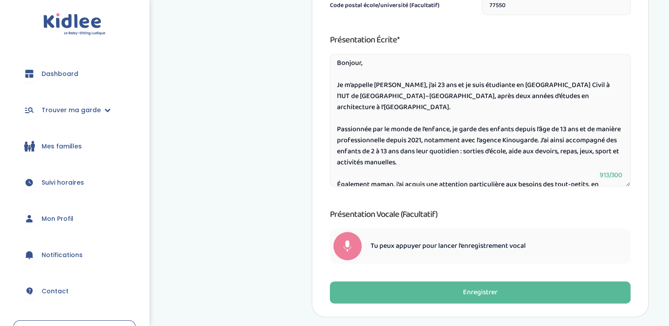
click at [361, 235] on div "Tu peux appuyer pour lancer l’enregistrement vocal" at bounding box center [480, 246] width 301 height 35
click at [351, 241] on div at bounding box center [347, 246] width 28 height 28
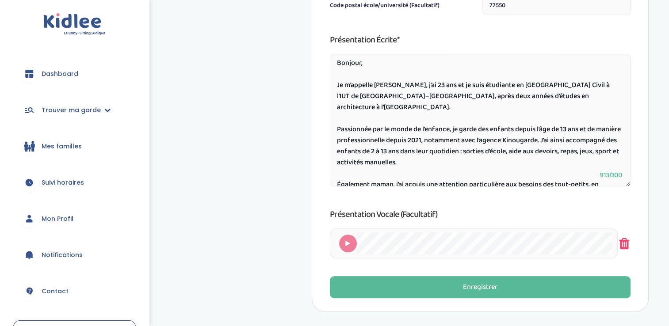
click at [624, 247] on icon at bounding box center [623, 244] width 13 height 30
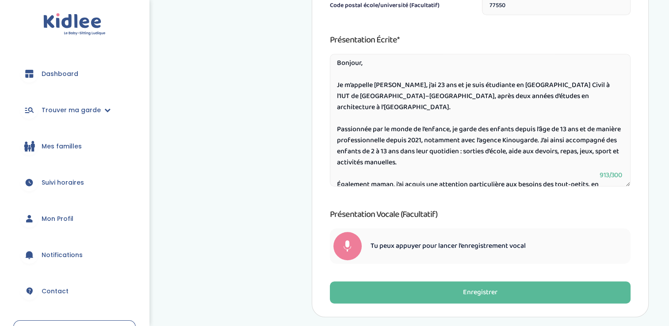
click at [347, 246] on span at bounding box center [347, 249] width 8 height 7
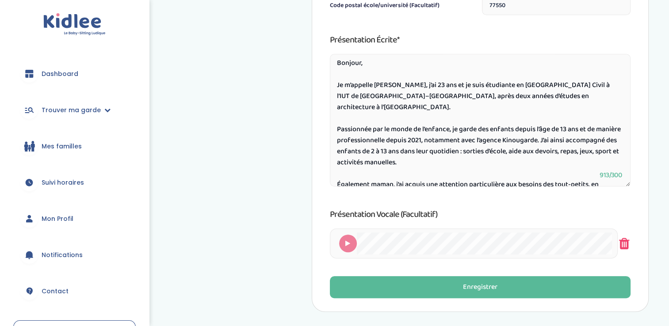
click at [624, 249] on icon at bounding box center [623, 244] width 13 height 30
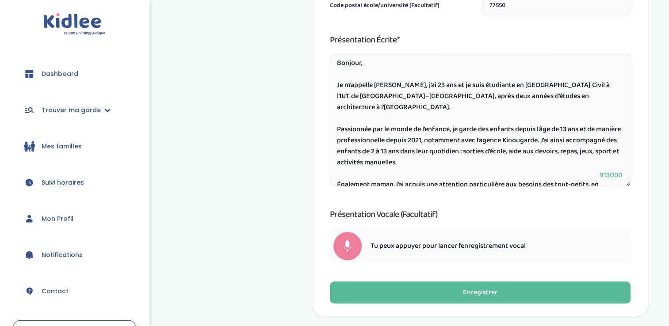
click at [352, 240] on div at bounding box center [347, 246] width 28 height 28
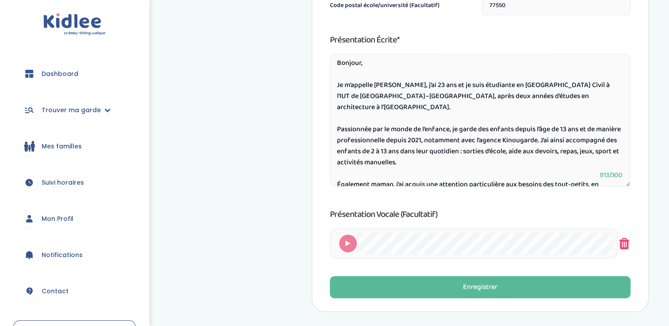
click at [628, 244] on icon at bounding box center [623, 244] width 13 height 30
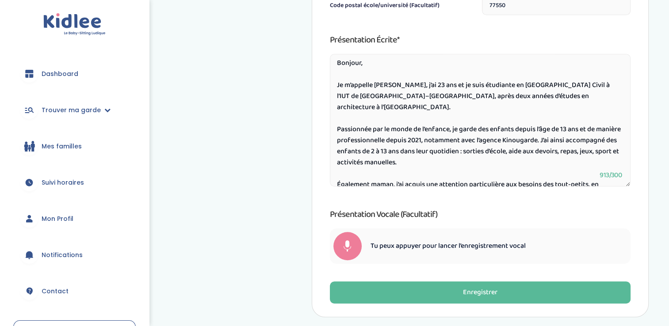
click at [342, 244] on div at bounding box center [347, 246] width 28 height 28
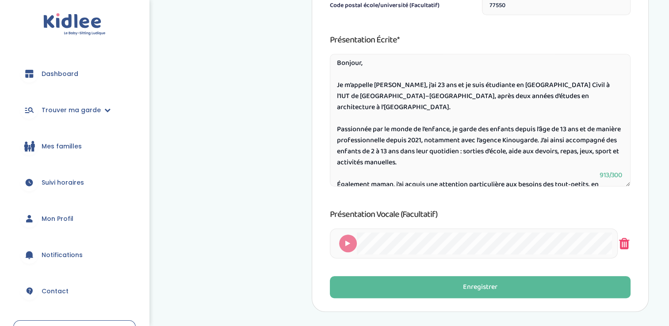
click at [626, 240] on icon at bounding box center [623, 244] width 13 height 30
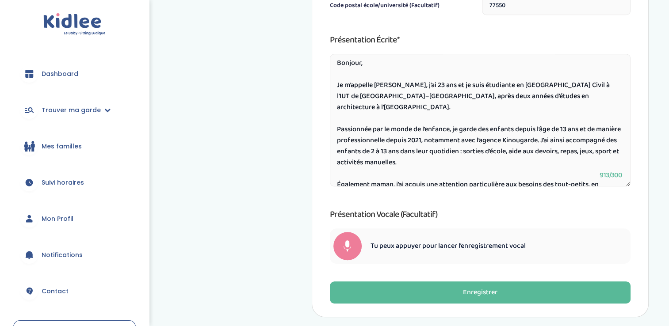
click at [346, 254] on div at bounding box center [347, 246] width 28 height 28
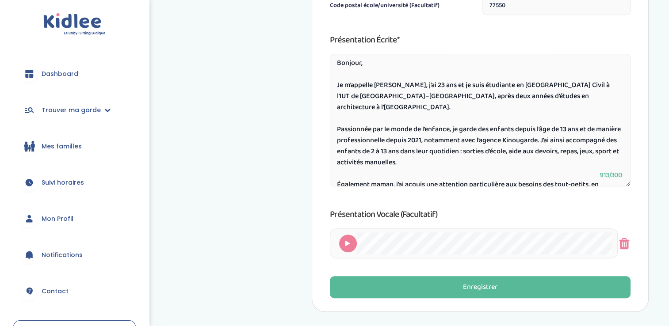
click at [349, 248] on div at bounding box center [348, 244] width 18 height 18
click at [629, 244] on icon at bounding box center [623, 244] width 13 height 30
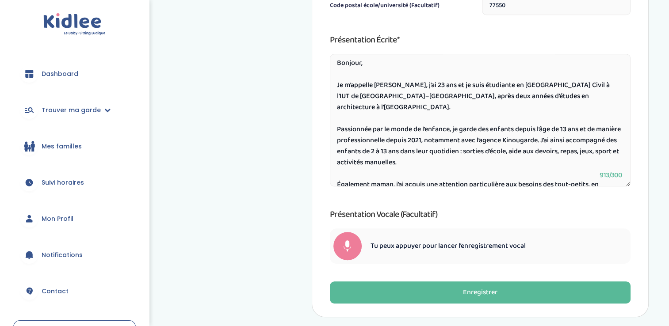
click at [350, 248] on span at bounding box center [347, 249] width 8 height 7
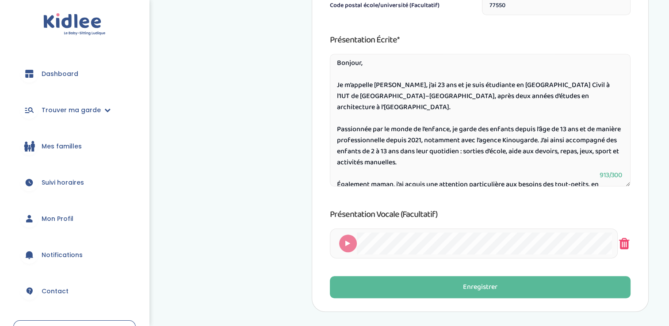
click at [624, 250] on icon at bounding box center [623, 244] width 13 height 30
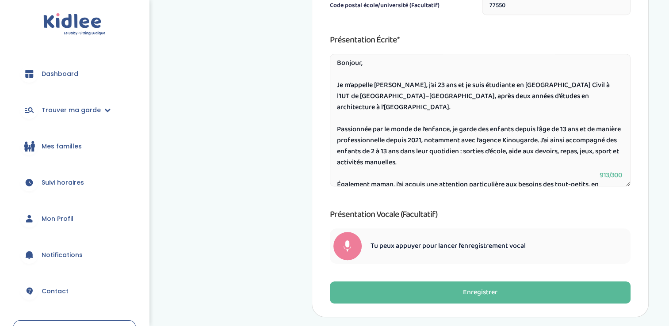
click at [350, 248] on span at bounding box center [347, 249] width 8 height 7
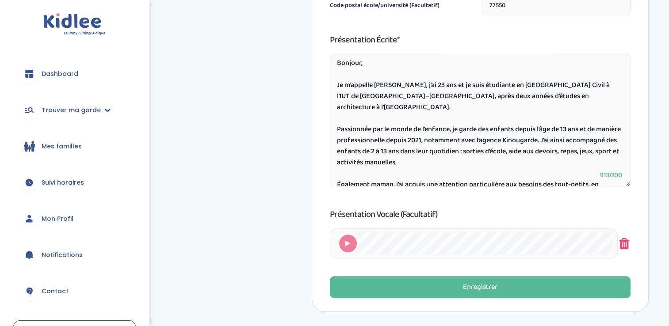
click at [626, 240] on icon at bounding box center [623, 244] width 13 height 30
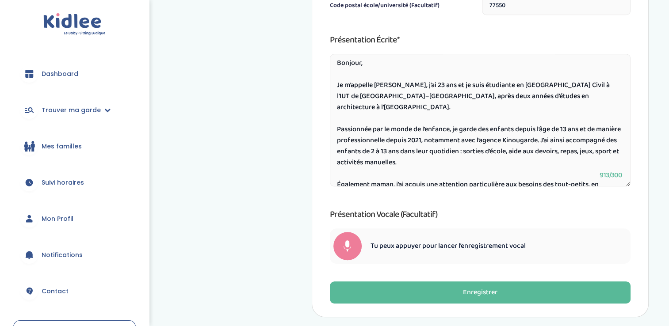
click at [348, 255] on div at bounding box center [347, 246] width 28 height 28
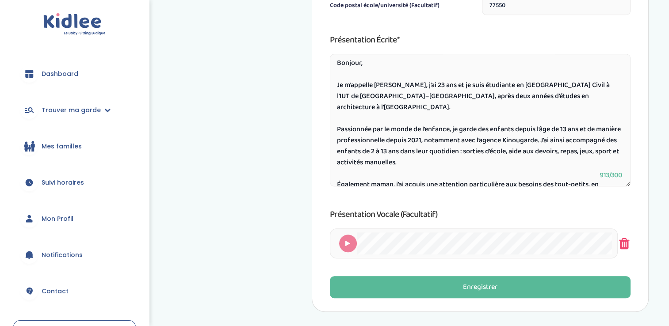
drag, startPoint x: 617, startPoint y: 248, endPoint x: 622, endPoint y: 239, distance: 10.7
click at [622, 239] on div at bounding box center [480, 244] width 301 height 30
click at [622, 239] on icon at bounding box center [623, 244] width 13 height 30
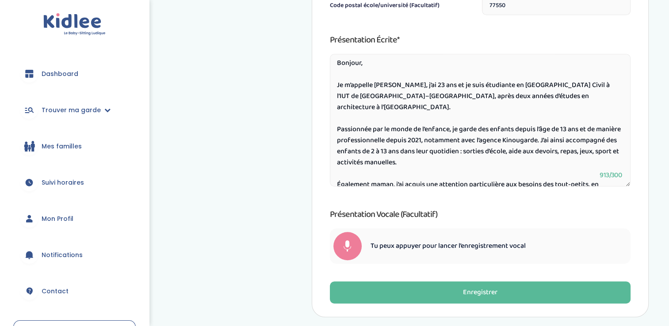
click at [349, 250] on span at bounding box center [347, 249] width 8 height 7
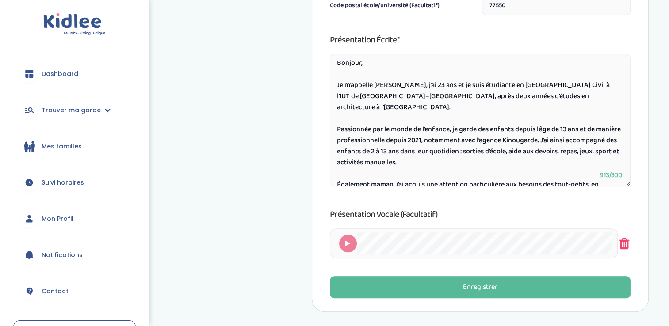
click at [624, 247] on icon at bounding box center [623, 244] width 13 height 30
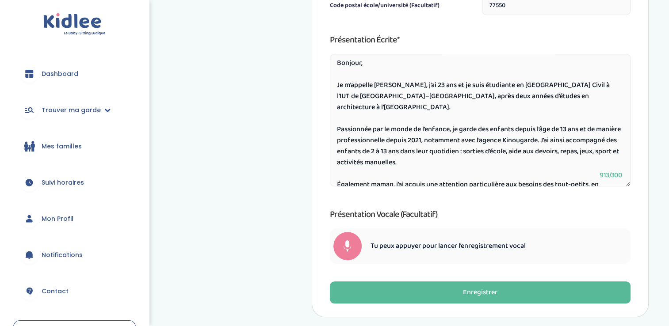
click at [341, 250] on div at bounding box center [347, 246] width 28 height 28
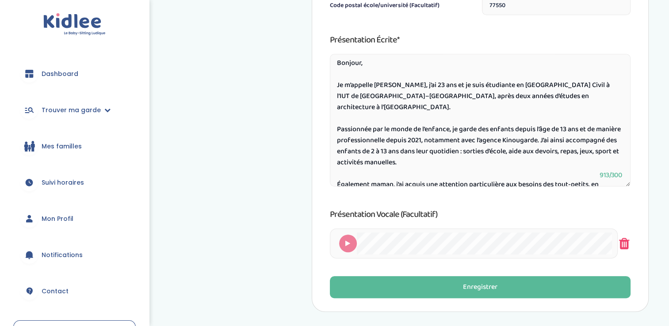
click at [630, 245] on icon at bounding box center [623, 244] width 13 height 30
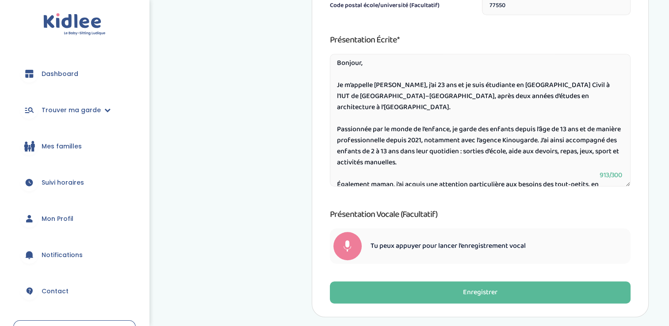
click at [345, 246] on span at bounding box center [347, 249] width 8 height 7
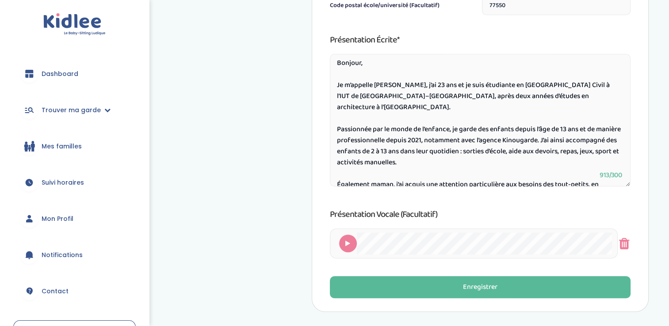
click at [623, 234] on icon at bounding box center [623, 244] width 13 height 30
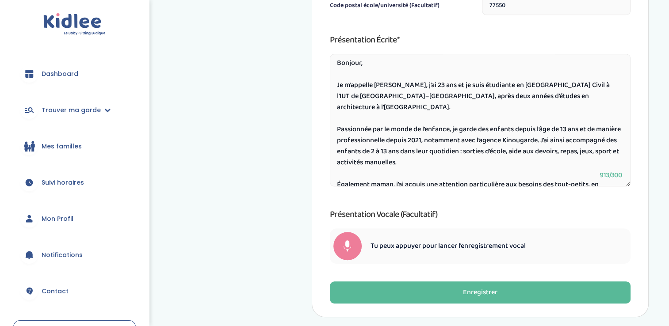
click at [344, 250] on span at bounding box center [347, 249] width 8 height 7
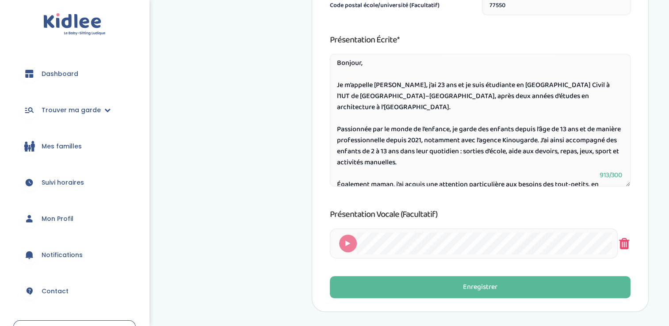
click at [625, 245] on icon at bounding box center [623, 244] width 13 height 30
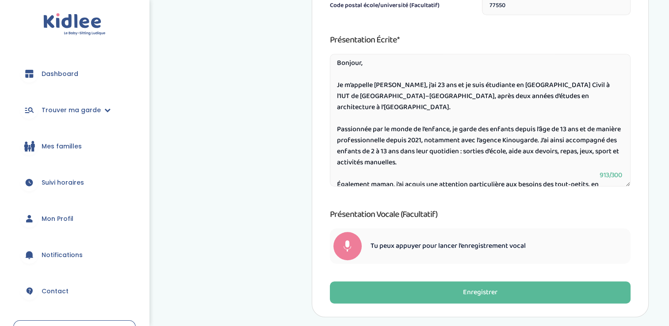
click at [341, 250] on div at bounding box center [347, 246] width 28 height 28
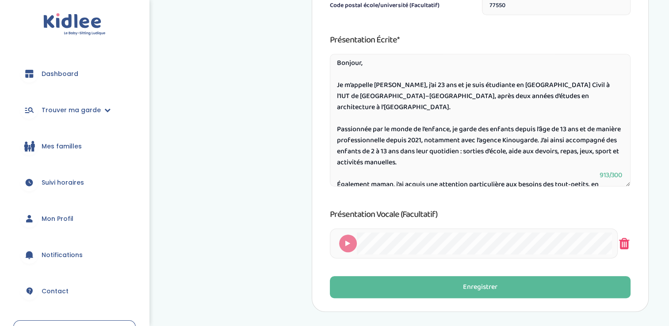
click at [629, 249] on icon at bounding box center [623, 244] width 13 height 30
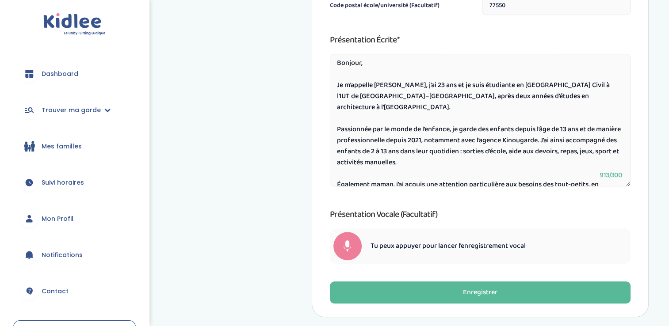
click at [350, 241] on div at bounding box center [347, 246] width 28 height 28
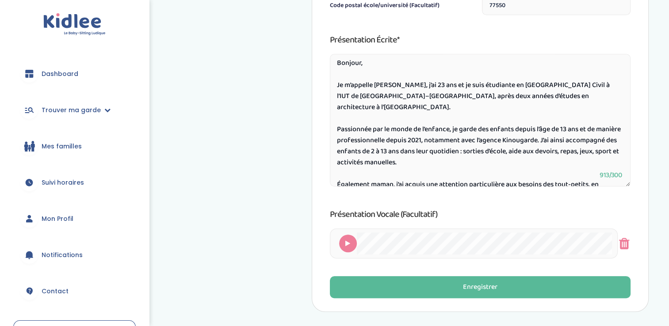
click at [350, 241] on div at bounding box center [348, 244] width 18 height 18
click at [626, 240] on icon at bounding box center [623, 244] width 13 height 30
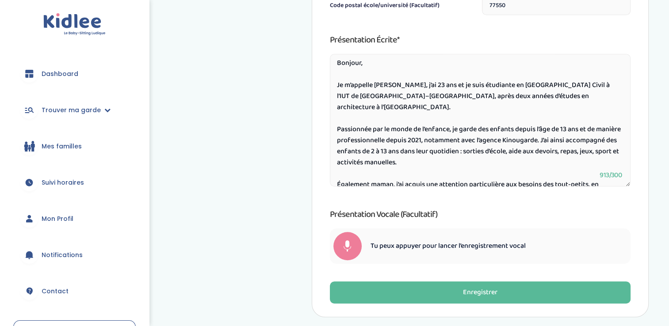
click at [341, 249] on div at bounding box center [347, 246] width 28 height 28
click at [332, 253] on div "Tu peux appuyer pour lancer l’enregistrement vocal" at bounding box center [480, 246] width 301 height 35
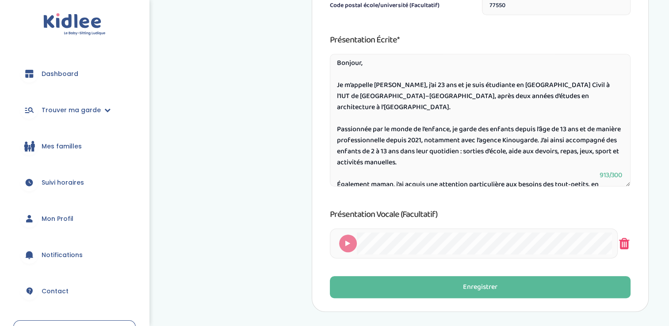
click at [624, 245] on icon at bounding box center [623, 244] width 13 height 30
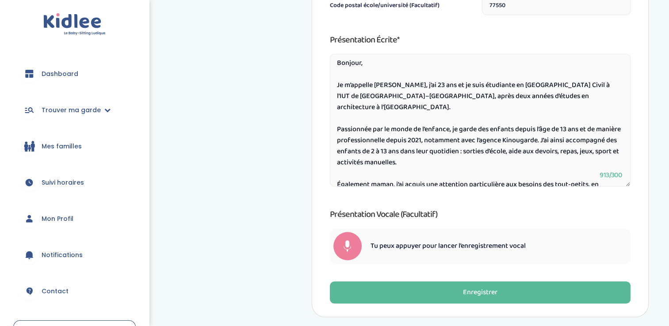
click at [345, 244] on div at bounding box center [347, 246] width 28 height 28
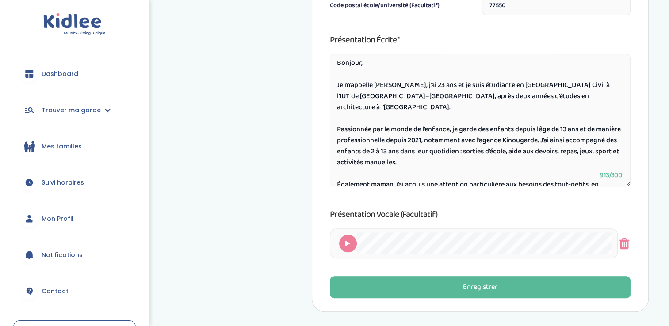
click at [345, 244] on icon at bounding box center [347, 243] width 5 height 6
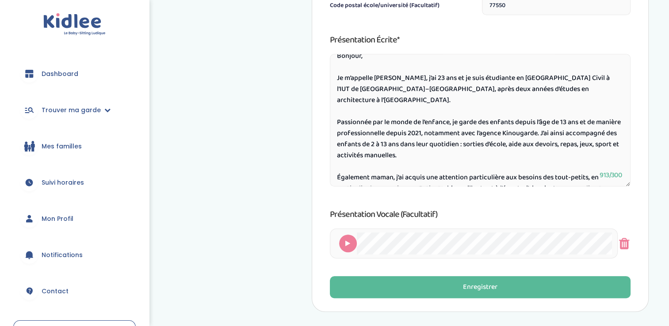
scroll to position [11, 0]
click at [349, 241] on icon at bounding box center [347, 243] width 5 height 6
click at [624, 243] on icon at bounding box center [623, 244] width 13 height 30
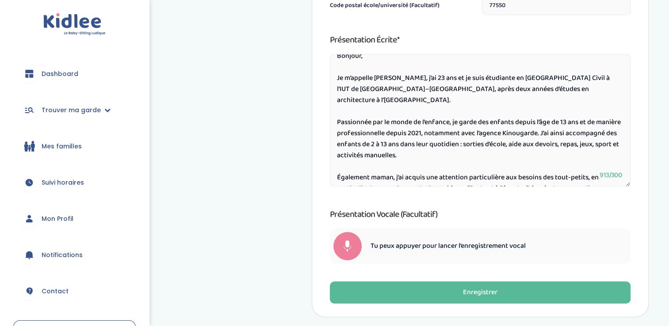
click at [341, 245] on div at bounding box center [347, 246] width 28 height 28
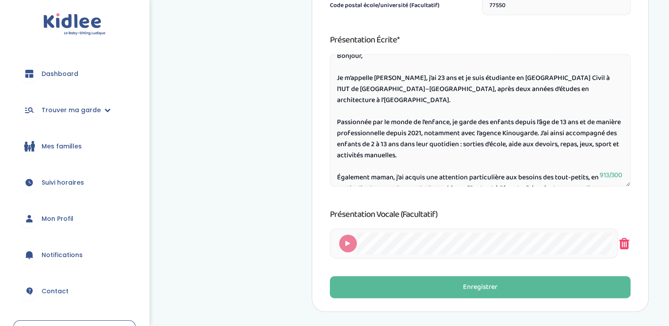
click at [618, 243] on icon at bounding box center [623, 244] width 13 height 30
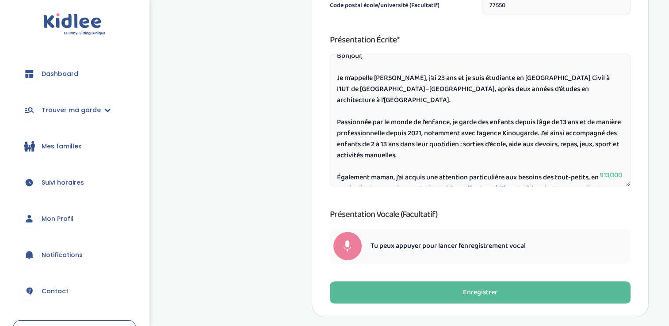
click at [348, 250] on span at bounding box center [347, 249] width 8 height 7
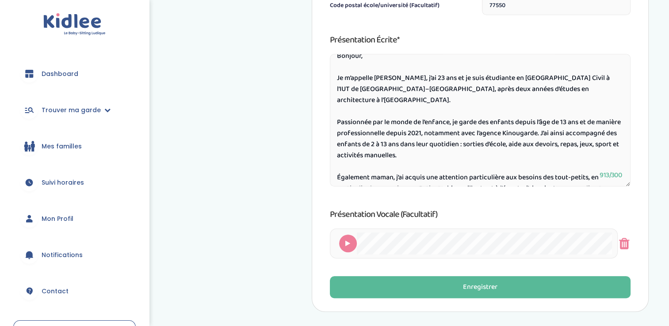
click at [348, 250] on div at bounding box center [348, 244] width 18 height 18
click at [621, 241] on icon at bounding box center [623, 244] width 13 height 30
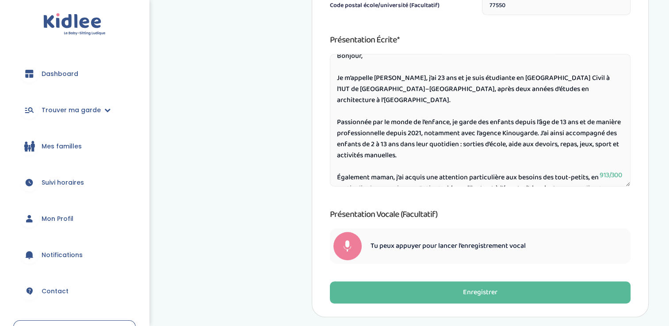
click at [346, 240] on div at bounding box center [347, 246] width 28 height 28
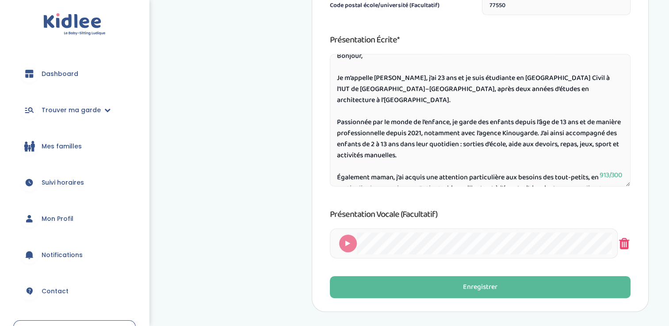
click at [619, 246] on icon at bounding box center [623, 244] width 13 height 30
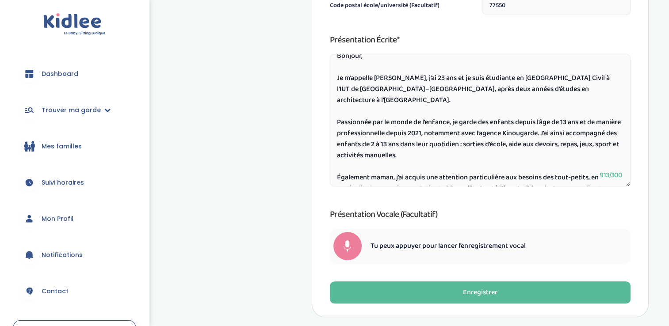
click at [351, 248] on span at bounding box center [347, 249] width 8 height 7
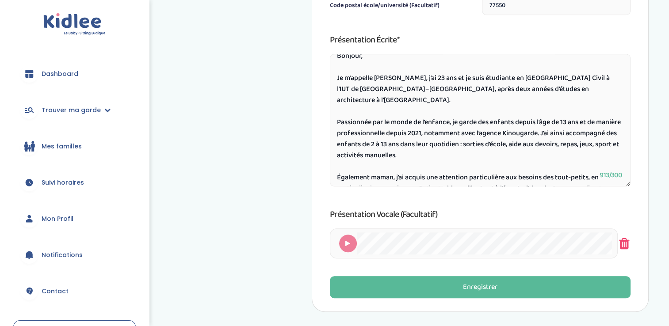
click at [625, 248] on icon at bounding box center [623, 244] width 13 height 30
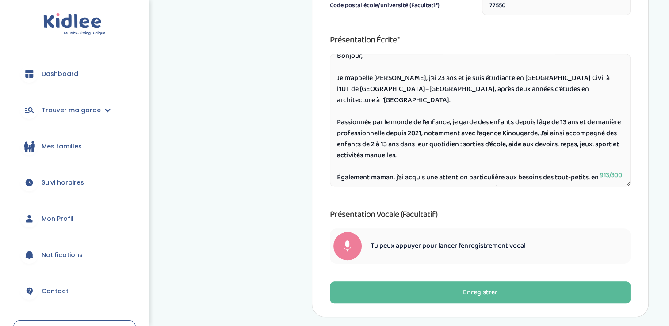
click at [342, 247] on div at bounding box center [347, 246] width 28 height 28
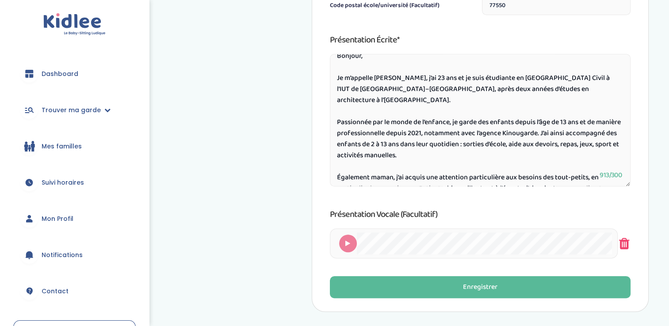
click at [624, 242] on icon at bounding box center [623, 244] width 13 height 30
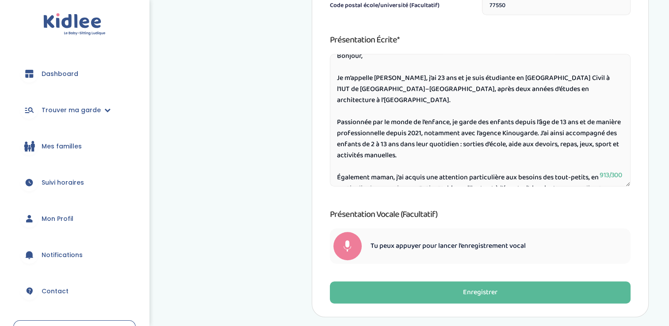
click at [352, 254] on div at bounding box center [347, 246] width 28 height 28
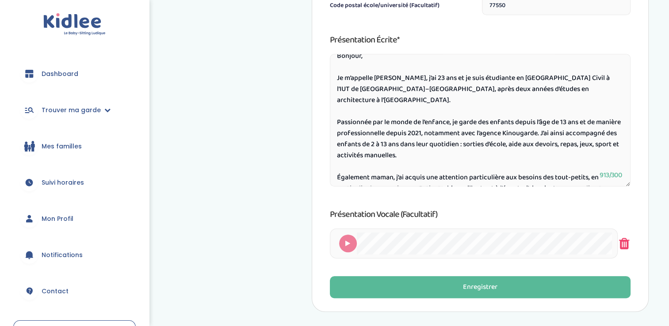
click at [626, 245] on icon at bounding box center [623, 244] width 13 height 30
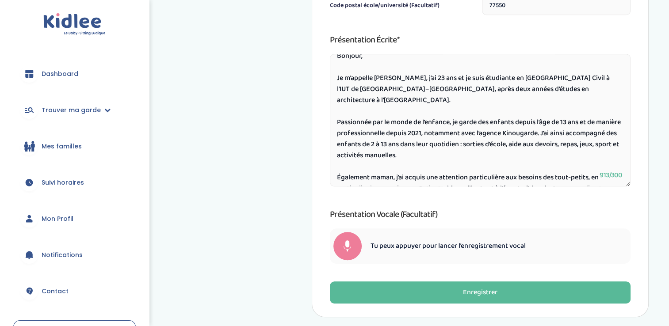
click at [343, 245] on div at bounding box center [347, 246] width 28 height 28
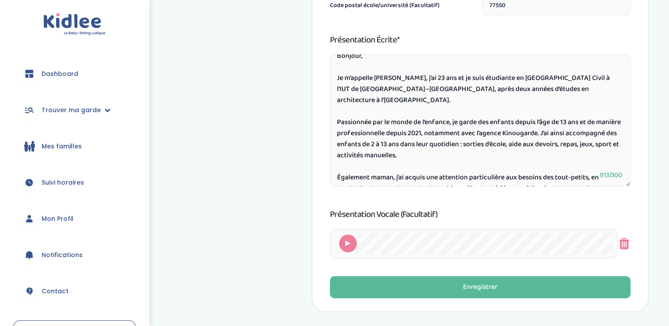
click at [350, 238] on div at bounding box center [348, 244] width 18 height 18
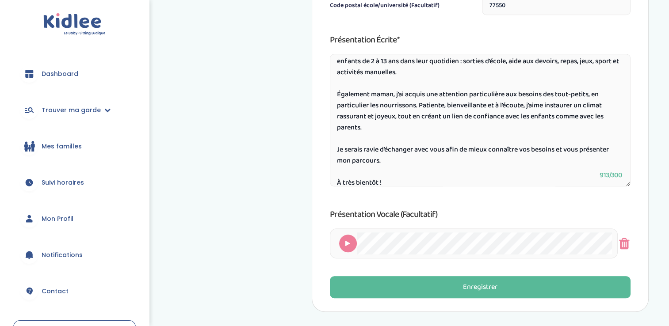
scroll to position [108, 0]
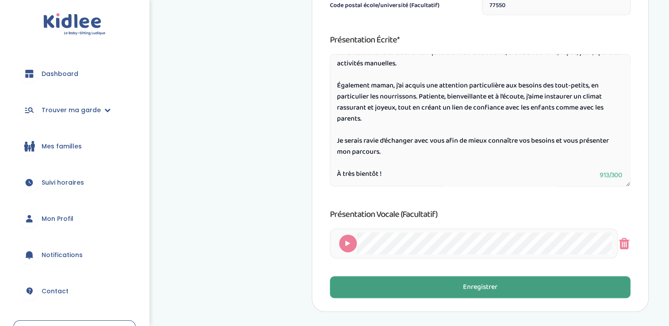
click at [468, 278] on button "Enregistrer" at bounding box center [480, 287] width 301 height 22
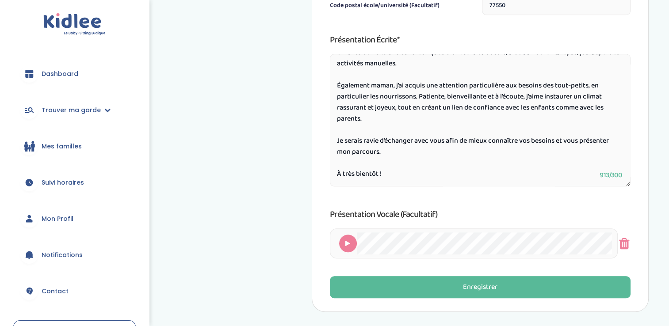
click at [44, 76] on span "Dashboard" at bounding box center [60, 73] width 37 height 9
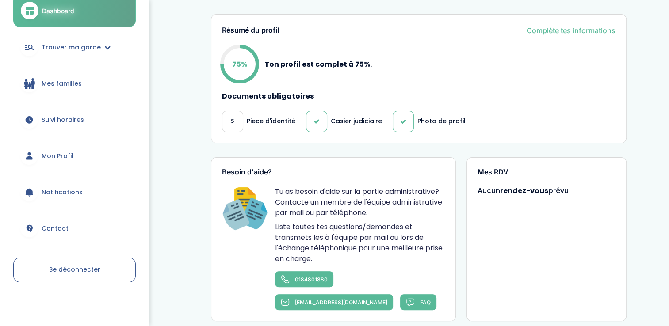
scroll to position [221, 0]
click at [545, 29] on link "Complète tes informations" at bounding box center [570, 30] width 89 height 11
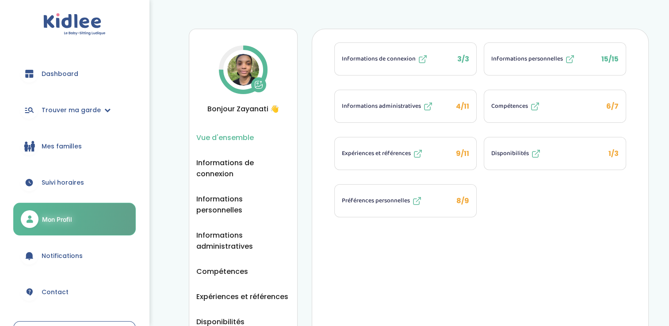
click at [523, 149] on span "Disponibilités" at bounding box center [510, 153] width 38 height 9
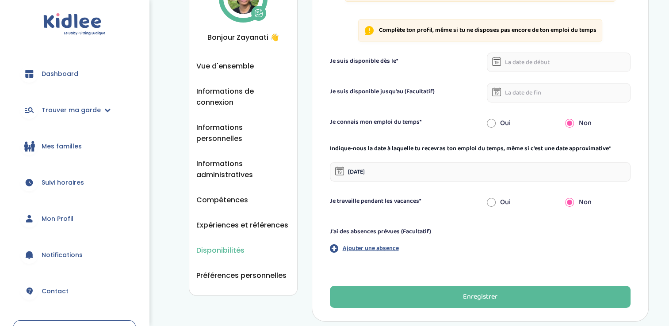
scroll to position [71, 0]
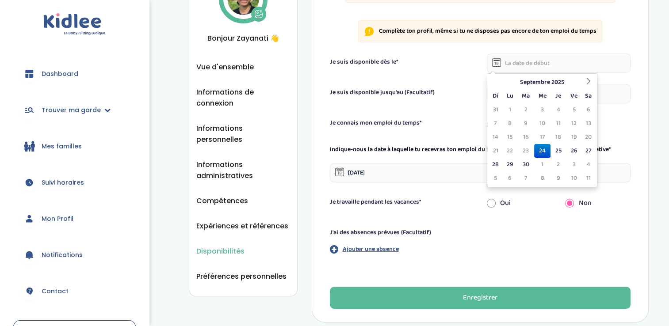
click at [549, 63] on input "text" at bounding box center [559, 62] width 144 height 19
click at [550, 153] on td "24" at bounding box center [542, 151] width 16 height 14
type input "[DATE]"
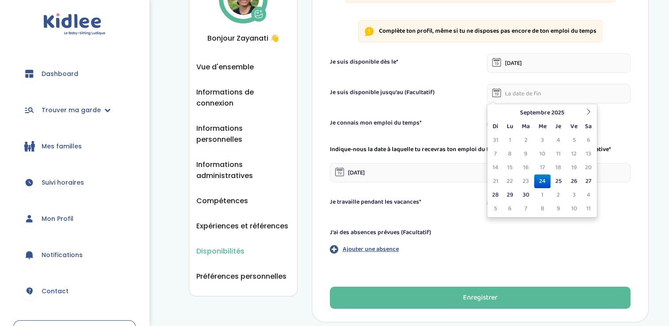
click at [513, 97] on input "text" at bounding box center [559, 93] width 144 height 19
click at [589, 111] on icon at bounding box center [588, 112] width 6 height 6
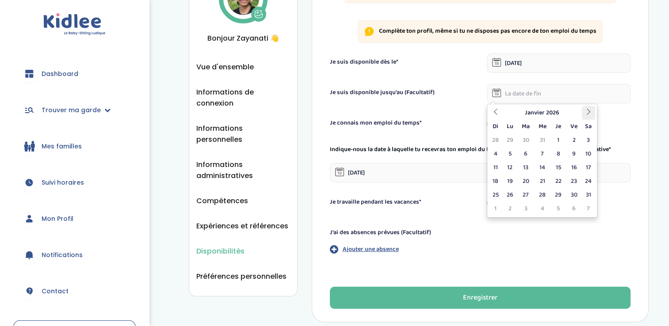
click at [589, 111] on icon at bounding box center [588, 112] width 6 height 6
click at [491, 115] on th at bounding box center [495, 113] width 13 height 14
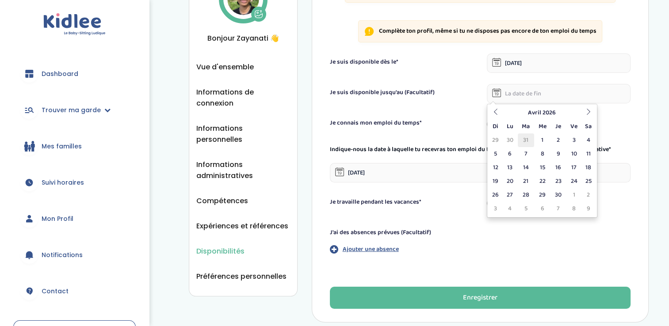
click at [533, 141] on td "31" at bounding box center [526, 140] width 16 height 14
type input "[DATE]"
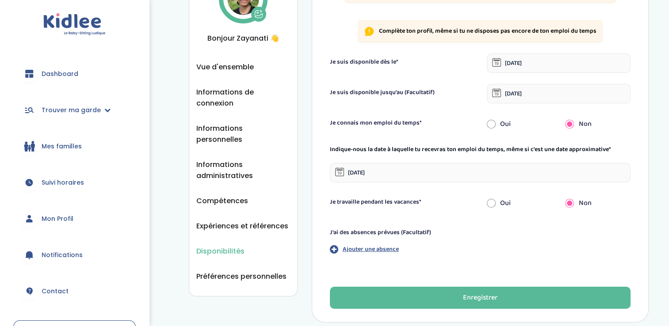
click at [495, 128] on input "radio" at bounding box center [491, 123] width 9 height 19
radio input "true"
radio input "false"
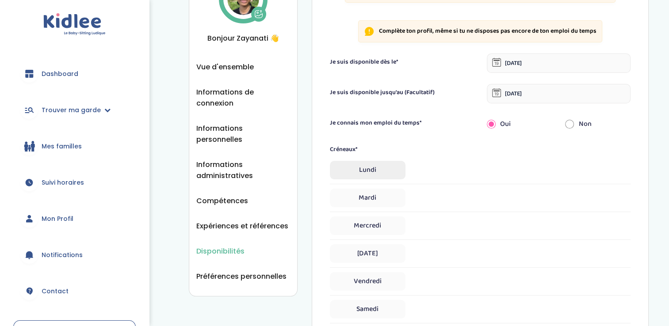
click at [373, 176] on span "Lundi" at bounding box center [368, 170] width 76 height 19
select select "1"
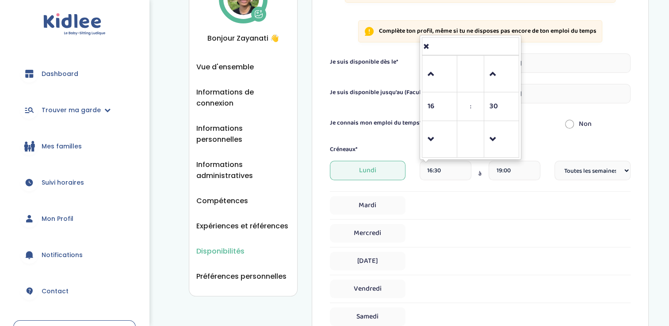
click at [438, 173] on input "16:30" at bounding box center [445, 170] width 52 height 19
click at [454, 170] on input "16:30" at bounding box center [445, 170] width 52 height 19
drag, startPoint x: 454, startPoint y: 170, endPoint x: 427, endPoint y: 172, distance: 27.5
click at [427, 172] on input "16:30" at bounding box center [445, 170] width 52 height 19
type input "18:00"
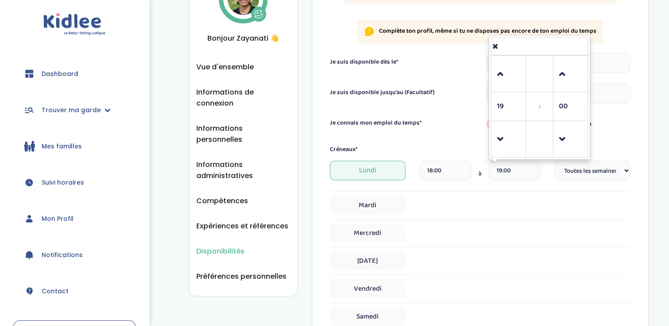
drag, startPoint x: 512, startPoint y: 170, endPoint x: 452, endPoint y: 173, distance: 59.7
click at [452, 173] on div "18:00 à 19:00 19 : 00 00 01 02 03 04 05 06 07 08 09 10 11 12 13 14 15 16 17 18 …" at bounding box center [479, 174] width 121 height 26
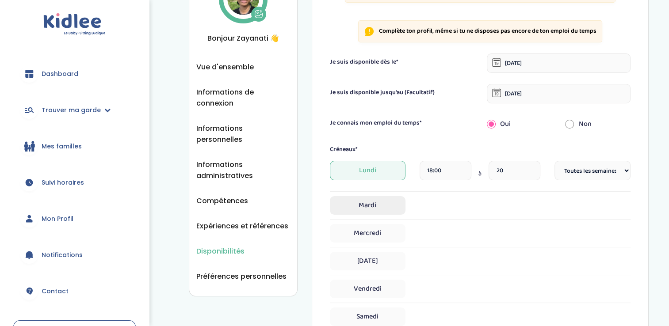
type input "20:00"
click at [389, 202] on span "Mardi" at bounding box center [368, 205] width 76 height 19
select select "1"
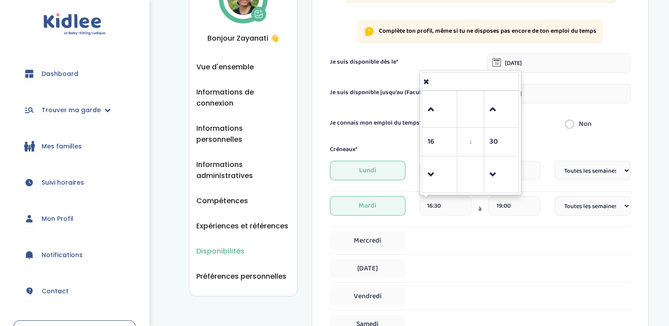
drag, startPoint x: 443, startPoint y: 205, endPoint x: 290, endPoint y: 225, distance: 154.2
click at [290, 225] on div "Disponibilités Vue d'ensemble Informations de connexion Informations personnell…" at bounding box center [419, 255] width 460 height 595
type input "18:00"
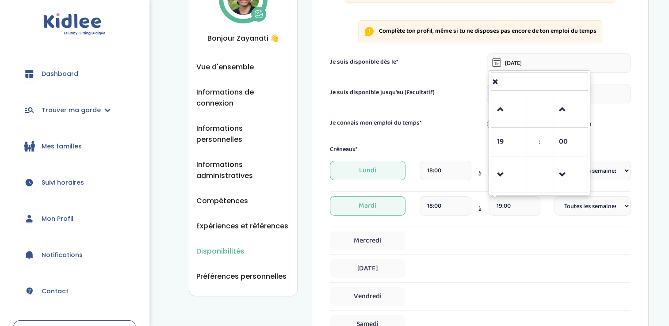
click at [525, 202] on input "19:00" at bounding box center [514, 205] width 52 height 19
type input "1"
type input "20:00"
click at [425, 244] on div "Mercredi" at bounding box center [480, 241] width 301 height 19
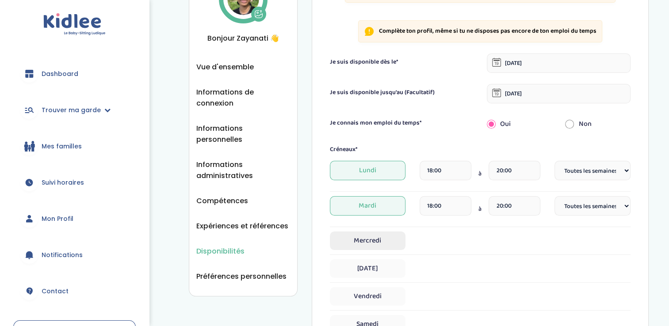
click at [374, 247] on span "Mercredi" at bounding box center [368, 241] width 76 height 19
select select "1"
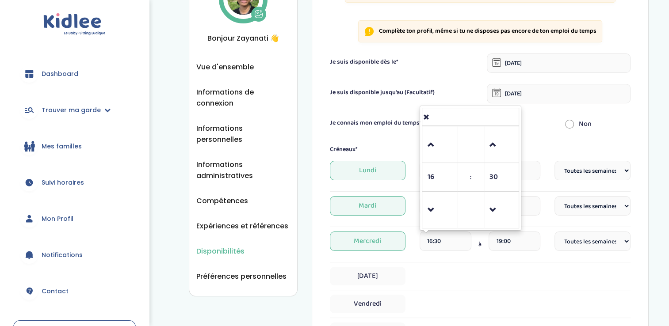
click at [437, 240] on input "16:30" at bounding box center [445, 241] width 52 height 19
type input "16:30"
drag, startPoint x: 459, startPoint y: 236, endPoint x: 365, endPoint y: 250, distance: 95.1
click at [365, 250] on div "Mercredi 16:30 16 : 30 00 01 02 03 04 05 06 07 08 09 10 11 12 13 14 15 16 17 18…" at bounding box center [480, 245] width 301 height 26
type input "18:00"
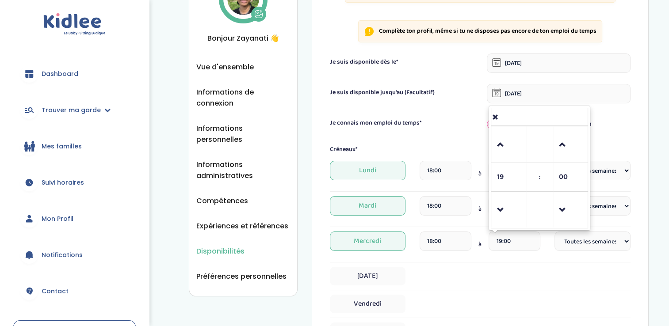
click at [518, 238] on input "19:00" at bounding box center [514, 241] width 52 height 19
drag, startPoint x: 518, startPoint y: 238, endPoint x: 456, endPoint y: 253, distance: 64.4
click at [456, 253] on div "18:00 à 19:00 19 : 00 00 01 02 03 04 05 06 07 08 09 10 11 12 13 14 15 16 17 18 …" at bounding box center [479, 245] width 121 height 26
click at [562, 209] on span at bounding box center [570, 210] width 24 height 24
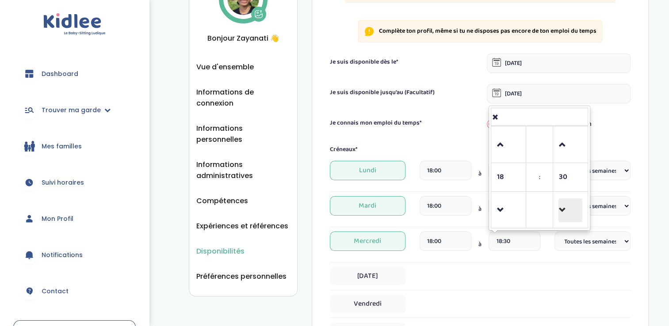
click at [562, 209] on span at bounding box center [570, 210] width 24 height 24
click at [502, 241] on input "18:30" at bounding box center [514, 241] width 52 height 19
click at [552, 260] on div "Mercredi 18:00 à 20:30 Fréquence Toutes les semaines Toutes les 2 semaines Tous…" at bounding box center [480, 247] width 301 height 31
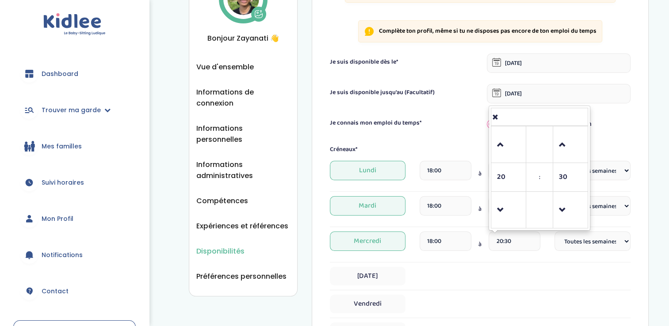
click at [502, 240] on input "20:30" at bounding box center [514, 241] width 52 height 19
click at [516, 241] on input "20:30" at bounding box center [514, 241] width 52 height 19
type input "20:00"
click at [535, 279] on div "Jeudi" at bounding box center [480, 276] width 301 height 19
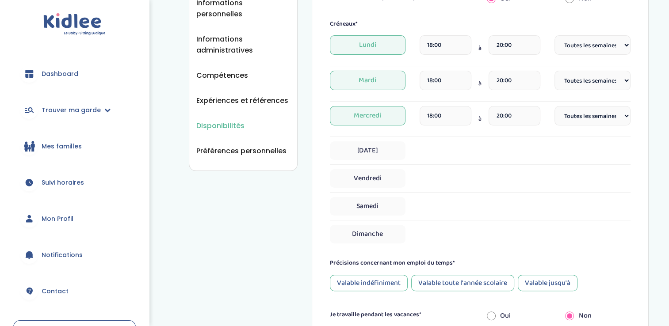
scroll to position [198, 0]
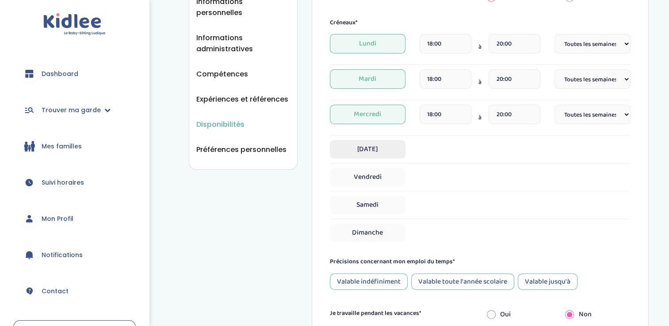
click at [379, 149] on span "Jeudi" at bounding box center [368, 149] width 76 height 19
select select "1"
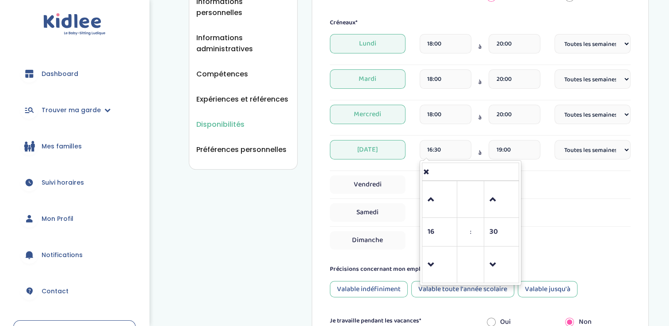
drag, startPoint x: 442, startPoint y: 149, endPoint x: 413, endPoint y: 151, distance: 28.8
click at [413, 151] on div "Jeudi 16:30 16 : 30 00 01 02 03 04 05 06 07 08 09 10 11 12 13 14 15 16 17 18 19…" at bounding box center [480, 153] width 301 height 26
type input "17:30"
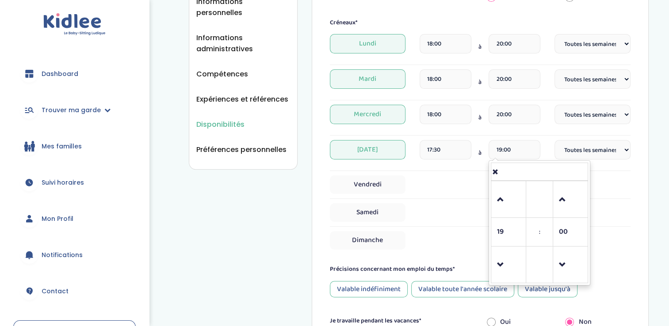
drag, startPoint x: 513, startPoint y: 147, endPoint x: 437, endPoint y: 155, distance: 76.4
click at [437, 155] on div "17:30 à 19:00 19 : 00 00 01 02 03 04 05 06 07 08 09 10 11 12 13 14 15 16 17 18 …" at bounding box center [479, 153] width 121 height 26
type input "20:00"
click at [597, 262] on form "Je suis disponible dès le* 24-09-2025 Je suis disponible jusqu'au (Facultatif) …" at bounding box center [480, 157] width 301 height 461
click at [386, 183] on span "Vendredi" at bounding box center [368, 184] width 76 height 19
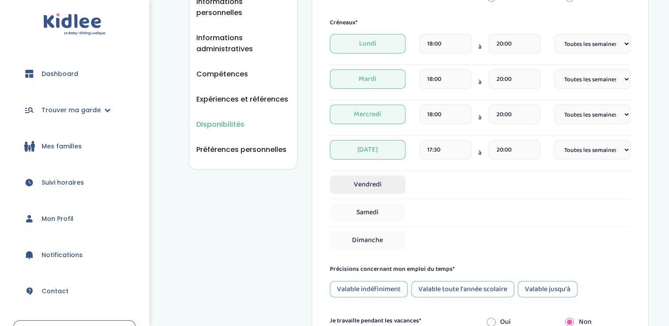
select select "1"
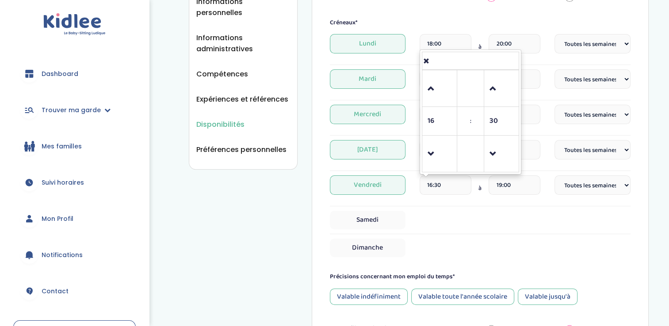
drag, startPoint x: 447, startPoint y: 186, endPoint x: 351, endPoint y: 195, distance: 96.8
click at [351, 195] on div "Vendredi 16:30 16 : 30 00 01 02 03 04 05 06 07 08 09 10 11 12 13 14 15 16 17 18…" at bounding box center [480, 188] width 301 height 26
click at [469, 211] on div "Samedi" at bounding box center [480, 220] width 301 height 19
click at [465, 183] on input "17:00" at bounding box center [445, 184] width 52 height 19
type input "17:45"
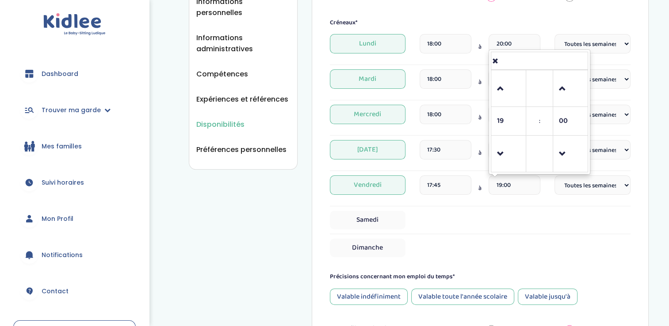
drag, startPoint x: 518, startPoint y: 184, endPoint x: 476, endPoint y: 186, distance: 42.5
click at [476, 186] on div "17:45 à 19:00 19 : 00 00 01 02 03 04 05 06 07 08 09 10 11 12 13 14 15 16 17 18 …" at bounding box center [479, 188] width 121 height 26
type input "20:00"
click at [548, 199] on div "Vendredi 17:45 à 20:00 Fréquence Toutes les semaines Toutes les 2 semaines Tous…" at bounding box center [480, 188] width 301 height 26
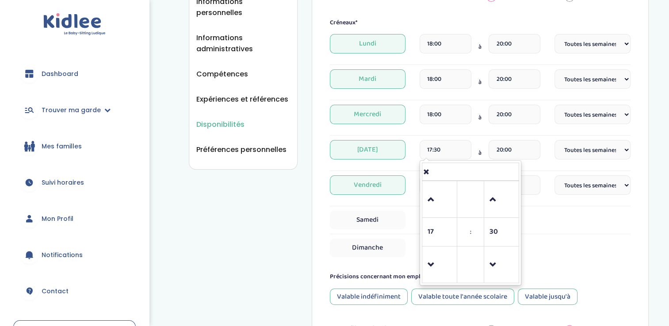
click at [450, 151] on input "17:30" at bounding box center [445, 149] width 52 height 19
click at [568, 211] on div "Samedi" at bounding box center [480, 220] width 301 height 19
click at [447, 158] on input "17:30" at bounding box center [445, 149] width 52 height 19
type input "17:45"
click at [581, 212] on div "Samedi" at bounding box center [480, 220] width 301 height 19
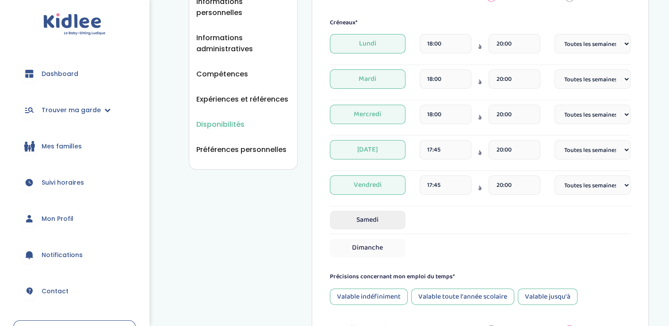
click at [357, 217] on span "Samedi" at bounding box center [368, 220] width 76 height 19
select select "1"
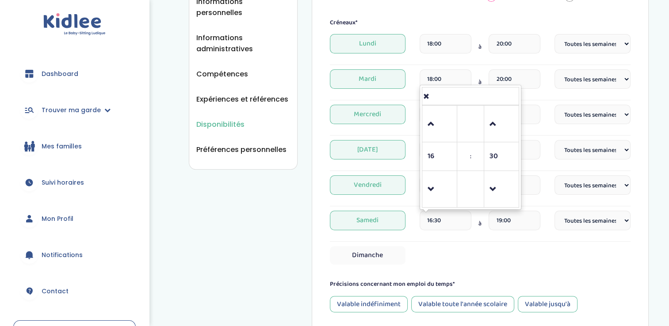
drag, startPoint x: 452, startPoint y: 219, endPoint x: 393, endPoint y: 231, distance: 59.6
click at [393, 231] on div "Samedi 16:30 16 : 30 00 01 02 03 04 05 06 07 08 09 10 11 12 13 14 15 16 17 18 1…" at bounding box center [480, 224] width 301 height 26
click at [428, 128] on span at bounding box center [439, 124] width 24 height 24
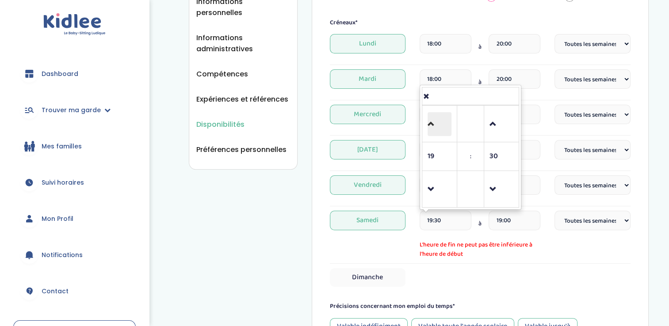
click at [428, 128] on span at bounding box center [439, 124] width 24 height 24
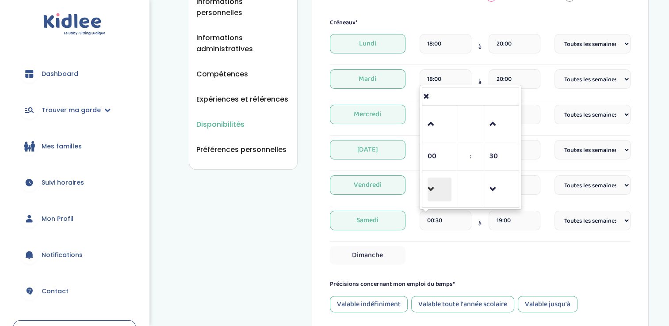
click at [434, 187] on span at bounding box center [439, 190] width 24 height 24
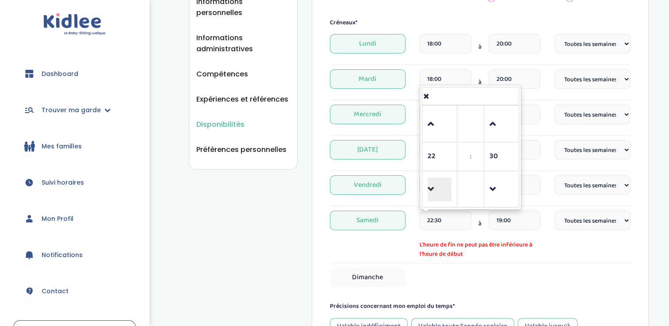
click at [434, 187] on span at bounding box center [439, 190] width 24 height 24
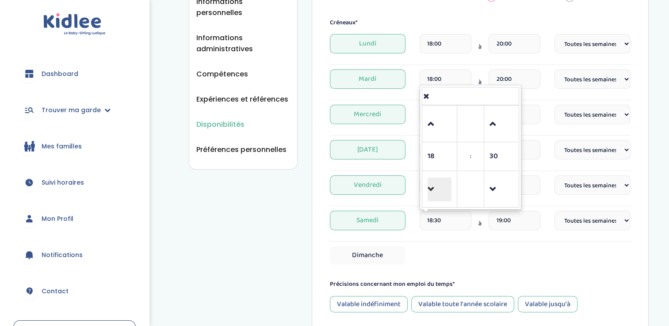
click at [434, 187] on span at bounding box center [439, 190] width 24 height 24
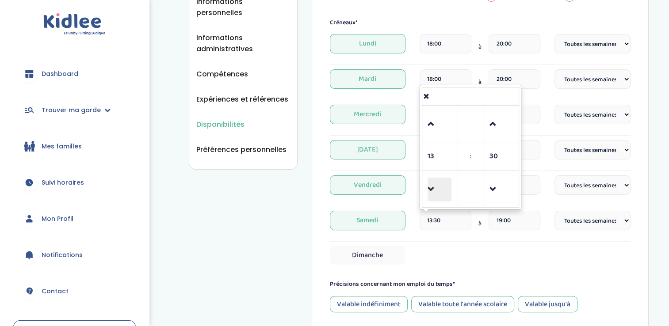
click at [434, 187] on span at bounding box center [439, 190] width 24 height 24
type input "11:30"
click at [440, 219] on input "11:30" at bounding box center [445, 220] width 52 height 19
drag, startPoint x: 440, startPoint y: 219, endPoint x: 393, endPoint y: 225, distance: 47.3
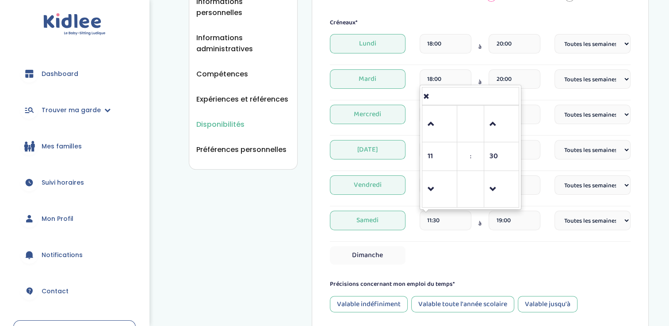
click at [393, 225] on div "Samedi 11:30 11 : 30 00 01 02 03 04 05 06 07 08 09 10 11 12 13 14 15 16 17 18 1…" at bounding box center [480, 224] width 301 height 26
type input "09:00"
click at [393, 225] on span "Samedi" at bounding box center [368, 220] width 76 height 19
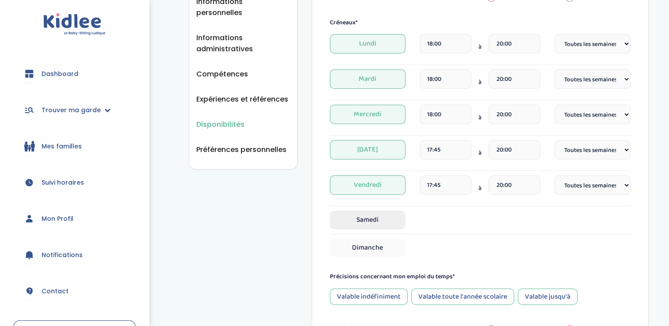
click at [385, 221] on span "Samedi" at bounding box center [368, 220] width 76 height 19
select select "1"
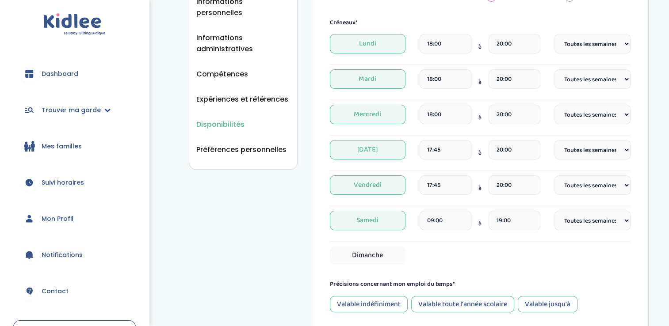
click at [440, 220] on input "09:00" at bounding box center [445, 220] width 52 height 19
click at [448, 221] on input "09:00" at bounding box center [445, 220] width 52 height 19
click at [512, 223] on input "19:00" at bounding box center [514, 220] width 52 height 19
type input "1"
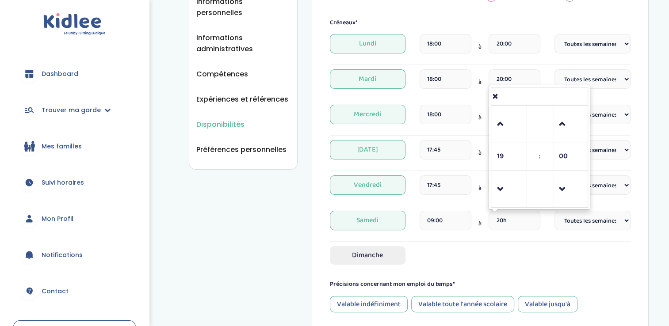
type input "20:00"
click at [379, 253] on span "Dimanche" at bounding box center [368, 255] width 76 height 19
select select "1"
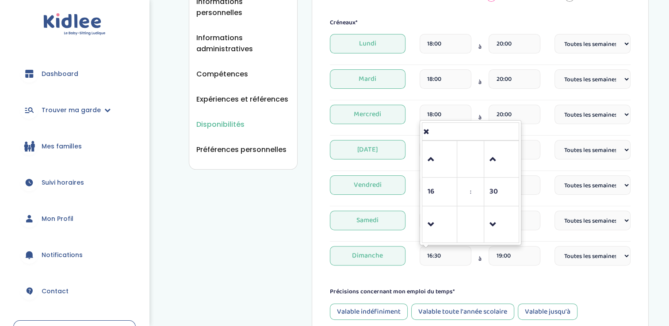
click at [444, 256] on input "16:30" at bounding box center [445, 255] width 52 height 19
drag, startPoint x: 444, startPoint y: 256, endPoint x: 347, endPoint y: 276, distance: 98.5
click at [347, 276] on form "Je suis disponible dès le* 24-09-2025 Je suis disponible jusqu'au (Facultatif) …" at bounding box center [480, 169] width 301 height 484
type input "09:00"
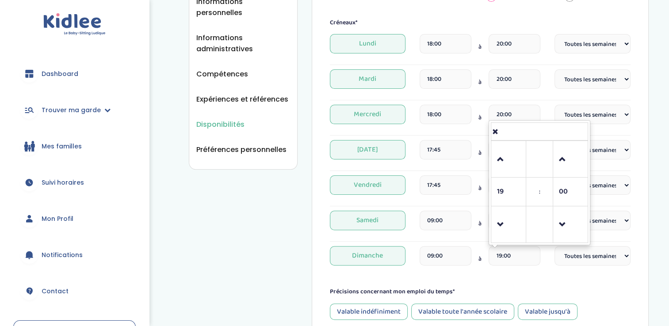
click at [509, 255] on input "19:00" at bounding box center [514, 255] width 52 height 19
drag, startPoint x: 513, startPoint y: 255, endPoint x: 461, endPoint y: 267, distance: 53.2
click at [461, 267] on div "09:00 à 19:00 19 : 00 00 01 02 03 04 05 06 07 08 09 10 11 12 13 14 15 16 17 18 …" at bounding box center [479, 259] width 121 height 26
type input "20:00"
click at [571, 273] on form "Je suis disponible dès le* 24-09-2025 Je suis disponible jusqu'au (Facultatif) …" at bounding box center [480, 169] width 301 height 484
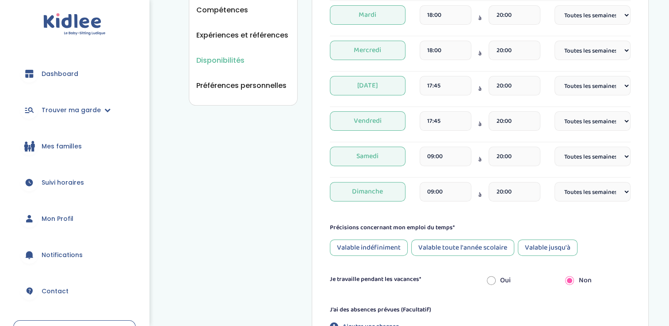
scroll to position [262, 0]
click at [560, 242] on div "Valable jusqu'à" at bounding box center [548, 248] width 60 height 16
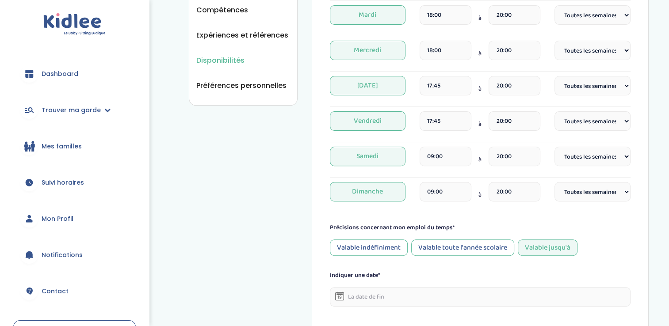
click at [385, 304] on input "text" at bounding box center [480, 296] width 301 height 19
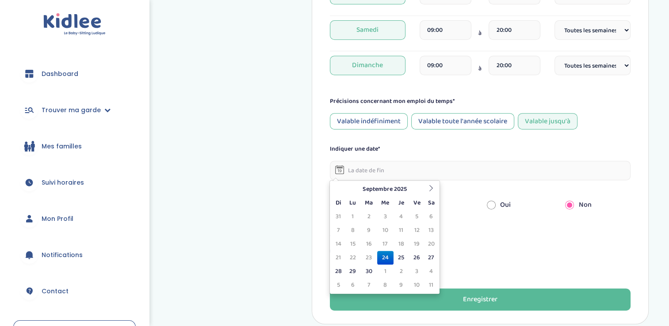
scroll to position [391, 0]
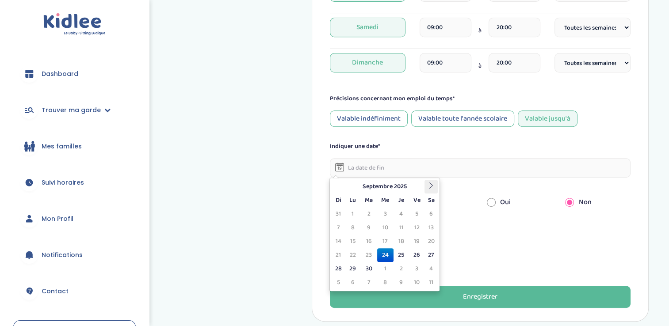
click at [427, 186] on th at bounding box center [430, 187] width 13 height 14
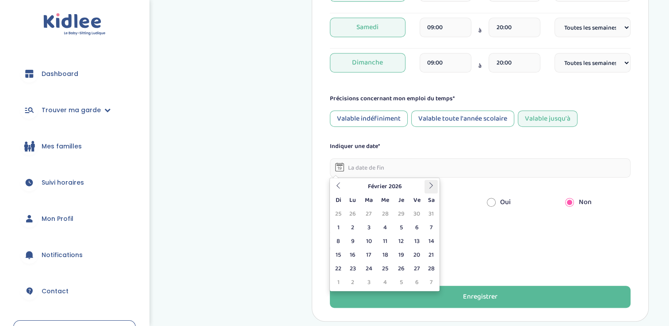
click at [427, 186] on th at bounding box center [430, 187] width 13 height 14
click at [370, 217] on td "31" at bounding box center [368, 214] width 16 height 14
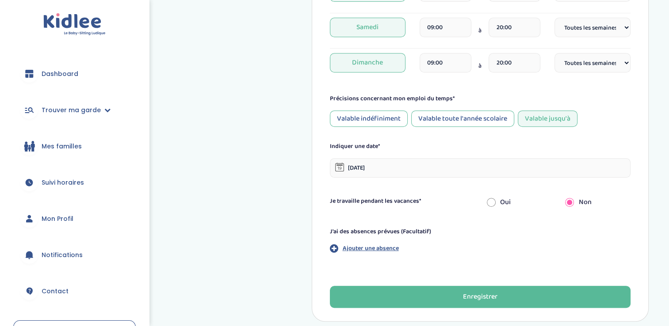
click at [362, 165] on input "31-03-2026" at bounding box center [480, 167] width 301 height 19
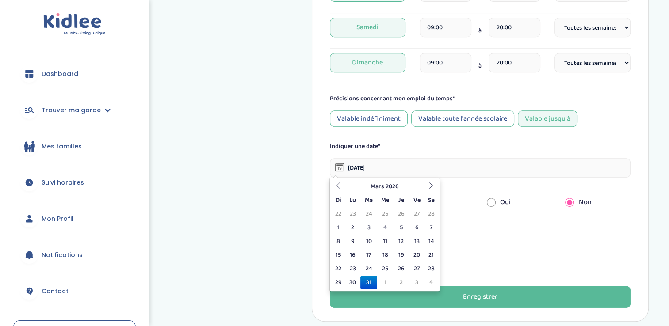
click at [354, 168] on input "31-03-2026" at bounding box center [480, 167] width 301 height 19
click at [351, 167] on input "31-03-2026" at bounding box center [480, 167] width 301 height 19
click at [434, 186] on th at bounding box center [430, 187] width 13 height 14
click at [353, 255] on td "20" at bounding box center [352, 255] width 15 height 14
type input "20-04-2026"
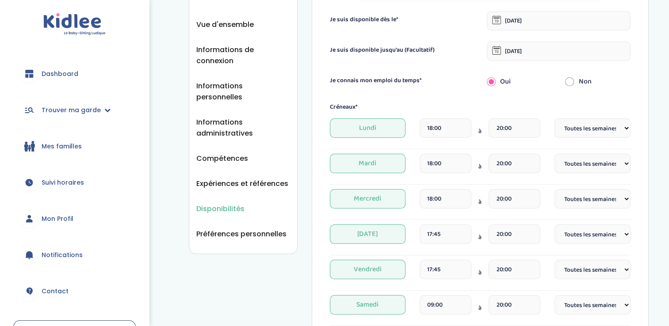
scroll to position [113, 0]
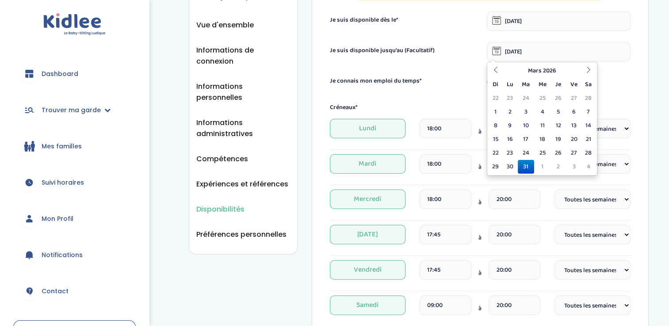
click at [517, 54] on input "31-03-2026" at bounding box center [559, 51] width 144 height 19
click at [589, 68] on icon at bounding box center [588, 70] width 6 height 6
click at [511, 142] on td "20" at bounding box center [509, 140] width 15 height 14
type input "20-04-2026"
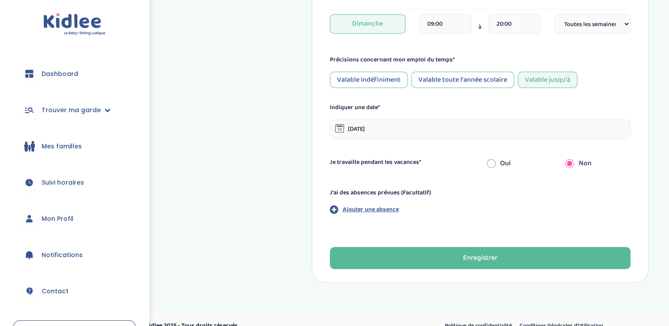
scroll to position [442, 0]
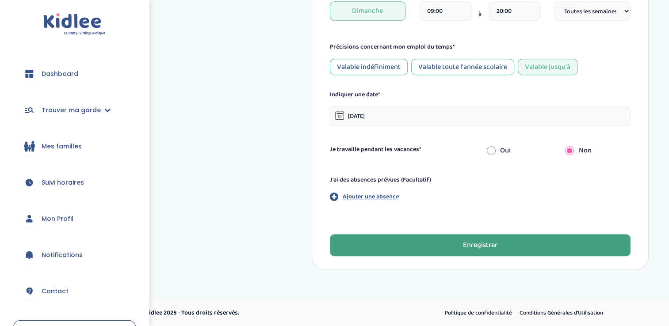
click at [417, 242] on button "Enregistrer" at bounding box center [480, 245] width 301 height 22
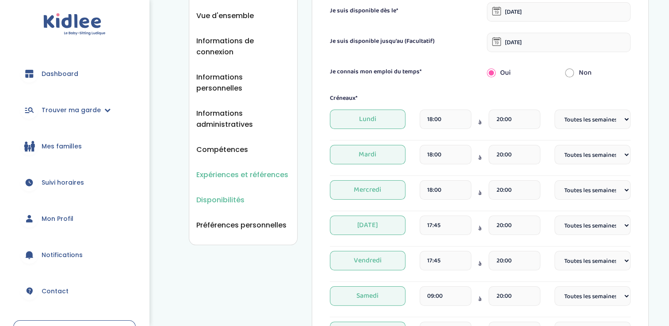
scroll to position [124, 0]
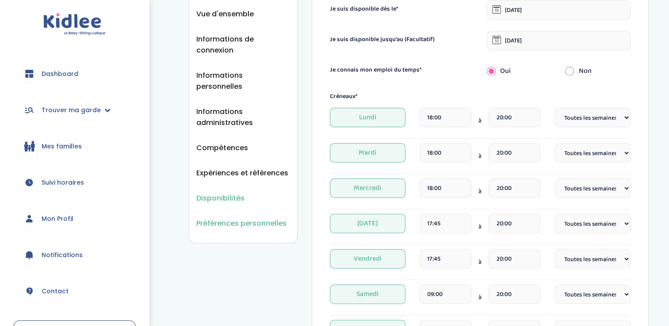
click at [220, 218] on span "Préférences personnelles" at bounding box center [241, 223] width 90 height 11
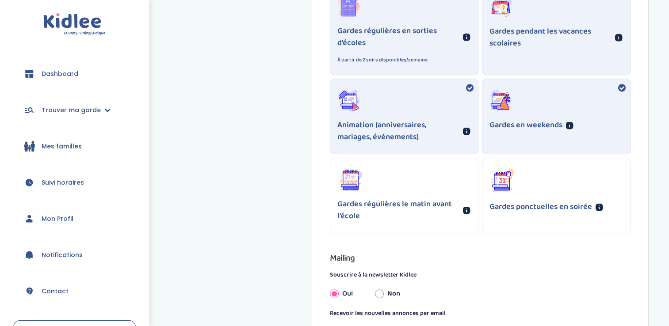
scroll to position [597, 0]
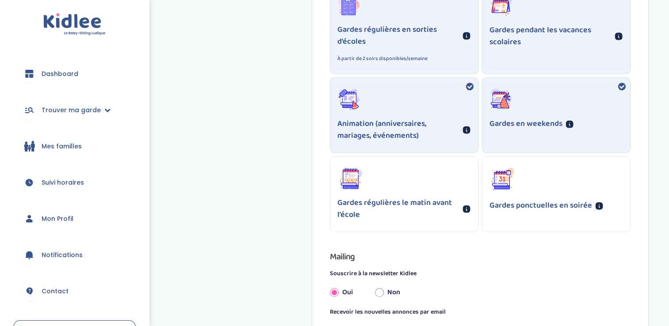
click at [504, 188] on icon at bounding box center [501, 187] width 15 height 4
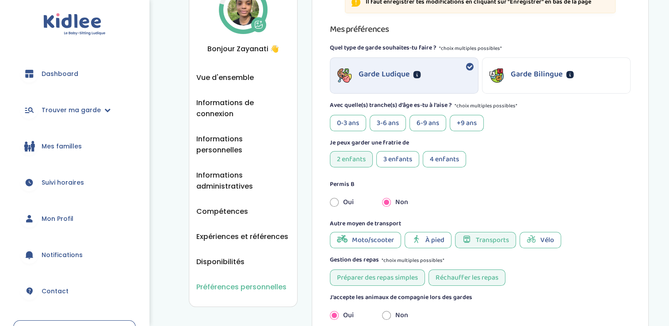
scroll to position [58, 0]
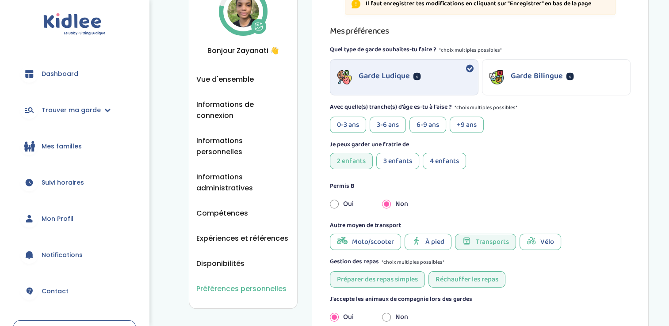
click at [364, 122] on div "0-3 ans" at bounding box center [348, 125] width 36 height 16
click at [385, 123] on div "3-6 ans" at bounding box center [388, 125] width 36 height 16
click at [412, 130] on div "6-9 ans" at bounding box center [427, 125] width 37 height 16
click at [456, 124] on div "+9 ans" at bounding box center [467, 125] width 34 height 16
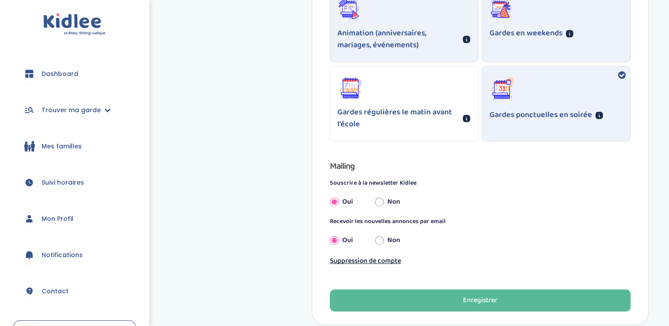
scroll to position [744, 0]
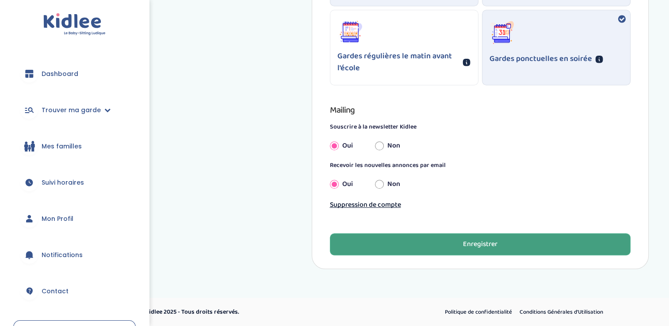
click at [431, 247] on button "Enregistrer" at bounding box center [480, 244] width 301 height 22
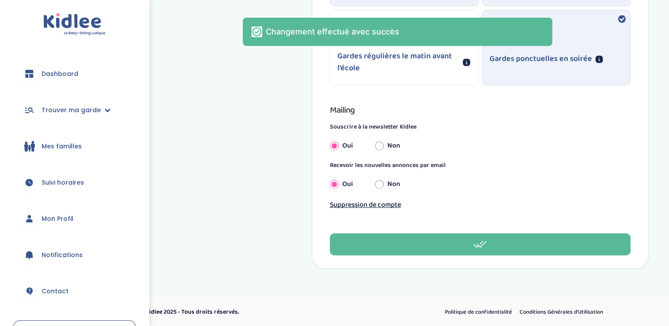
click at [59, 80] on link "Dashboard" at bounding box center [74, 74] width 122 height 32
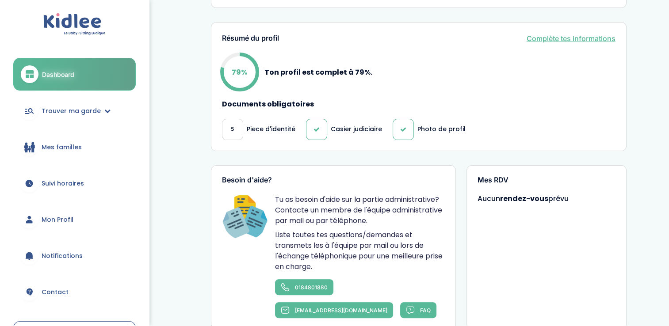
scroll to position [214, 0]
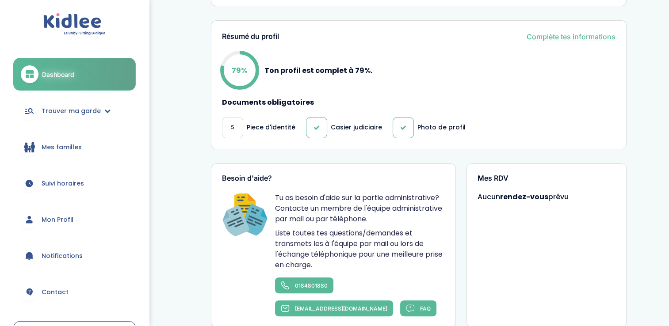
click at [569, 33] on link "Complète tes informations" at bounding box center [570, 36] width 89 height 11
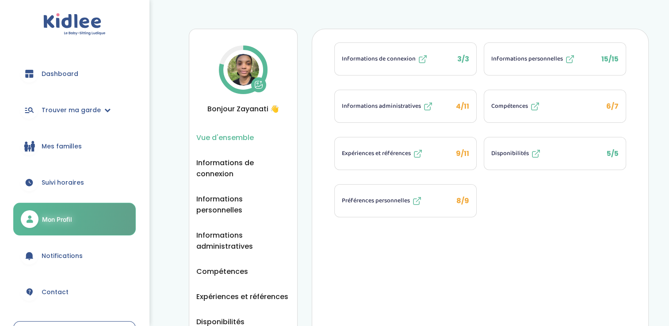
click at [406, 154] on span "Expériences et références" at bounding box center [376, 153] width 69 height 9
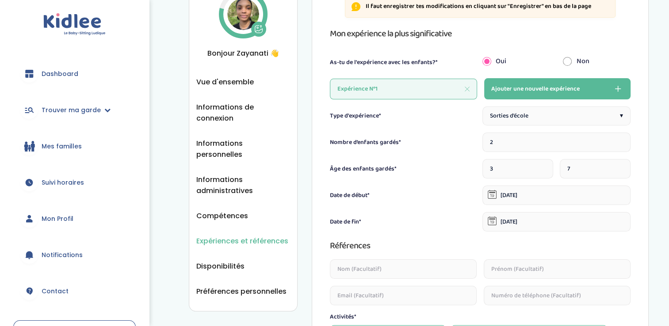
scroll to position [55, 0]
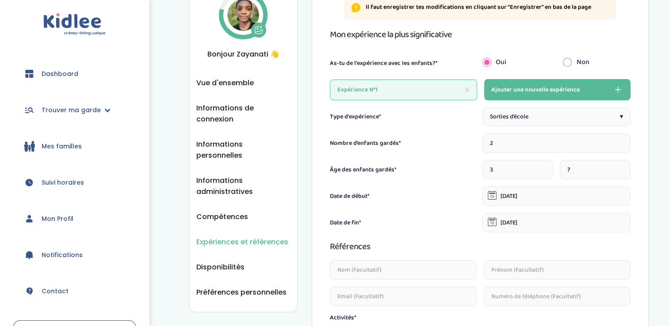
click at [511, 145] on input "2" at bounding box center [556, 142] width 148 height 19
type input "3"
click at [619, 140] on input "3" at bounding box center [556, 142] width 148 height 19
click at [525, 171] on input "number" at bounding box center [504, 169] width 45 height 19
type input "3"
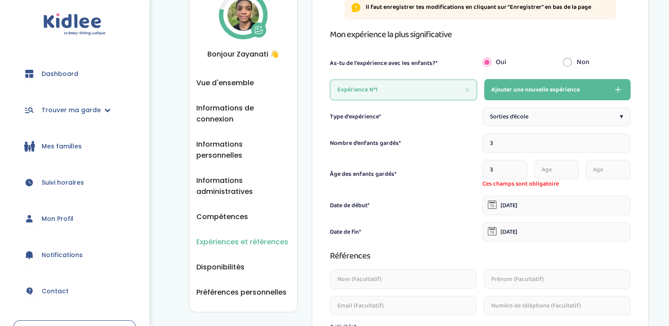
click at [556, 164] on input "number" at bounding box center [556, 169] width 45 height 19
type input "7"
click at [596, 163] on input "number" at bounding box center [607, 169] width 45 height 19
click at [550, 174] on input "7" at bounding box center [556, 169] width 45 height 19
click at [593, 174] on input "number" at bounding box center [607, 169] width 45 height 19
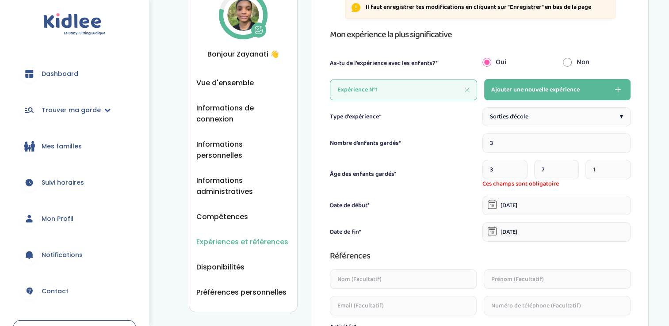
type input "1"
click at [618, 168] on input "1" at bounding box center [607, 169] width 45 height 19
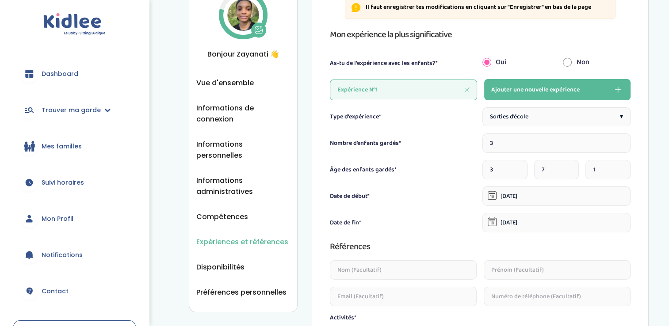
click at [514, 176] on input "3" at bounding box center [504, 169] width 45 height 19
click at [517, 171] on input "2" at bounding box center [504, 169] width 45 height 19
click at [516, 172] on input "1" at bounding box center [504, 169] width 45 height 19
click at [516, 168] on input "2" at bounding box center [504, 169] width 45 height 19
type input "3"
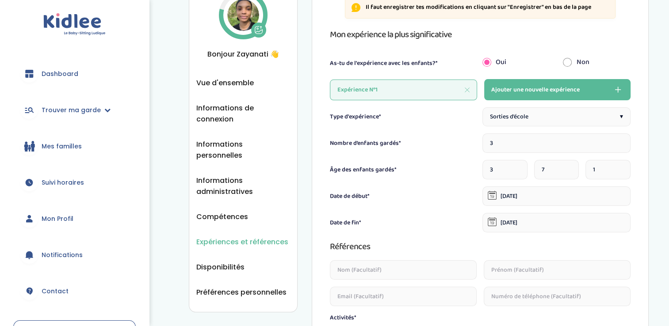
click at [516, 168] on input "3" at bounding box center [504, 169] width 45 height 19
click at [569, 167] on input "8" at bounding box center [556, 169] width 45 height 19
click at [569, 167] on input "9" at bounding box center [556, 169] width 45 height 19
click at [569, 167] on input "10" at bounding box center [556, 169] width 45 height 19
click at [569, 167] on input "11" at bounding box center [556, 169] width 45 height 19
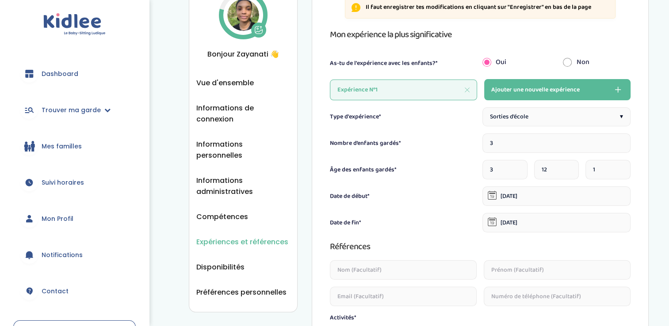
click at [569, 167] on input "12" at bounding box center [556, 169] width 45 height 19
click at [569, 167] on input "13" at bounding box center [556, 169] width 45 height 19
click at [569, 167] on input "14" at bounding box center [556, 169] width 45 height 19
click at [569, 169] on input "13" at bounding box center [556, 169] width 45 height 19
click at [569, 169] on input "12" at bounding box center [556, 169] width 45 height 19
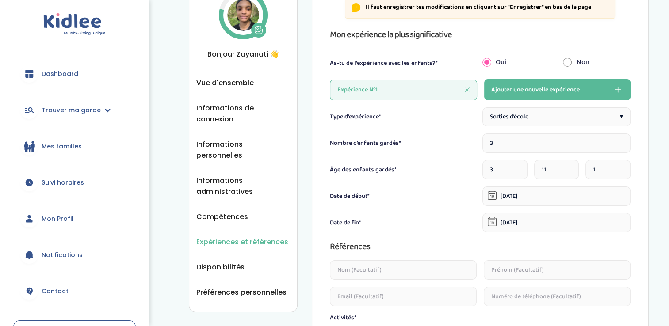
click at [569, 169] on input "11" at bounding box center [556, 169] width 45 height 19
click at [569, 169] on input "10" at bounding box center [556, 169] width 45 height 19
click at [569, 169] on input "9" at bounding box center [556, 169] width 45 height 19
click at [569, 169] on input "8" at bounding box center [556, 169] width 45 height 19
click at [569, 169] on input "7" at bounding box center [556, 169] width 45 height 19
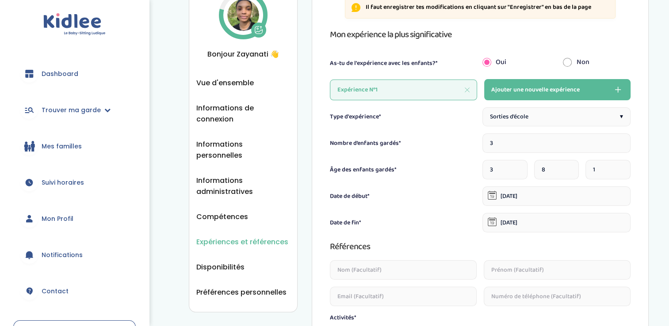
click at [568, 168] on input "8" at bounding box center [556, 169] width 45 height 19
click at [568, 174] on input "8" at bounding box center [556, 169] width 45 height 19
type input "7"
click at [568, 172] on input "7" at bounding box center [556, 169] width 45 height 19
click at [619, 169] on input "0" at bounding box center [607, 169] width 45 height 19
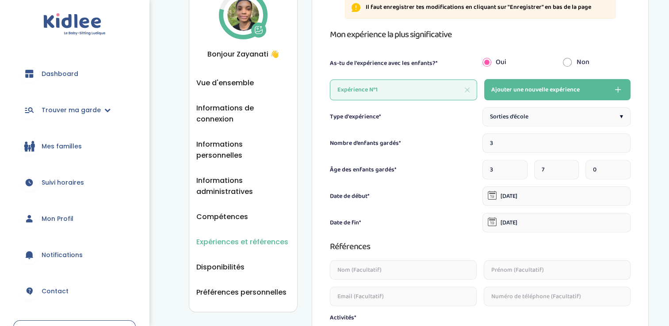
click at [619, 169] on input "0" at bounding box center [607, 169] width 45 height 19
click at [619, 168] on input "1" at bounding box center [607, 169] width 45 height 19
click at [619, 168] on input "2" at bounding box center [607, 169] width 45 height 19
click at [619, 168] on input "3" at bounding box center [607, 169] width 45 height 19
click at [619, 168] on input "4" at bounding box center [607, 169] width 45 height 19
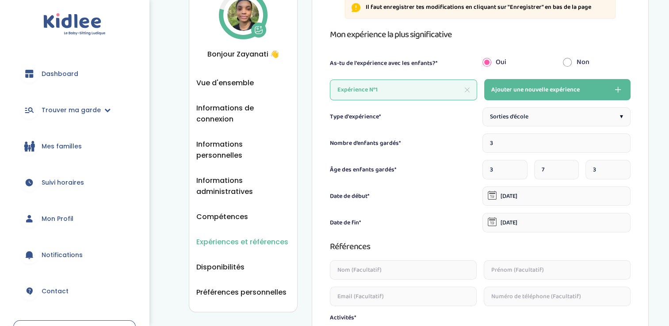
click at [619, 171] on input "3" at bounding box center [607, 169] width 45 height 19
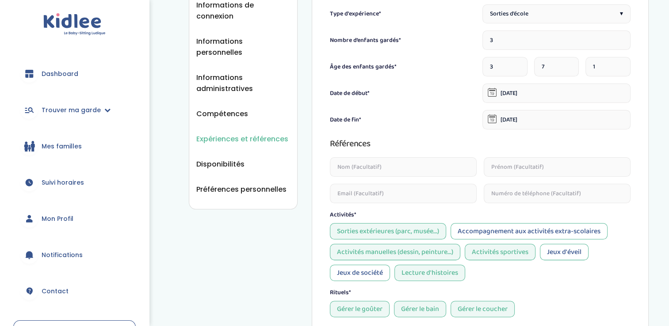
scroll to position [171, 0]
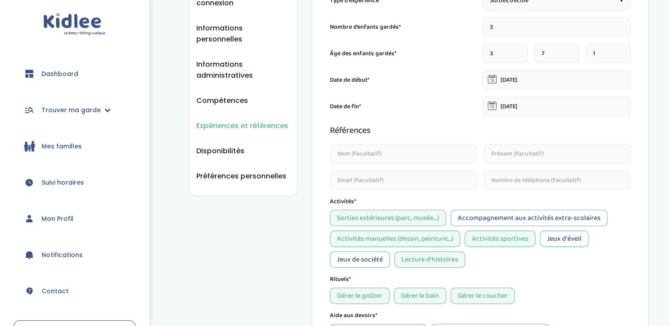
type input "1"
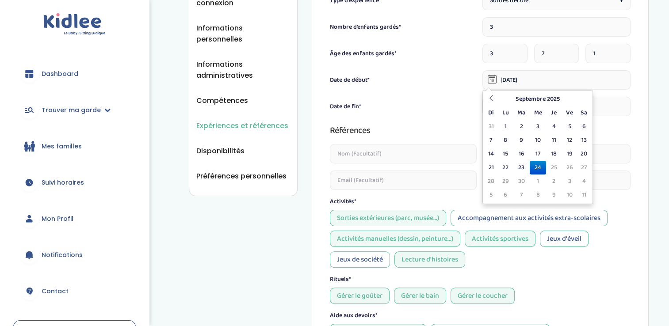
click at [533, 77] on input "01-01-2020" at bounding box center [556, 79] width 148 height 19
click at [513, 76] on input "01-01-2020" at bounding box center [556, 79] width 148 height 19
click at [489, 95] on icon at bounding box center [491, 98] width 6 height 6
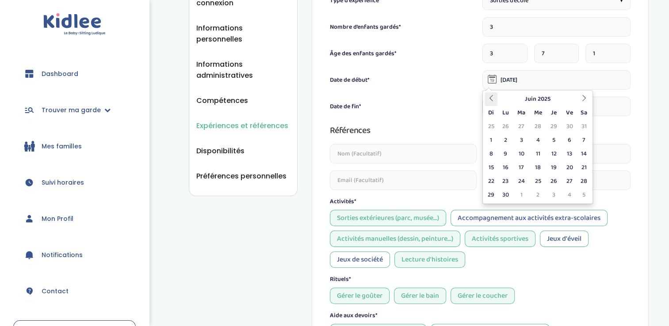
click at [489, 95] on icon at bounding box center [491, 98] width 6 height 6
click at [580, 95] on th at bounding box center [583, 99] width 13 height 14
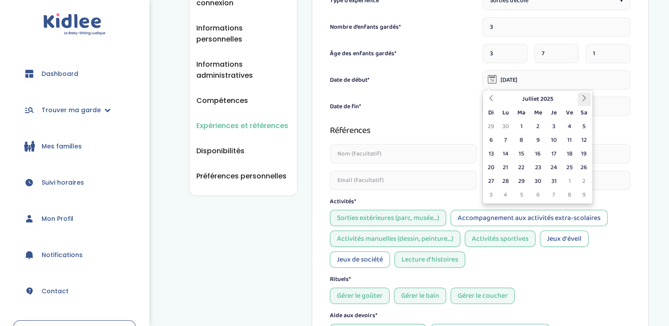
click at [580, 95] on th at bounding box center [583, 99] width 13 height 14
click at [580, 95] on table "Septembre 2025 Di Lu Ma Me Je Ve Sa 31 1 2 3 4 5 6 7 8 9 10 11 12 13 14 15 16 1…" at bounding box center [537, 147] width 106 height 110
click at [492, 100] on icon at bounding box center [491, 98] width 6 height 6
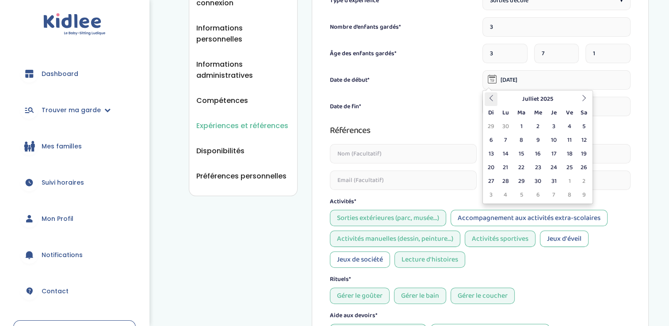
click at [492, 100] on icon at bounding box center [491, 98] width 6 height 6
click at [586, 100] on icon at bounding box center [584, 98] width 6 height 6
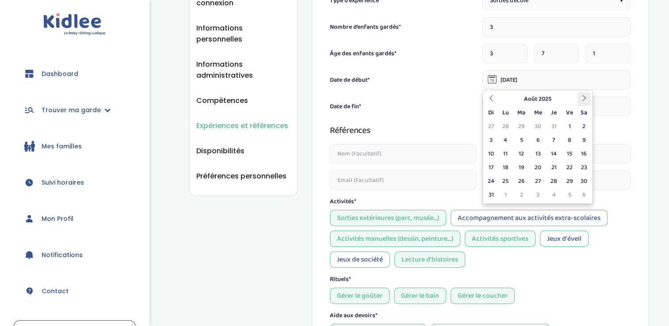
click at [585, 99] on icon at bounding box center [584, 98] width 6 height 6
click at [585, 99] on table "Septembre 2025 Di Lu Ma Me Je Ve Sa 31 1 2 3 4 5 6 7 8 9 10 11 12 13 14 15 16 1…" at bounding box center [537, 147] width 106 height 110
click at [495, 96] on th at bounding box center [490, 99] width 13 height 14
click at [537, 96] on th "Août 2025" at bounding box center [537, 99] width 80 height 14
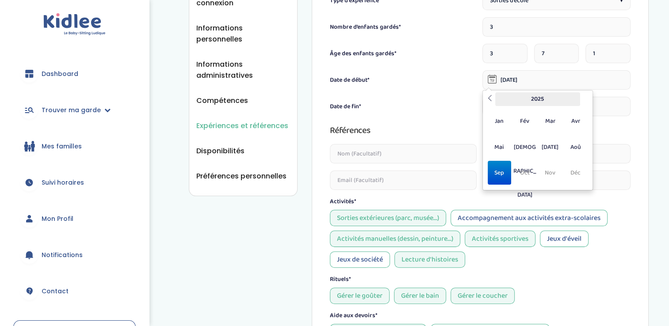
click at [540, 102] on th "2025" at bounding box center [537, 99] width 85 height 14
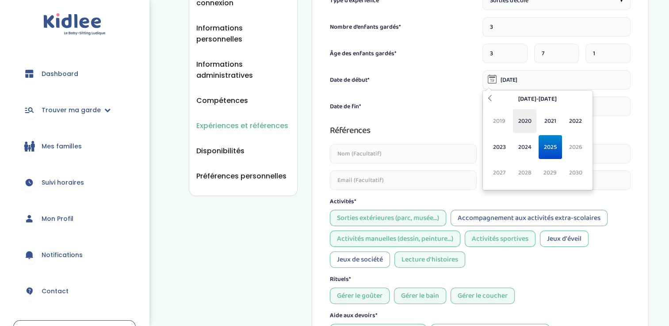
click at [523, 123] on span "2020" at bounding box center [524, 121] width 23 height 24
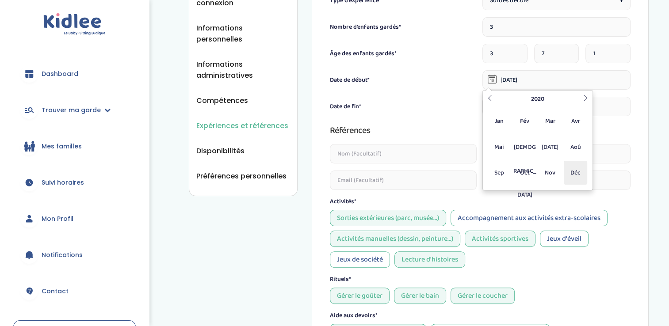
click at [570, 171] on span "Déc" at bounding box center [575, 173] width 23 height 24
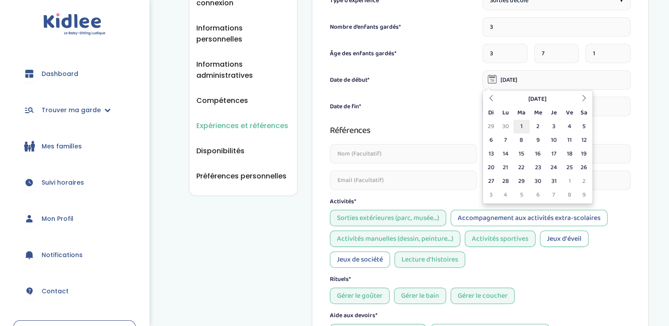
click at [522, 128] on td "1" at bounding box center [521, 127] width 16 height 14
type input "01-12-2020"
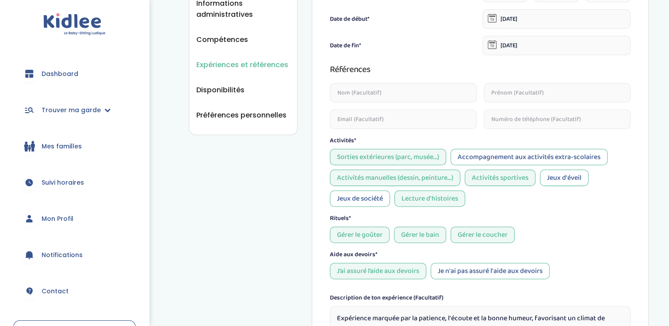
scroll to position [360, 0]
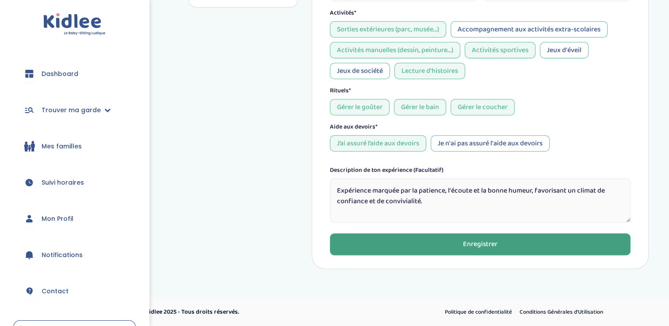
click at [552, 238] on button "Enregistrer" at bounding box center [480, 244] width 301 height 22
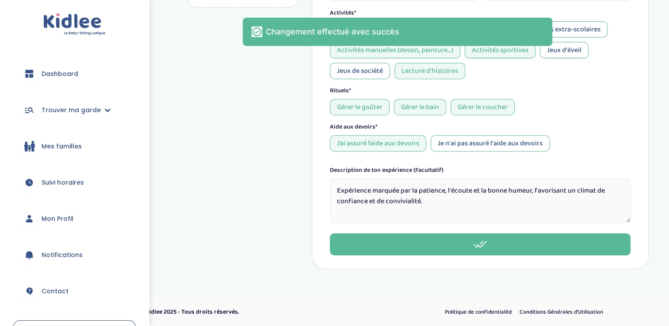
click at [66, 62] on link "Dashboard" at bounding box center [74, 74] width 122 height 32
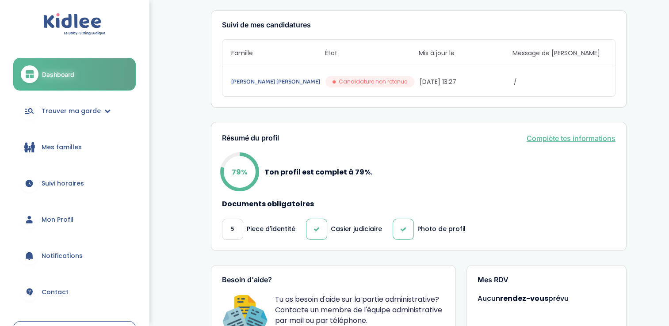
scroll to position [113, 0]
click at [557, 137] on link "Complète tes informations" at bounding box center [570, 138] width 89 height 11
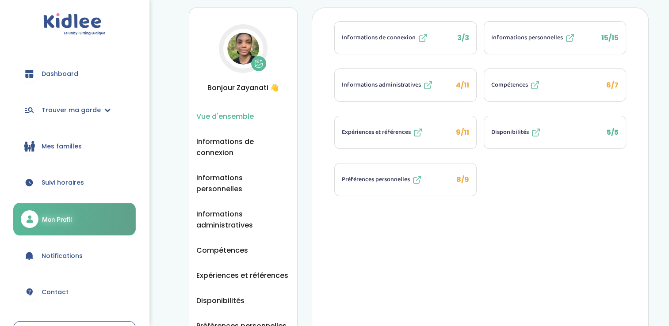
scroll to position [23, 0]
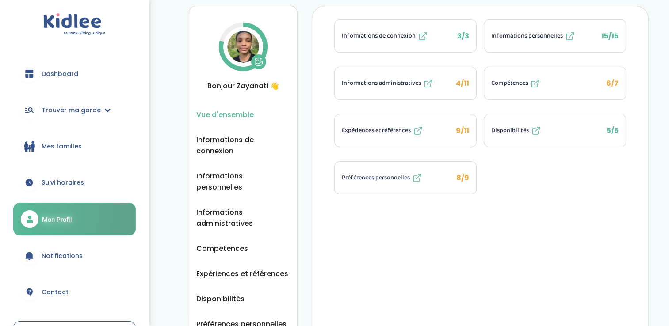
click at [411, 82] on span "Informations administratives" at bounding box center [381, 83] width 79 height 9
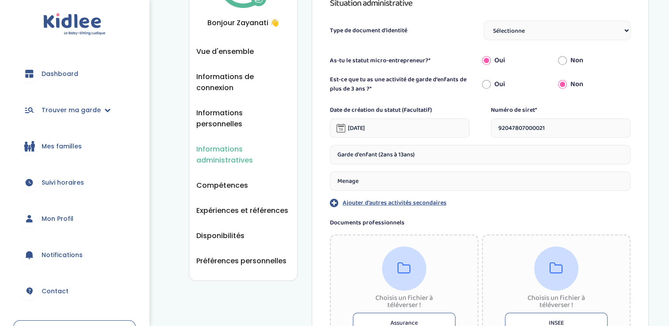
scroll to position [88, 0]
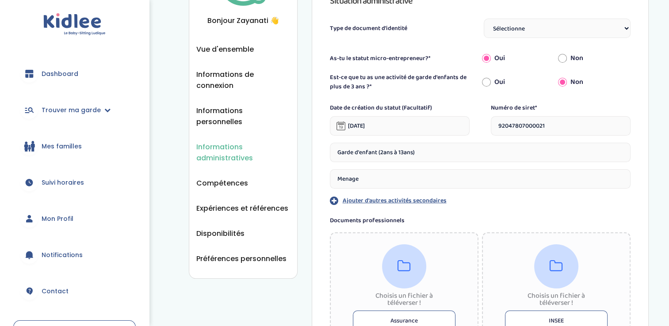
click at [533, 25] on select "Sélectionne Carte d'identité française ou Passeport français daté de moins de 5…" at bounding box center [557, 28] width 147 height 19
select select "Carte d'identité française ou Passeport français daté de moins de 5 ans"
click at [484, 19] on select "Sélectionne Carte d'identité française ou Passeport français daté de moins de 5…" at bounding box center [557, 28] width 147 height 19
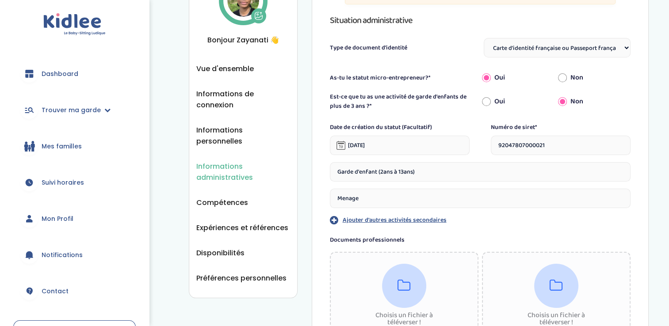
scroll to position [69, 0]
click at [485, 98] on input "Oui" at bounding box center [486, 101] width 9 height 19
radio input "true"
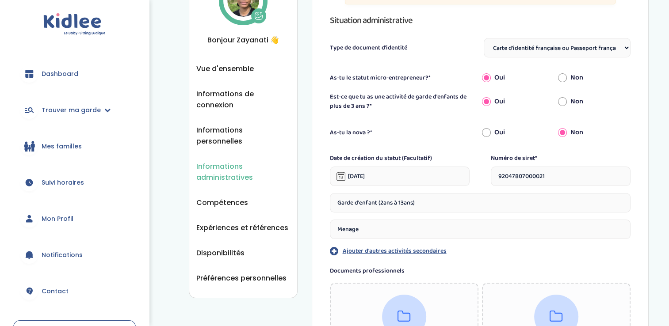
click at [488, 103] on input "Oui" at bounding box center [486, 101] width 9 height 19
click at [562, 102] on input "Non" at bounding box center [562, 101] width 9 height 19
radio input "true"
radio input "false"
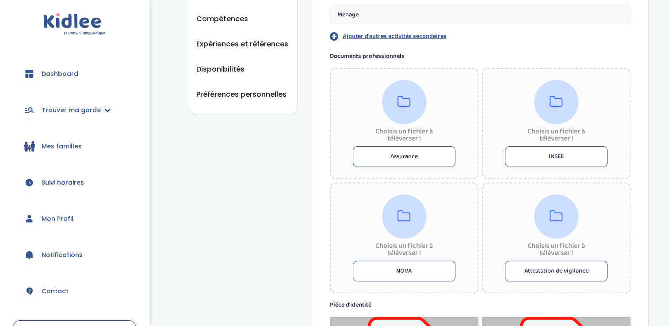
scroll to position [253, 0]
click at [403, 99] on icon at bounding box center [403, 102] width 13 height 14
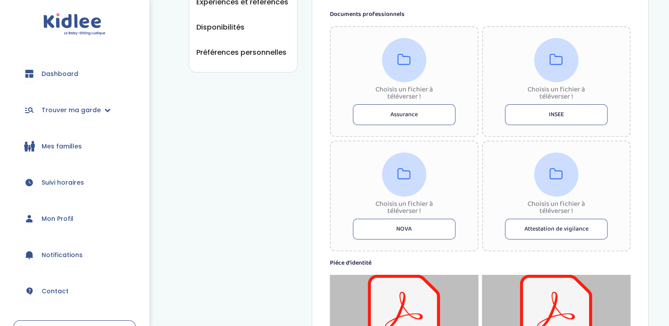
scroll to position [295, 0]
click at [408, 58] on icon at bounding box center [403, 60] width 13 height 14
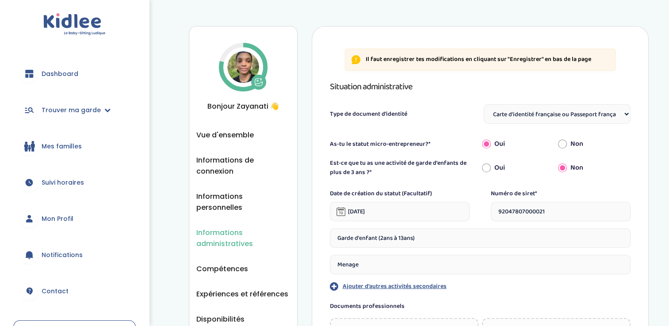
scroll to position [0, 0]
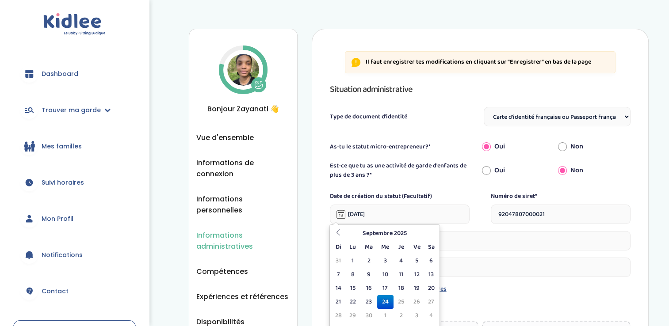
drag, startPoint x: 383, startPoint y: 212, endPoint x: 335, endPoint y: 211, distance: 48.6
click at [335, 211] on input "03-10-2022" at bounding box center [400, 214] width 140 height 19
click at [386, 301] on td "24" at bounding box center [385, 302] width 16 height 14
type input "24-09-2025"
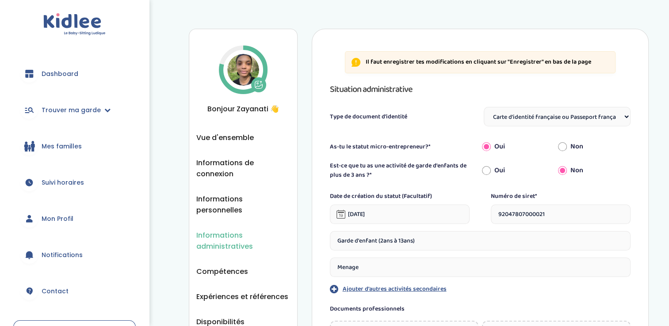
drag, startPoint x: 432, startPoint y: 241, endPoint x: 289, endPoint y: 236, distance: 143.3
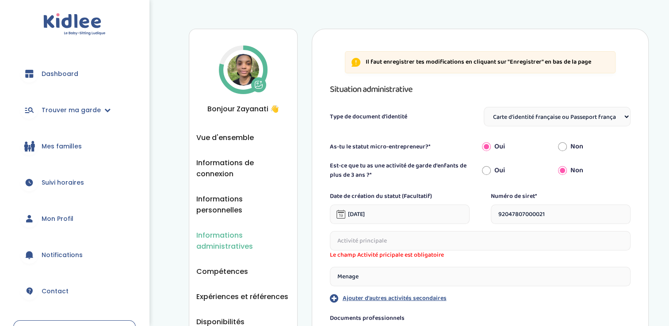
click at [417, 263] on div "Le champ Activité pricipale est obligatoire Menage Ajouter d'autres activités s…" at bounding box center [480, 267] width 301 height 72
drag, startPoint x: 417, startPoint y: 263, endPoint x: 327, endPoint y: 268, distance: 89.9
click at [385, 280] on input "Menage" at bounding box center [480, 276] width 301 height 19
drag, startPoint x: 385, startPoint y: 280, endPoint x: 347, endPoint y: 281, distance: 38.0
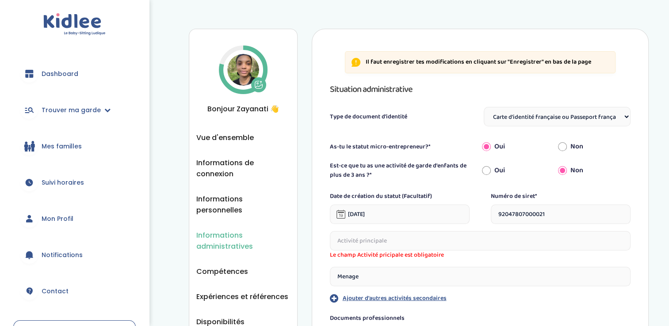
click at [347, 281] on input "Menage" at bounding box center [480, 276] width 301 height 19
type input "Menage"
click at [377, 272] on input "Menage" at bounding box center [480, 276] width 301 height 19
drag, startPoint x: 377, startPoint y: 272, endPoint x: 336, endPoint y: 274, distance: 40.7
click at [336, 274] on input "Menage" at bounding box center [480, 276] width 301 height 19
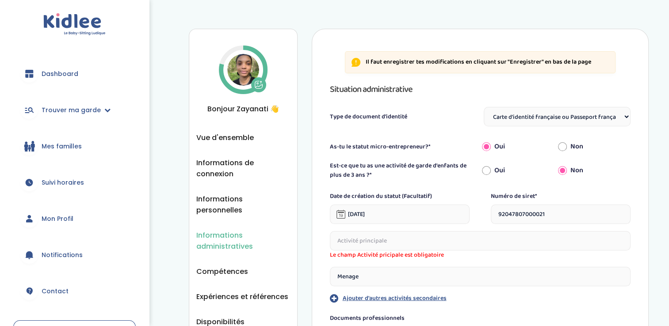
type input "Garde d'enfant (2ans à 13ans)"
drag, startPoint x: 415, startPoint y: 277, endPoint x: 295, endPoint y: 294, distance: 121.9
paste input "Menage"
type input "M"
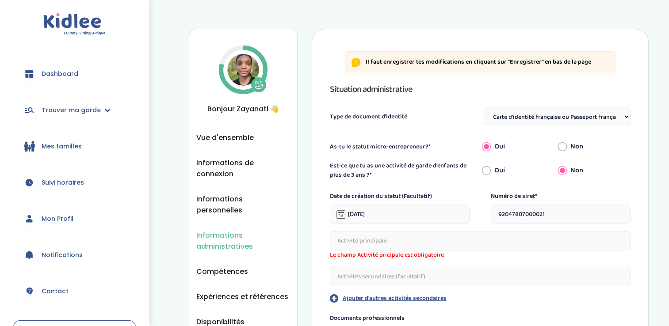
type input "Menage"
type input "Garde d'enfant (2ans à 13ans)"
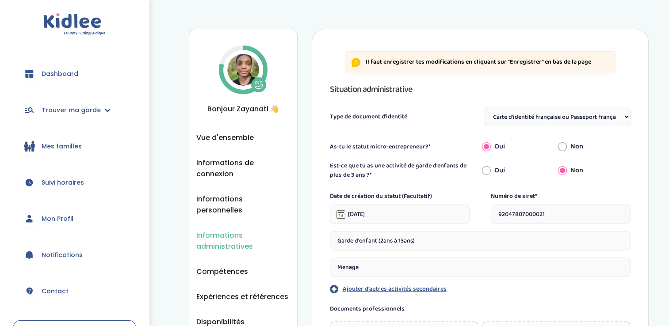
drag, startPoint x: 362, startPoint y: 278, endPoint x: 296, endPoint y: 279, distance: 65.9
drag, startPoint x: 428, startPoint y: 244, endPoint x: 324, endPoint y: 236, distance: 104.6
click at [364, 271] on input "text" at bounding box center [480, 267] width 301 height 19
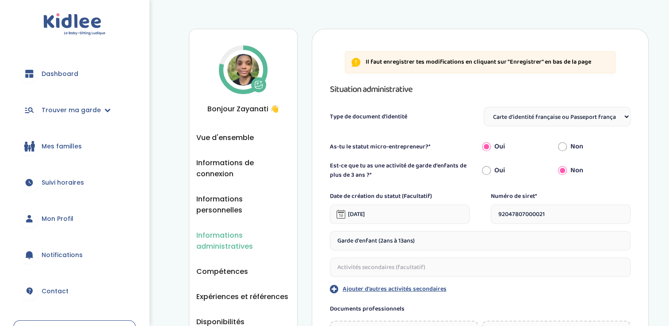
paste input "Garde d'enfant (2ans à 13ans)"
type input "Garde d'enfant (2ans à 13ans)"
drag, startPoint x: 439, startPoint y: 235, endPoint x: 179, endPoint y: 226, distance: 260.5
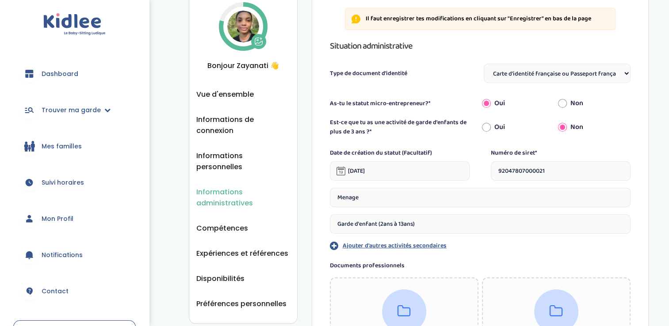
scroll to position [263, 0]
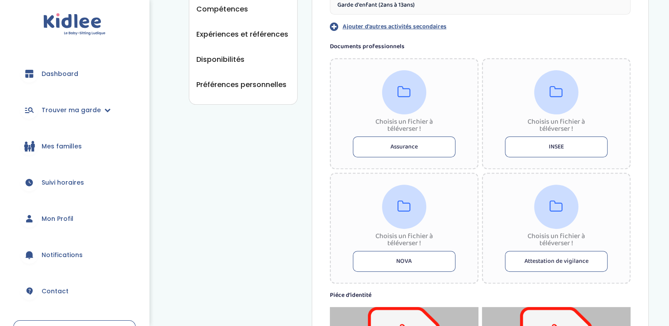
type input "Menage"
click at [564, 144] on button "INSEE" at bounding box center [556, 147] width 103 height 21
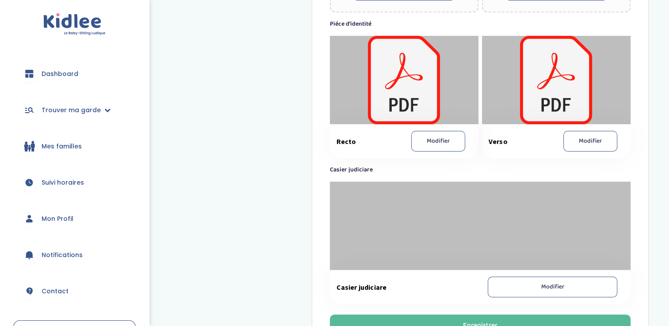
scroll to position [629, 0]
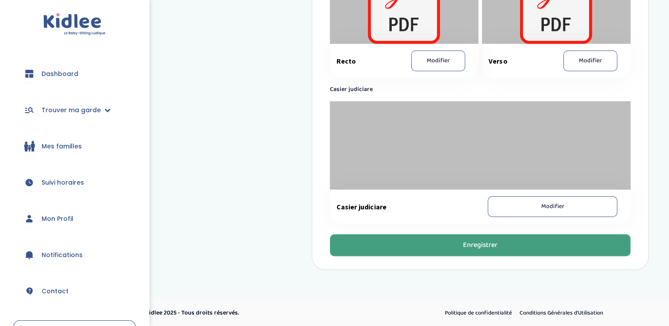
click at [503, 248] on button "Enregistrer" at bounding box center [480, 245] width 301 height 22
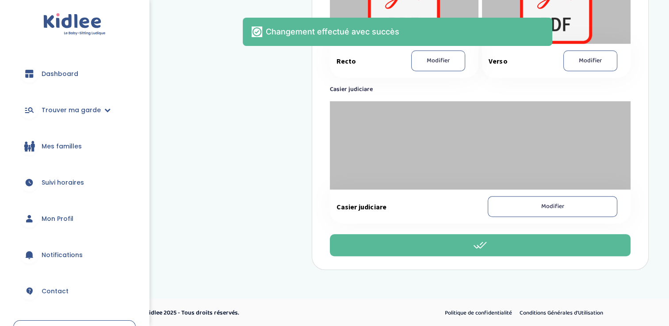
click at [396, 13] on div at bounding box center [404, -1] width 149 height 88
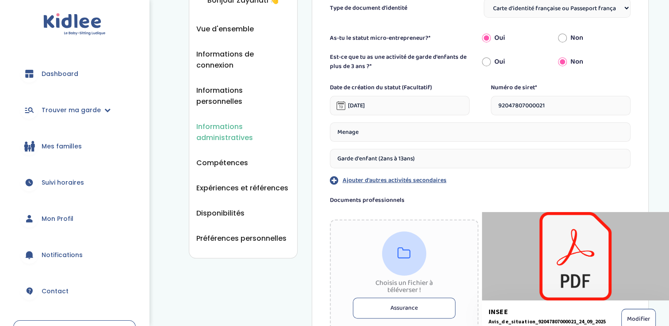
scroll to position [0, 0]
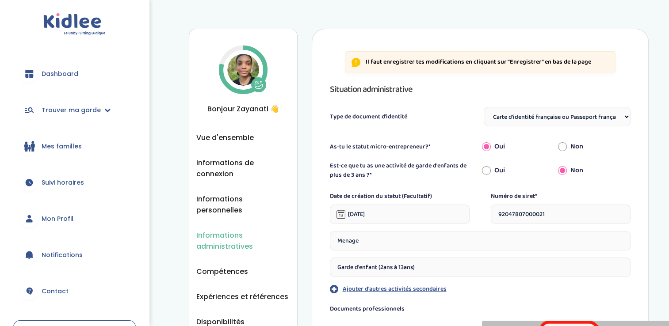
click at [541, 114] on select "Sélectionne Carte d'identité française ou Passeport français daté de moins de 5…" at bounding box center [557, 116] width 147 height 19
click at [537, 107] on select "Sélectionne Carte d'identité française ou Passeport français daté de moins de 5…" at bounding box center [557, 116] width 147 height 19
click at [537, 112] on select "Sélectionne Carte d'identité française ou Passeport français daté de moins de 5…" at bounding box center [557, 116] width 147 height 19
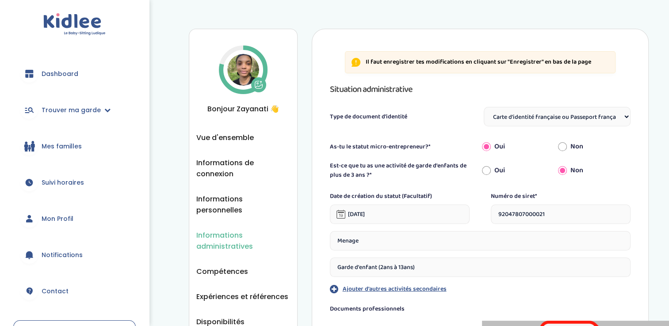
click at [537, 112] on select "Sélectionne Carte d'identité française ou Passeport français daté de moins de 5…" at bounding box center [557, 116] width 147 height 19
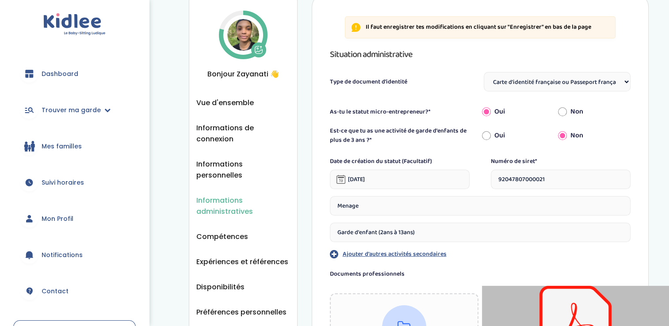
scroll to position [23, 0]
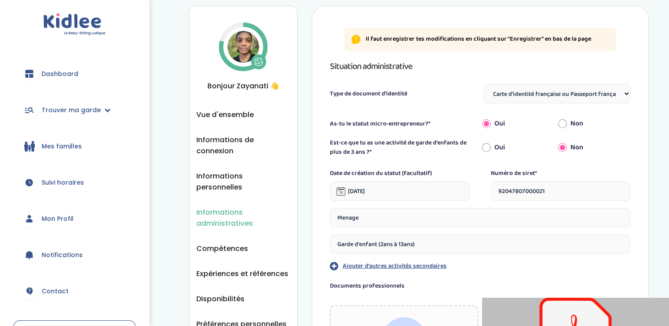
click at [62, 80] on link "Dashboard" at bounding box center [74, 74] width 122 height 32
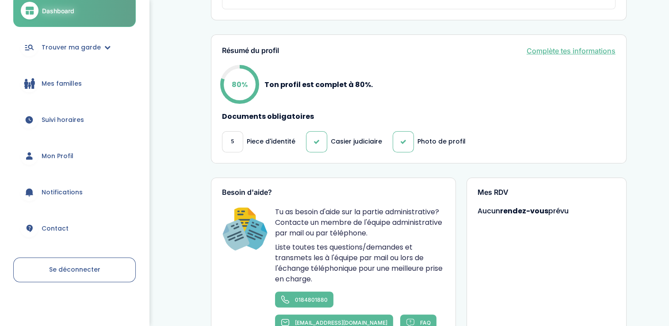
scroll to position [207, 0]
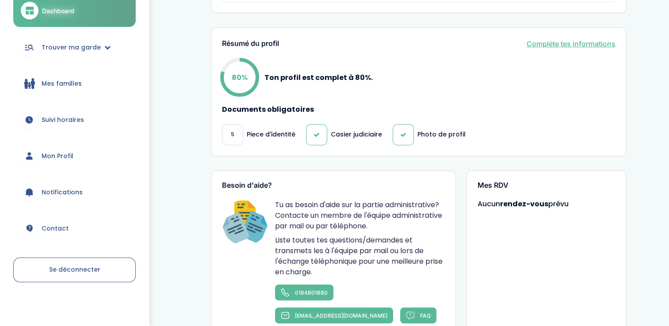
click at [62, 44] on span "Trouver ma garde" at bounding box center [71, 47] width 59 height 9
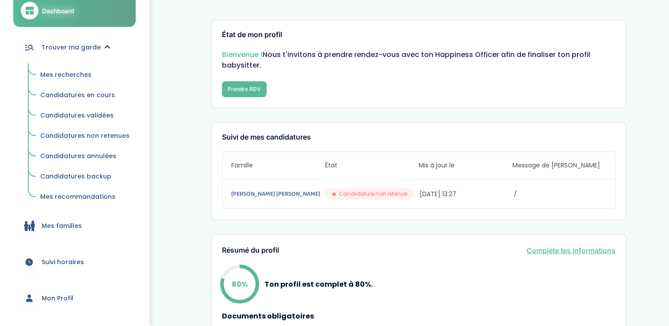
click at [83, 72] on span "Mes recherches" at bounding box center [65, 74] width 51 height 9
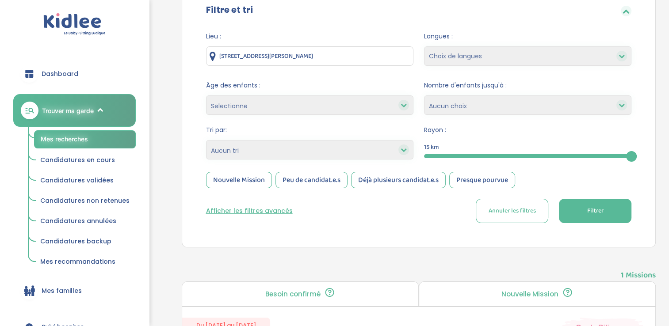
scroll to position [122, 0]
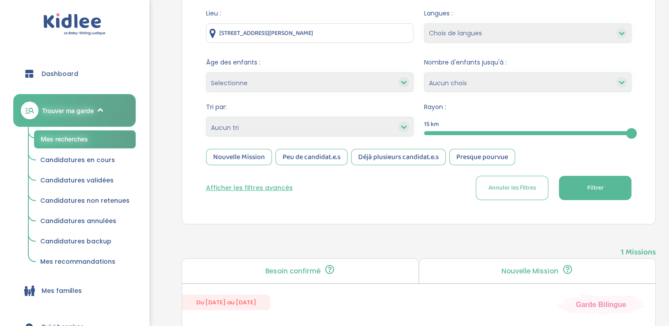
click at [591, 181] on button "Filtrer" at bounding box center [595, 188] width 72 height 24
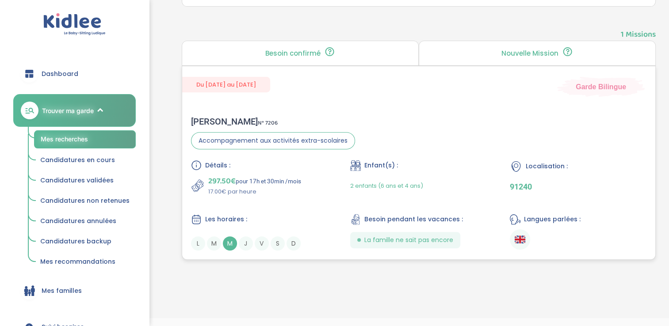
scroll to position [340, 0]
click at [230, 245] on span "M" at bounding box center [230, 243] width 14 height 14
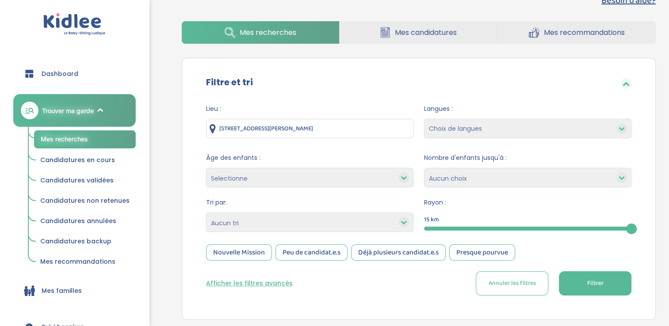
scroll to position [21, 0]
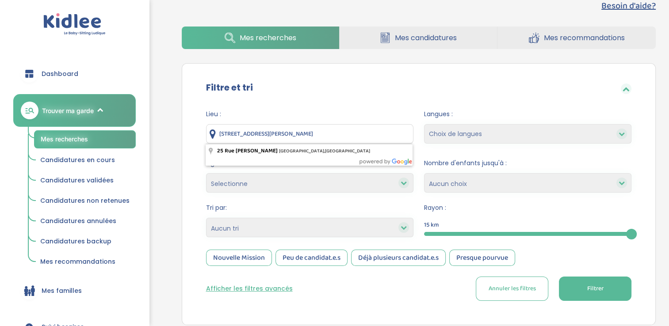
drag, startPoint x: 384, startPoint y: 134, endPoint x: 192, endPoint y: 172, distance: 195.2
click at [193, 172] on div "Lieu : 25 Rue Joséphine Baker, La Norville, France Langues : Choix de langues A…" at bounding box center [419, 208] width 452 height 211
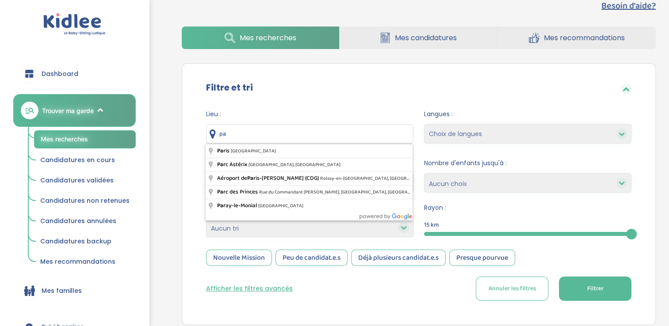
type input "p"
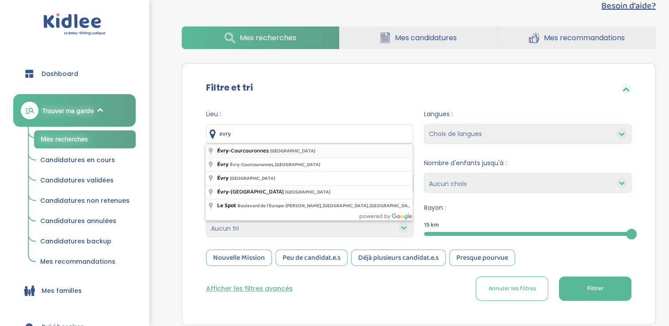
type input "Évry-Courcouronnes, [GEOGRAPHIC_DATA]"
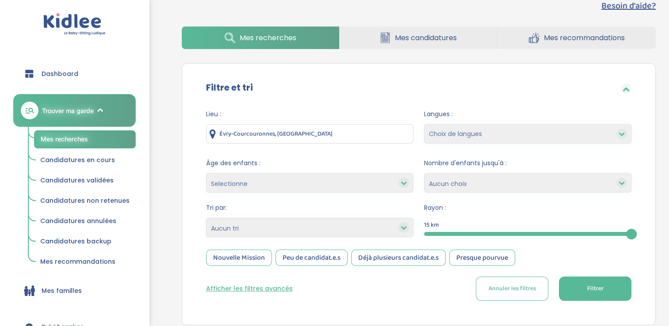
scroll to position [144, 0]
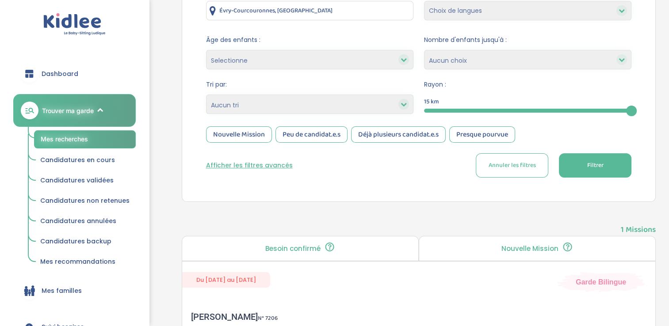
click at [591, 161] on span "Filtrer" at bounding box center [595, 165] width 16 height 9
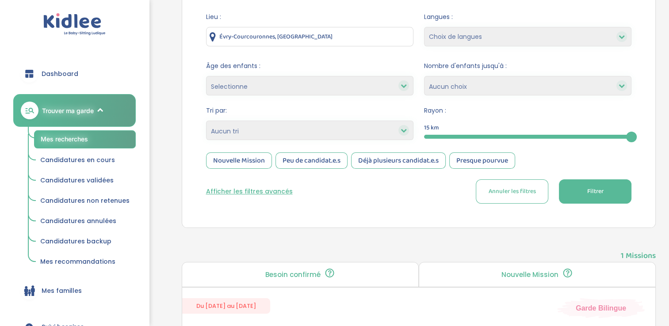
scroll to position [0, 0]
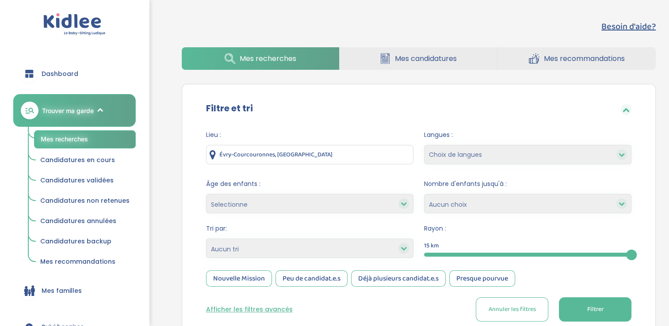
drag, startPoint x: 382, startPoint y: 150, endPoint x: 270, endPoint y: 164, distance: 113.2
click at [270, 164] on input "Évry-Courcouronnes, France" at bounding box center [309, 154] width 207 height 19
click at [592, 62] on span "Mes recommandations" at bounding box center [584, 58] width 81 height 11
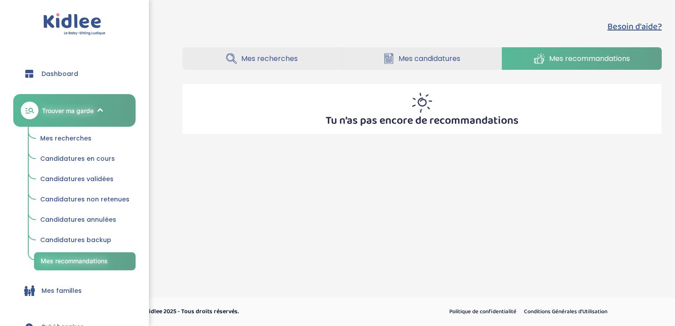
click at [280, 67] on link "Mes recherches" at bounding box center [263, 58] width 160 height 23
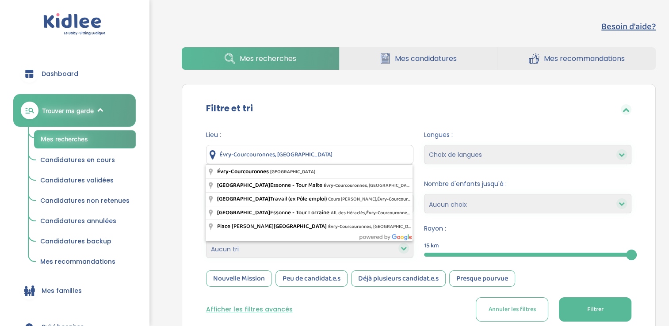
drag, startPoint x: 320, startPoint y: 156, endPoint x: 92, endPoint y: 174, distance: 228.3
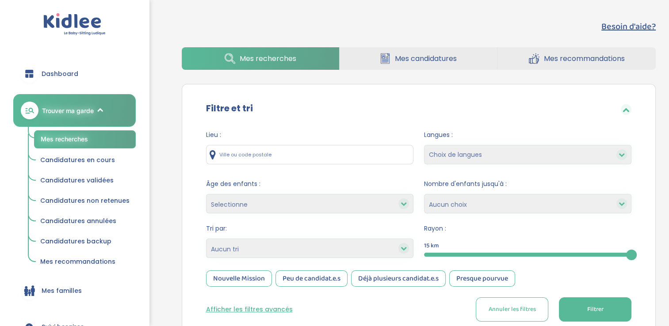
click at [224, 280] on div "Nouvelle Mission" at bounding box center [239, 279] width 66 height 16
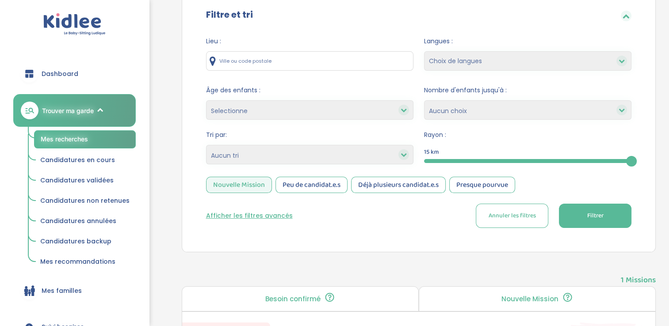
scroll to position [93, 0]
click at [240, 58] on input "text" at bounding box center [309, 61] width 207 height 19
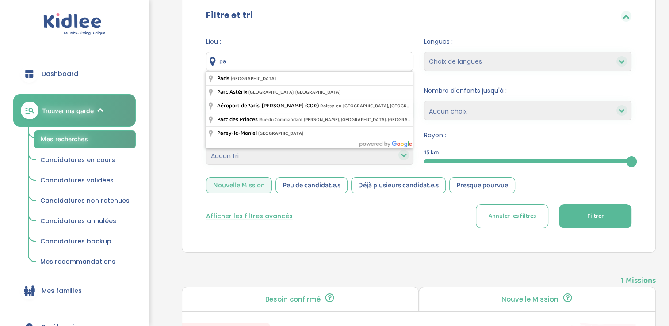
type input "p"
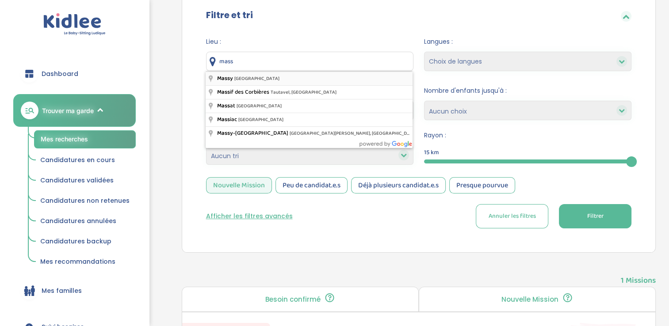
type input "Massy, [GEOGRAPHIC_DATA]"
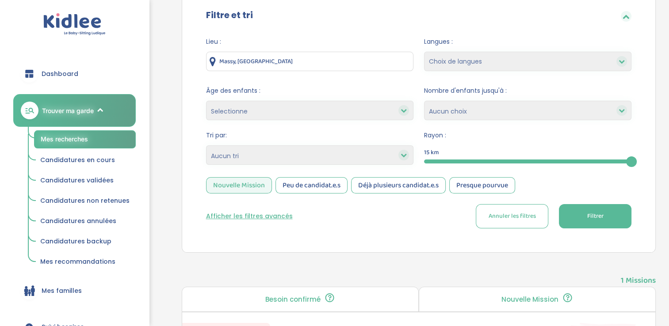
click at [579, 204] on button "Filtrer" at bounding box center [595, 216] width 72 height 24
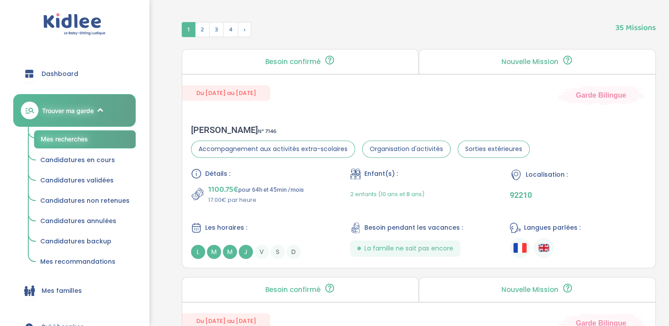
scroll to position [348, 0]
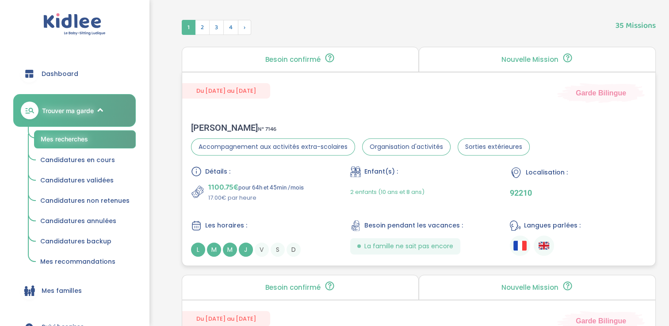
click at [244, 249] on span "J" at bounding box center [246, 250] width 14 height 14
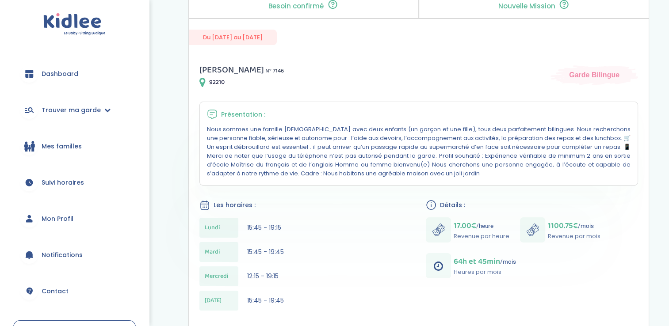
scroll to position [108, 0]
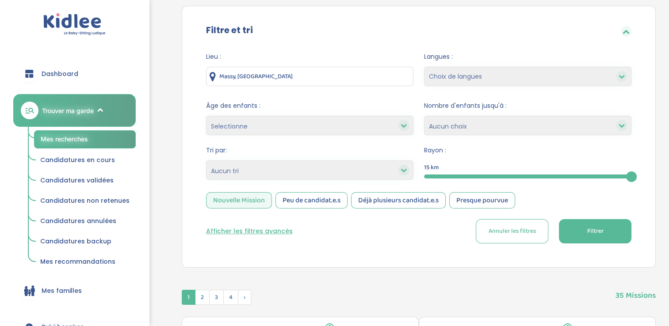
scroll to position [37, 0]
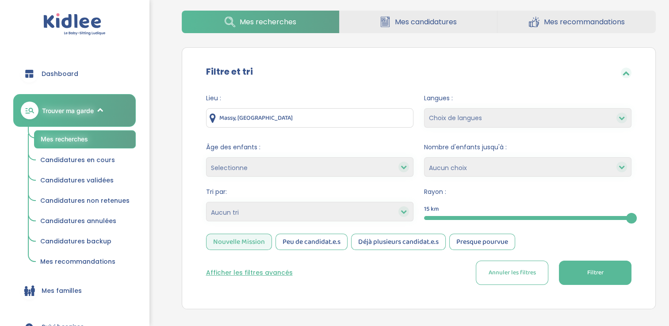
click at [470, 174] on select "1 2 3 4 Aucun choix" at bounding box center [527, 166] width 207 height 19
click at [355, 223] on div "Tri par: Heures par semaine (croissant) Heures par semaine (décroissant) Date d…" at bounding box center [309, 205] width 207 height 36
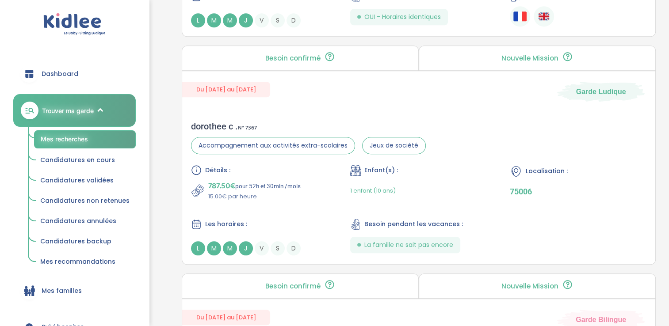
scroll to position [808, 0]
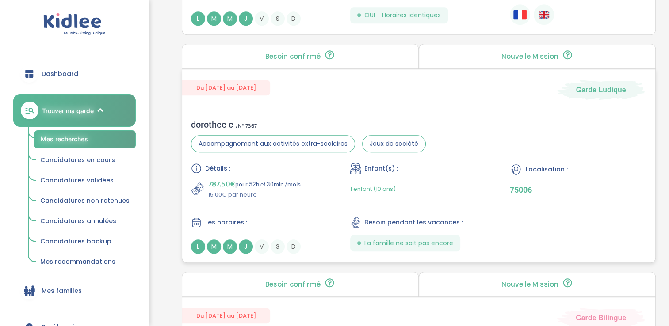
click at [198, 241] on span "L" at bounding box center [198, 247] width 14 height 14
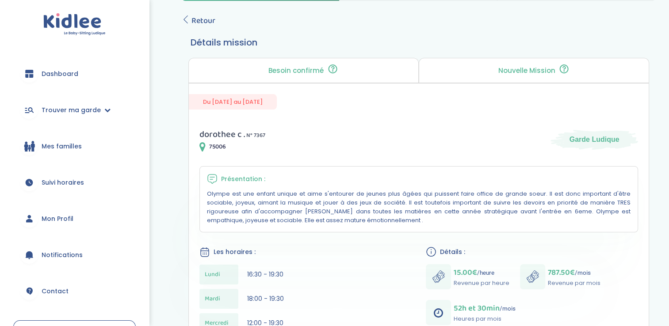
scroll to position [48, 0]
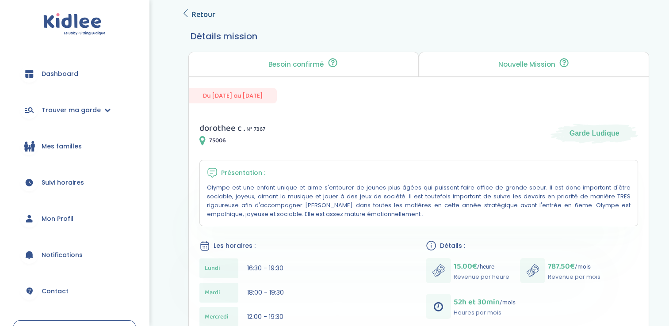
click at [189, 9] on icon at bounding box center [186, 13] width 8 height 8
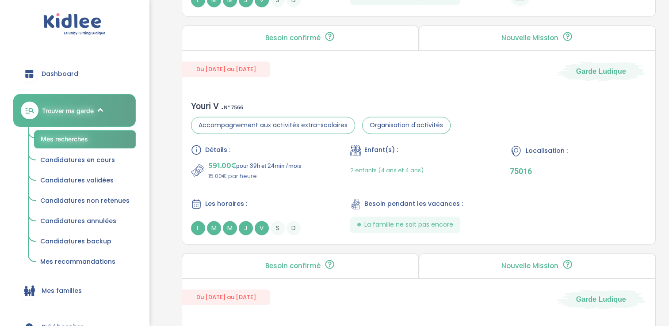
scroll to position [1284, 0]
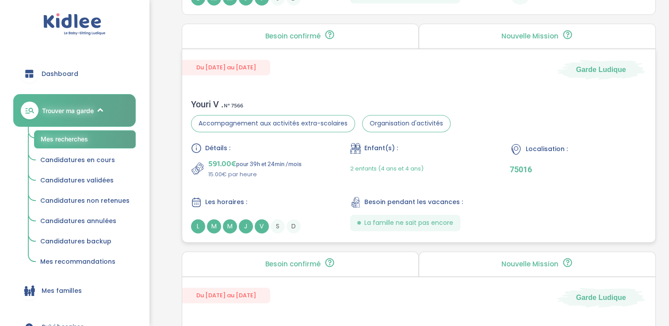
click at [230, 220] on span "M" at bounding box center [230, 226] width 14 height 14
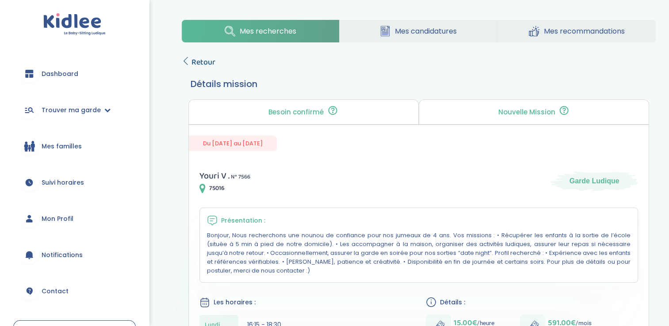
click at [192, 57] on span "Retour" at bounding box center [203, 62] width 24 height 12
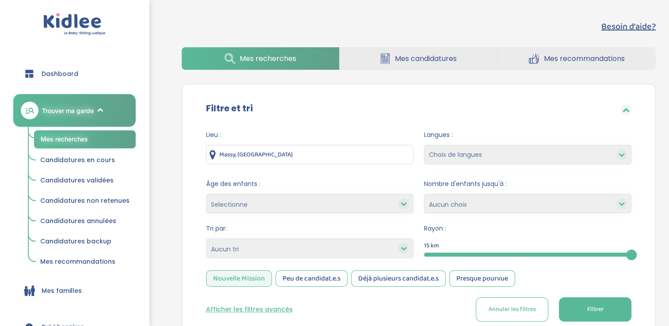
click at [63, 71] on span "Dashboard" at bounding box center [60, 73] width 37 height 9
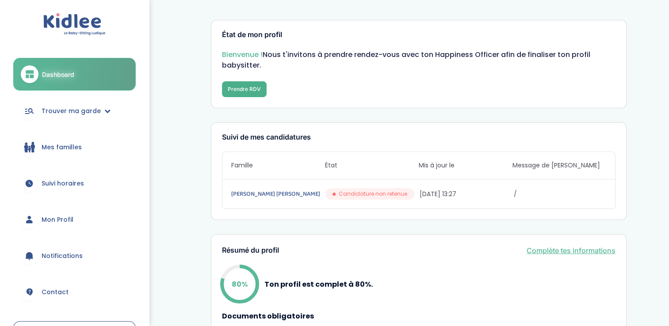
click at [241, 91] on button "Prendre RDV" at bounding box center [244, 89] width 45 height 16
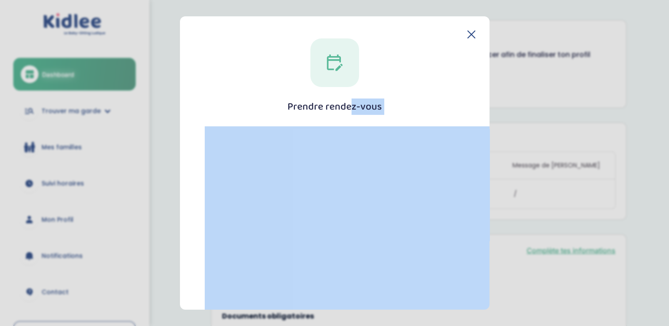
drag, startPoint x: 471, startPoint y: 43, endPoint x: 469, endPoint y: 27, distance: 16.0
click at [469, 27] on div "Prendre rendez-vous Fermer" at bounding box center [334, 162] width 309 height 293
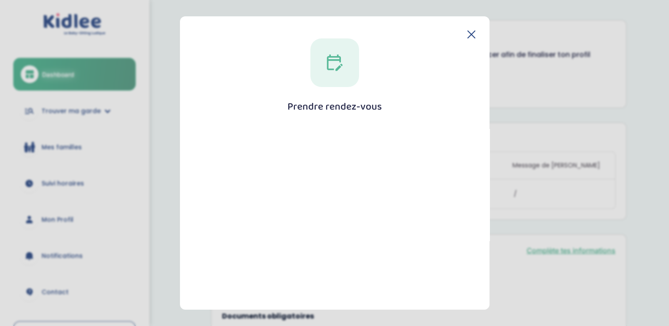
click at [469, 27] on div "Prendre rendez-vous Fermer" at bounding box center [334, 162] width 309 height 293
click at [469, 33] on icon at bounding box center [471, 34] width 8 height 8
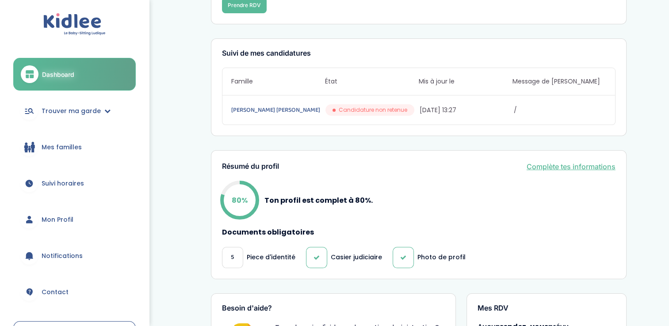
scroll to position [43, 0]
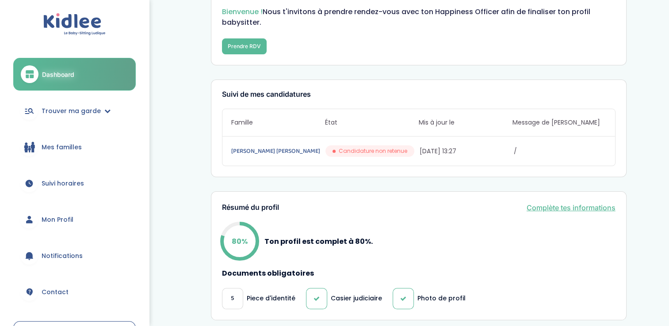
click at [580, 210] on link "Complète tes informations" at bounding box center [570, 207] width 89 height 11
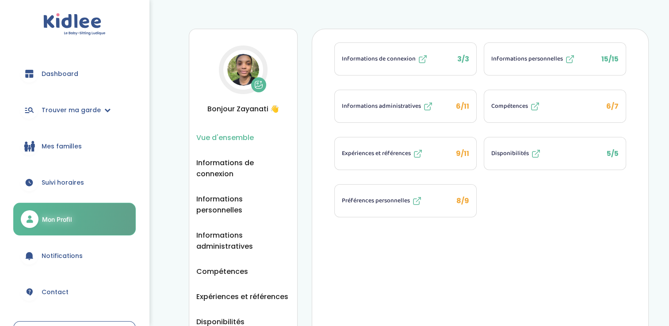
scroll to position [17, 0]
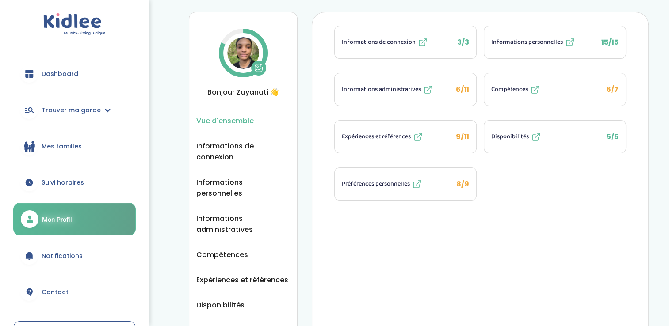
click at [398, 88] on span "Informations administratives" at bounding box center [381, 89] width 79 height 9
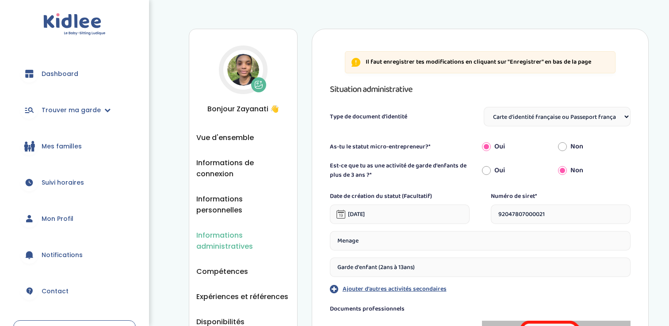
select select "Carte d'identité française ou Passeport français daté de moins de 5 ans"
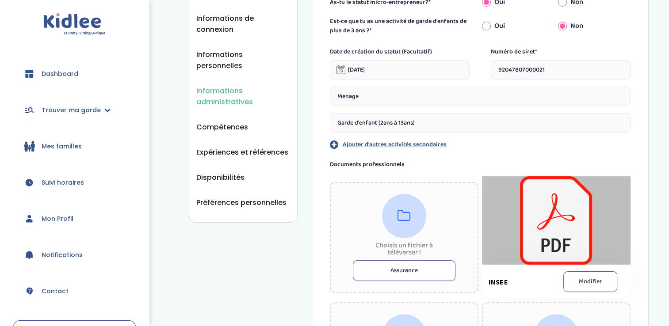
scroll to position [94, 0]
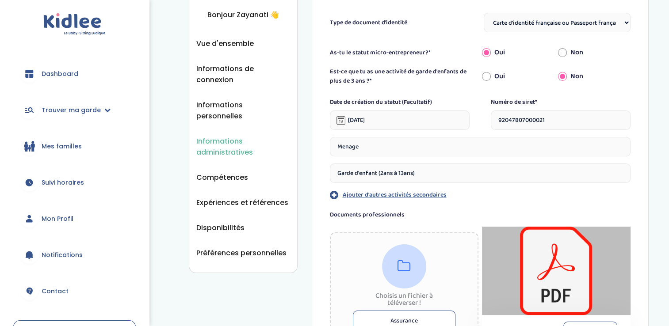
click at [76, 75] on link "Dashboard" at bounding box center [74, 74] width 122 height 32
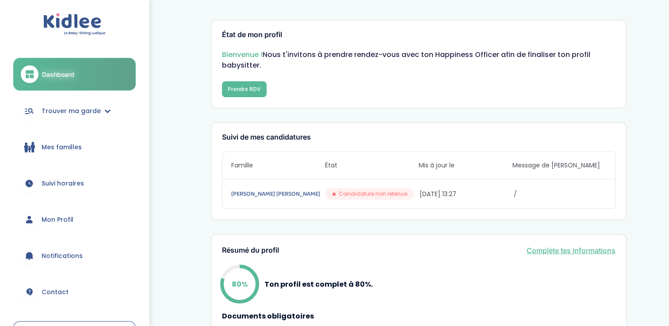
click at [65, 184] on span "Suivi horaires" at bounding box center [63, 183] width 42 height 9
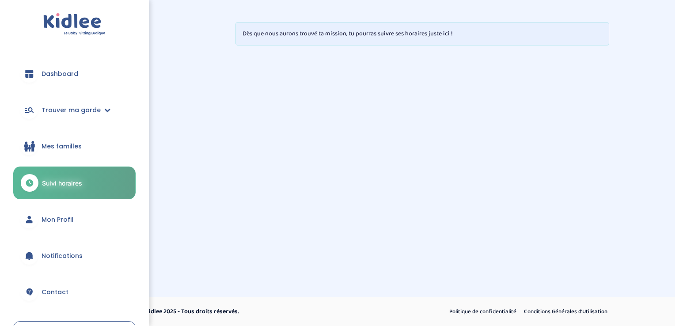
click at [64, 70] on span "Dashboard" at bounding box center [60, 73] width 37 height 9
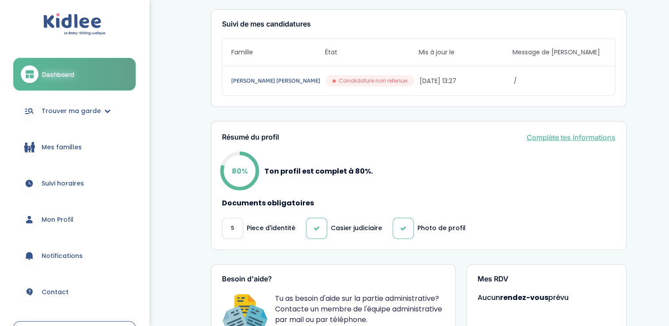
scroll to position [113, 0]
click at [579, 133] on link "Complète tes informations" at bounding box center [570, 137] width 89 height 11
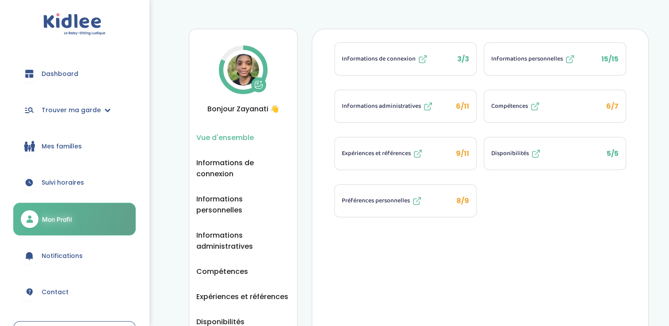
click at [519, 102] on span "Compétences" at bounding box center [509, 106] width 37 height 9
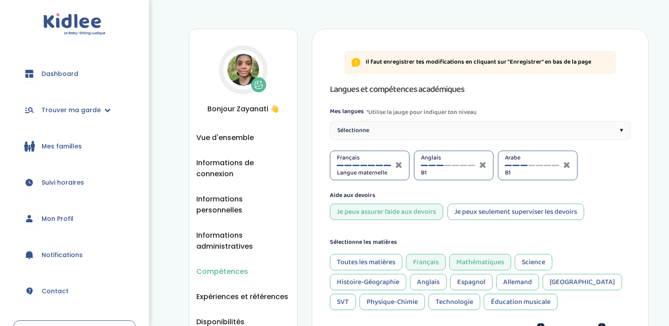
select select "3eme"
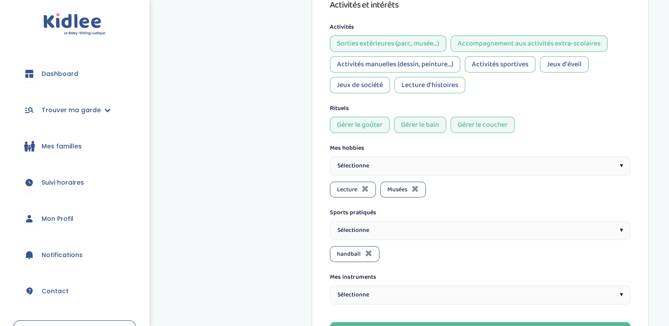
scroll to position [562, 0]
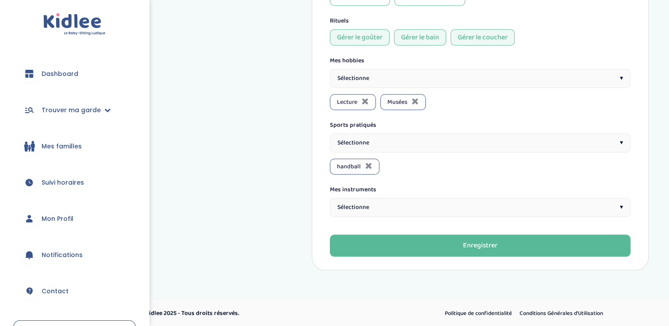
click at [52, 72] on span "Dashboard" at bounding box center [60, 73] width 37 height 9
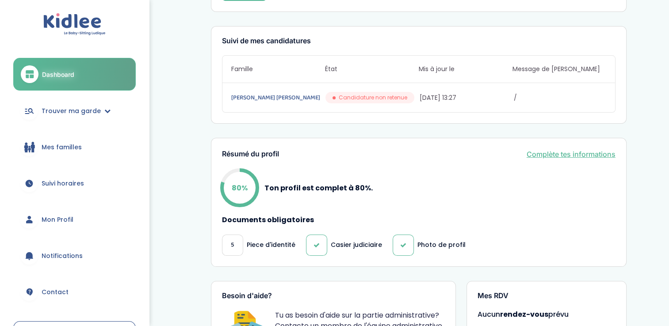
scroll to position [124, 0]
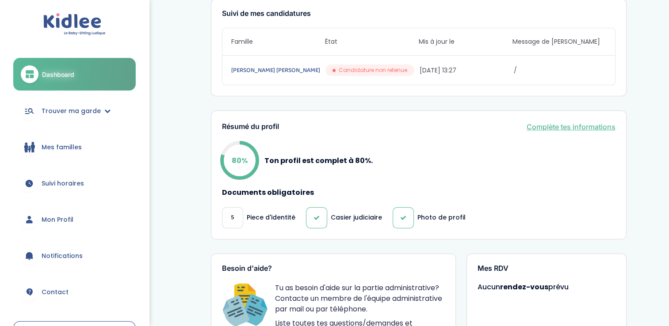
click at [562, 116] on div "Résumé du profil Complète tes informations 80% Ton profil est complet à 80%. Do…" at bounding box center [418, 174] width 415 height 129
click at [559, 131] on link "Complète tes informations" at bounding box center [570, 127] width 89 height 11
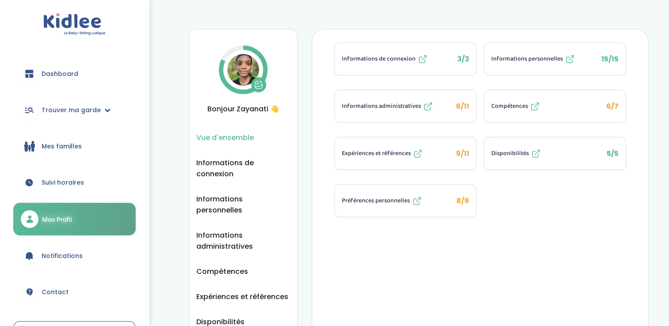
click at [394, 196] on span "Préférences personnelles" at bounding box center [376, 200] width 68 height 9
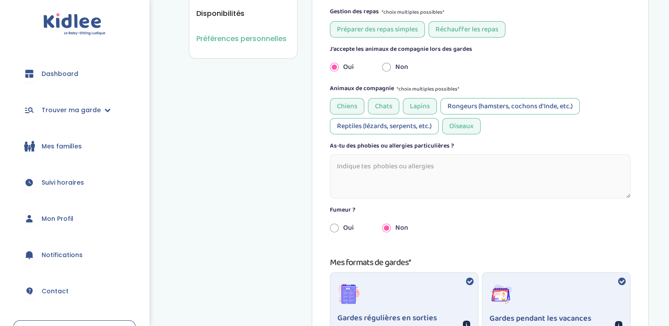
scroll to position [309, 0]
click at [390, 159] on textarea at bounding box center [480, 176] width 301 height 44
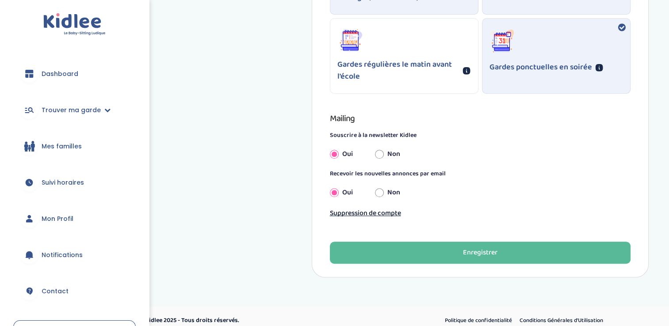
scroll to position [744, 0]
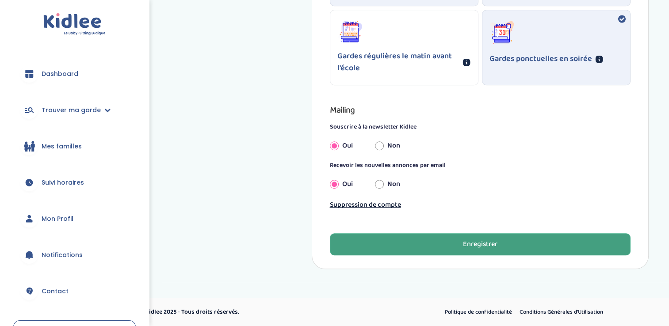
type textarea "Non"
click at [452, 241] on button "Enregistrer" at bounding box center [480, 244] width 301 height 22
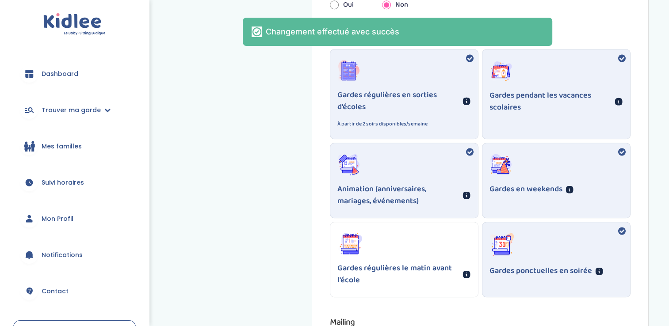
scroll to position [521, 0]
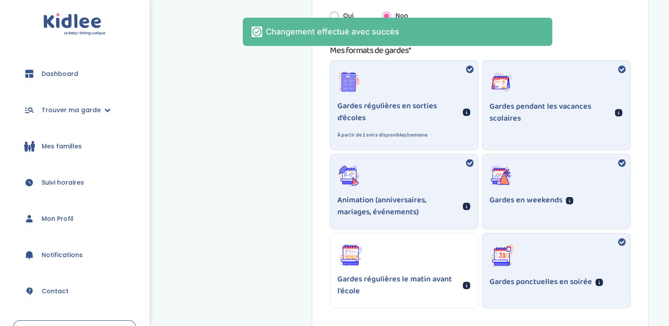
click at [55, 77] on span "Dashboard" at bounding box center [60, 73] width 37 height 9
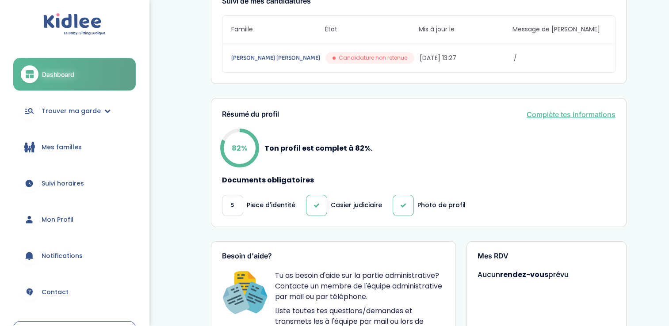
scroll to position [156, 0]
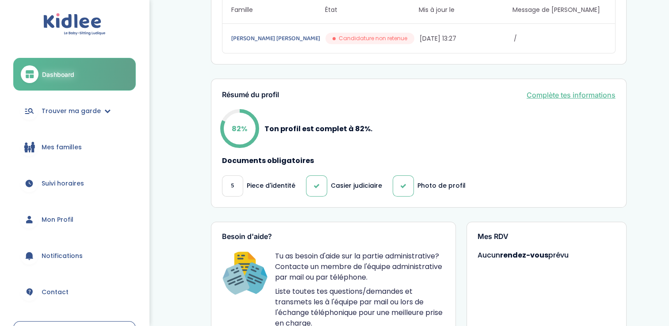
click at [563, 92] on link "Complète tes informations" at bounding box center [570, 95] width 89 height 11
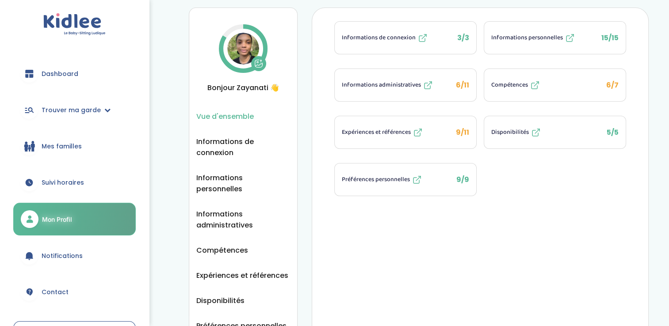
scroll to position [7, 0]
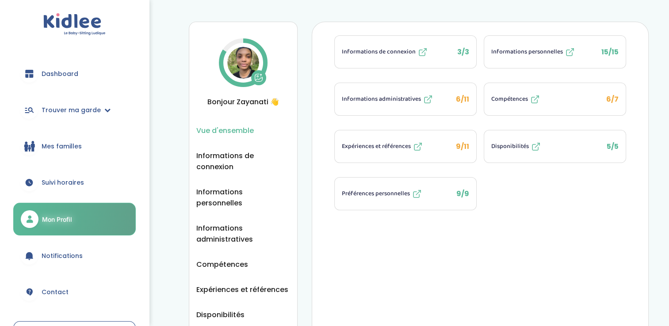
click at [383, 145] on span "Expériences et références" at bounding box center [376, 146] width 69 height 9
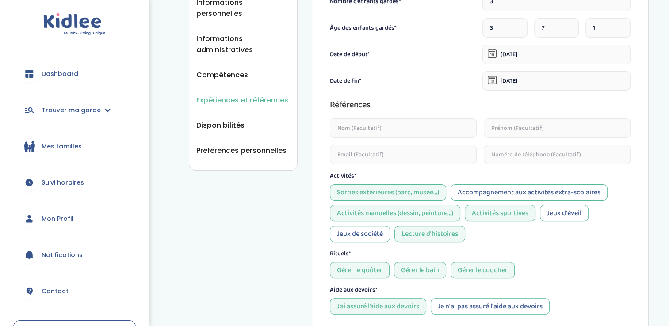
scroll to position [192, 0]
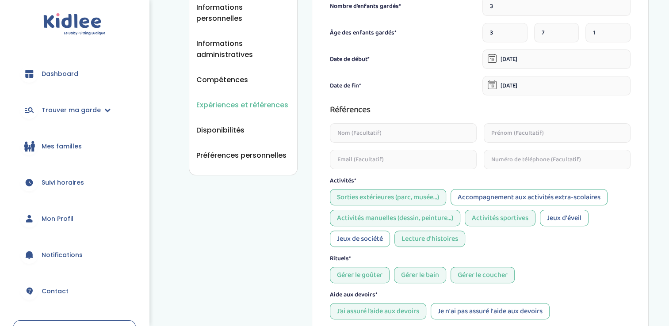
click at [65, 72] on span "Dashboard" at bounding box center [60, 73] width 37 height 9
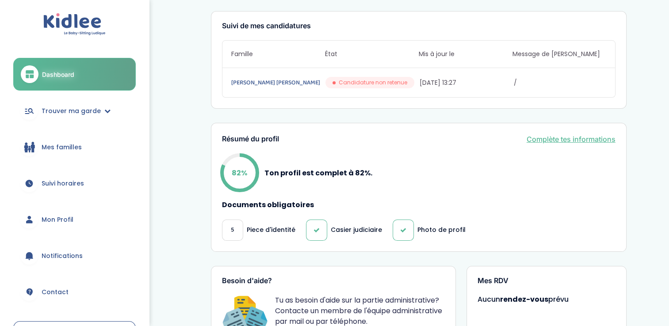
scroll to position [118, 0]
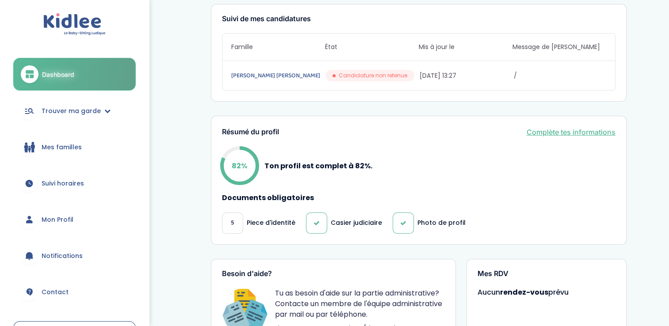
click at [561, 130] on link "Complète tes informations" at bounding box center [570, 132] width 89 height 11
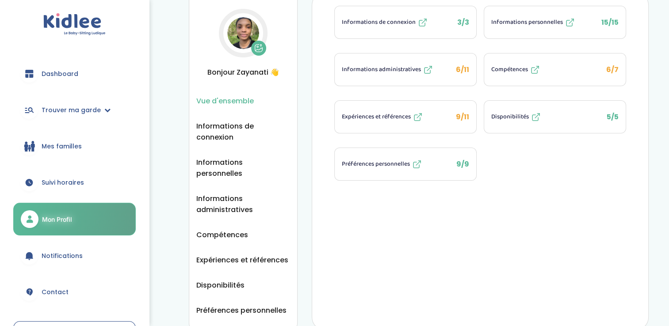
scroll to position [37, 0]
click at [509, 65] on span "Compétences" at bounding box center [509, 69] width 37 height 9
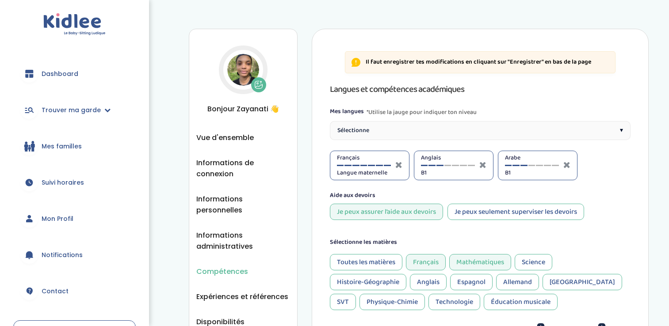
select select "3eme"
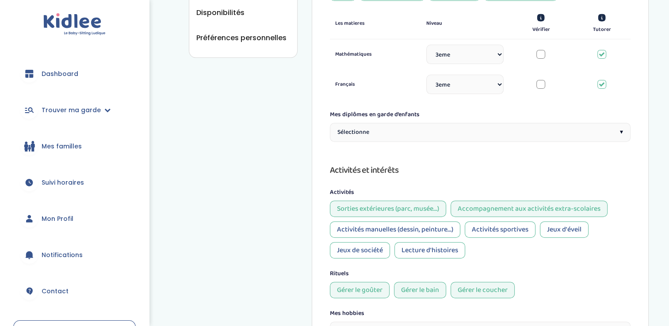
scroll to position [314, 0]
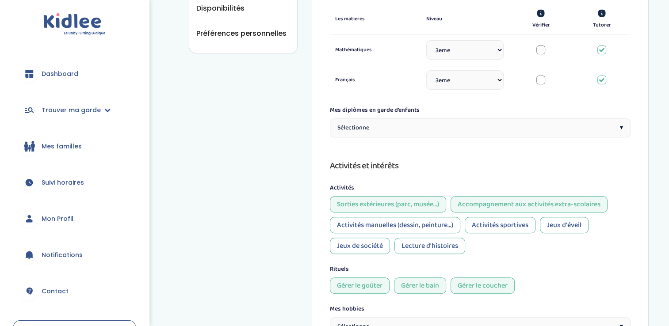
click at [450, 130] on div "Sélectionne ▾" at bounding box center [480, 127] width 301 height 19
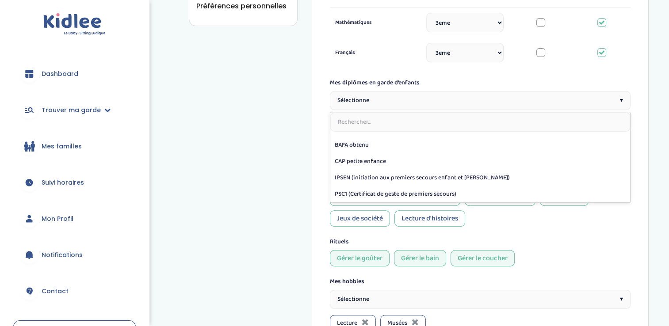
scroll to position [342, 0]
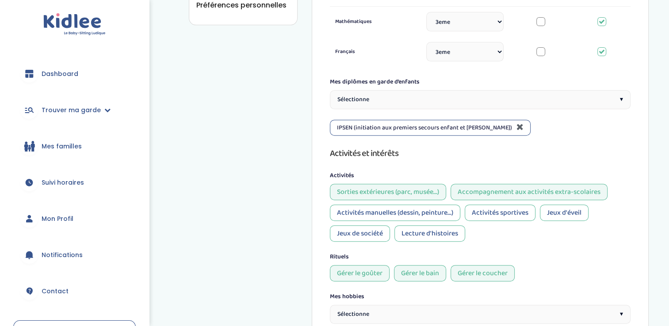
click at [516, 126] on icon at bounding box center [519, 126] width 7 height 9
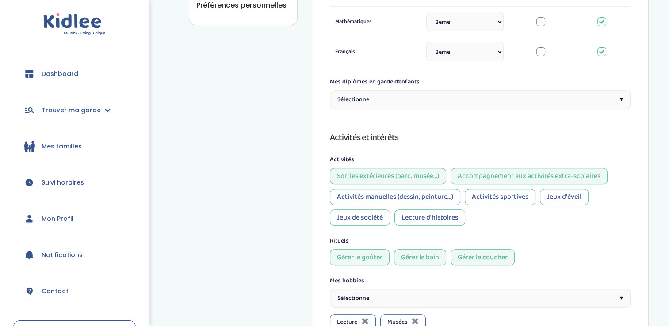
click at [488, 103] on div "Sélectionne ▾" at bounding box center [480, 99] width 301 height 19
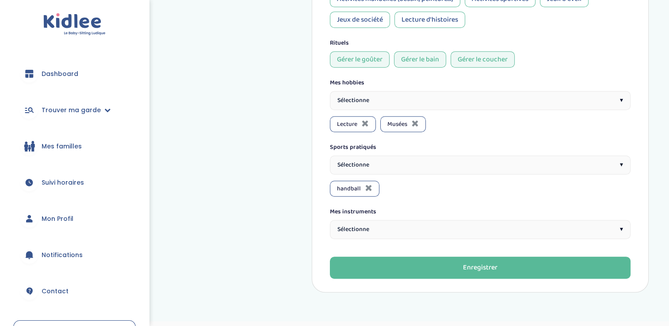
scroll to position [578, 0]
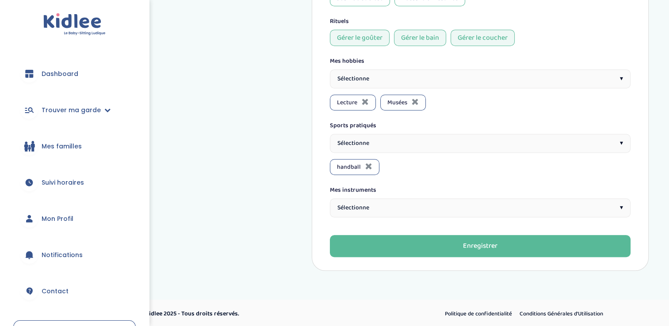
click at [381, 209] on div "Sélectionne ▾" at bounding box center [480, 207] width 301 height 19
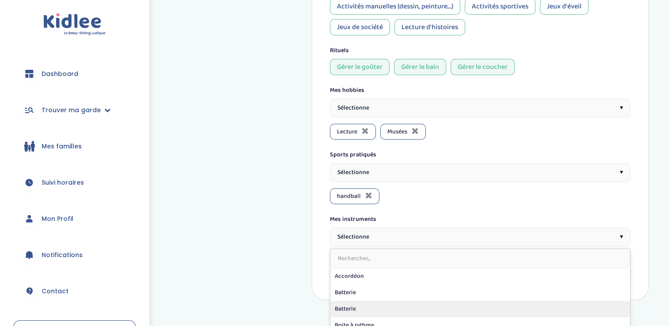
scroll to position [546, 0]
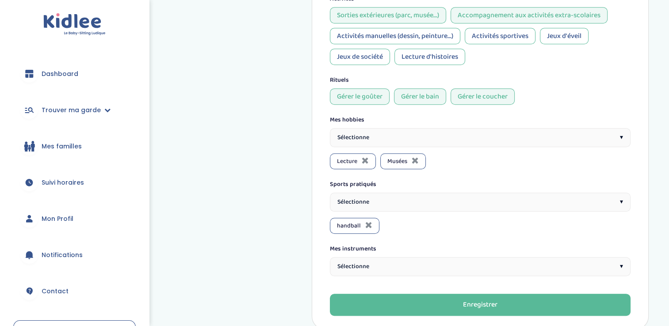
scroll to position [520, 0]
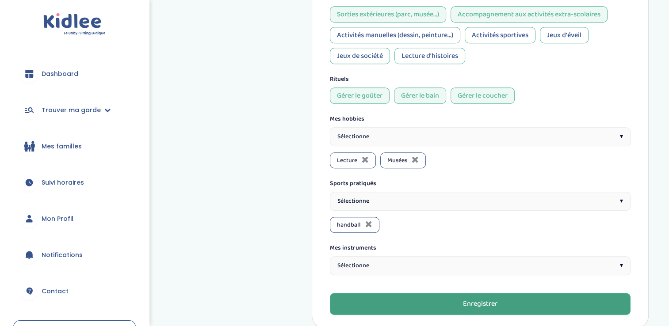
click at [488, 300] on div "Enregistrer" at bounding box center [480, 304] width 34 height 10
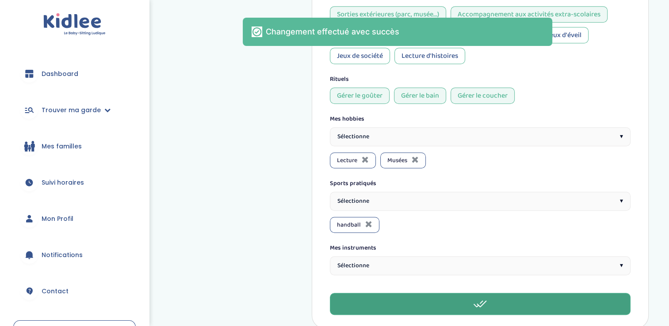
click at [54, 70] on span "Dashboard" at bounding box center [60, 73] width 37 height 9
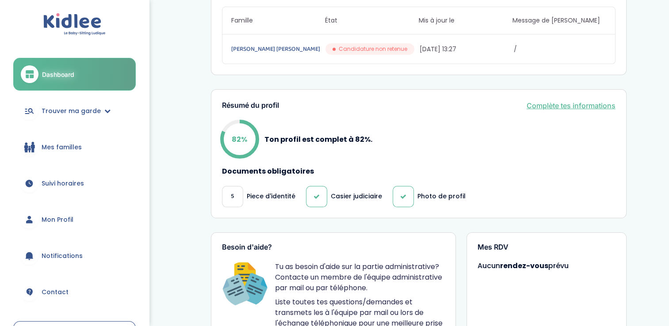
scroll to position [150, 0]
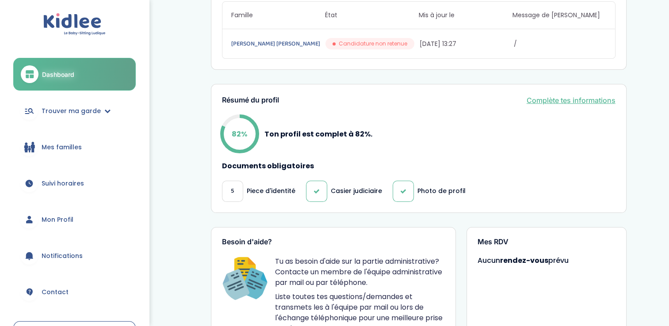
click at [532, 99] on link "Complète tes informations" at bounding box center [570, 100] width 89 height 11
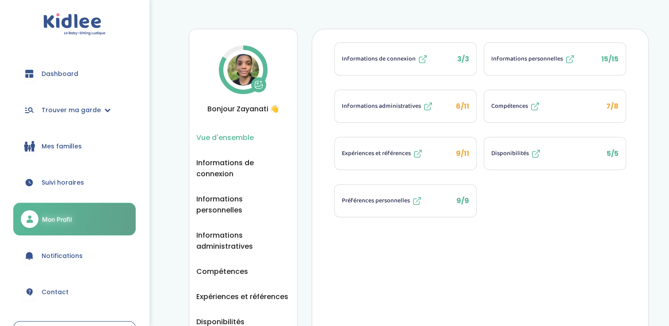
click at [384, 109] on span "Informations administratives" at bounding box center [381, 106] width 79 height 9
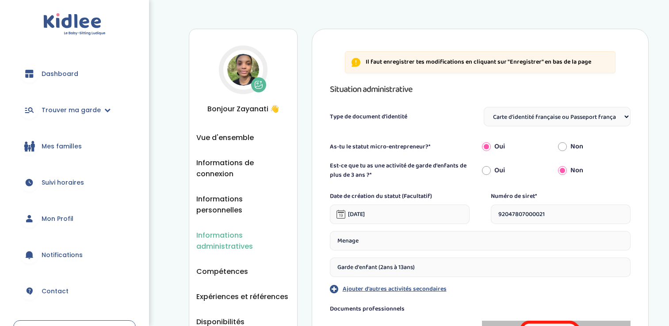
select select "Carte d'identité française ou Passeport français daté de moins de 5 ans"
click at [484, 169] on input "Oui" at bounding box center [486, 170] width 9 height 19
radio input "true"
radio input "false"
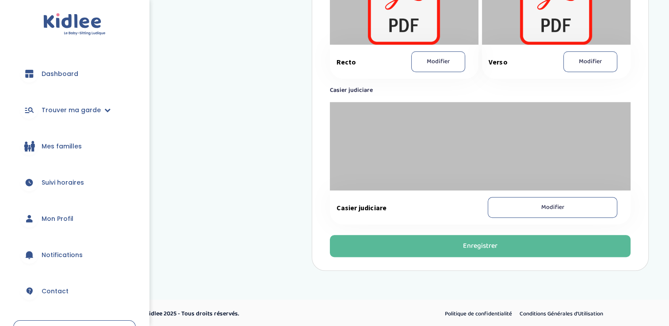
scroll to position [656, 0]
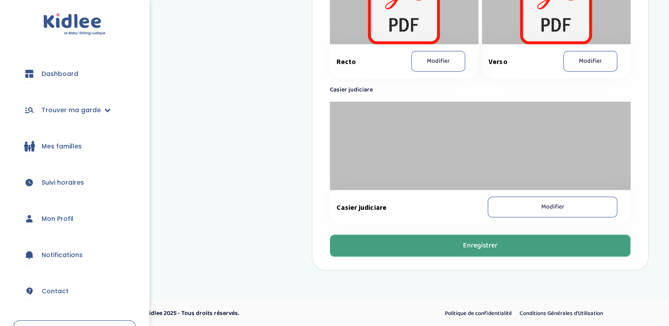
click at [417, 244] on button "Enregistrer" at bounding box center [480, 246] width 301 height 22
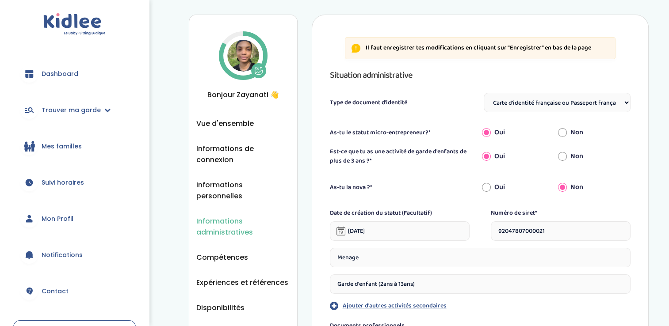
scroll to position [0, 0]
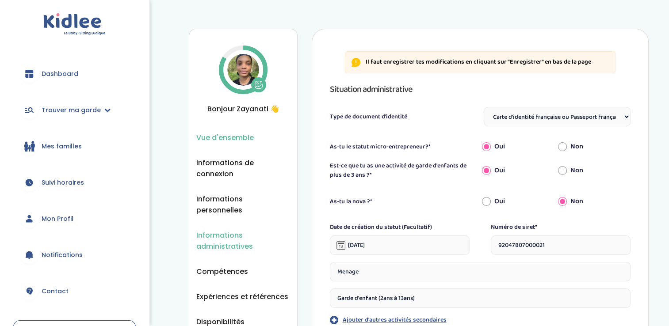
click at [229, 133] on span "Vue d'ensemble" at bounding box center [224, 137] width 57 height 11
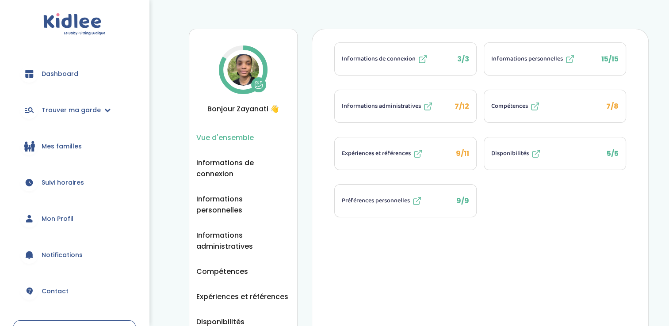
click at [257, 85] on icon at bounding box center [258, 84] width 9 height 9
click at [245, 71] on img at bounding box center [243, 70] width 32 height 32
click at [232, 168] on span "Informations de connexion" at bounding box center [243, 168] width 94 height 22
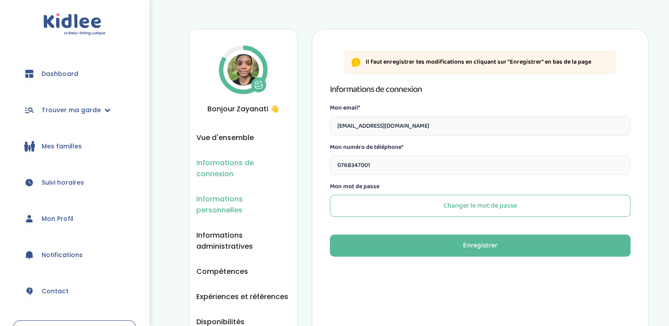
click at [244, 194] on span "Informations personnelles" at bounding box center [243, 205] width 94 height 22
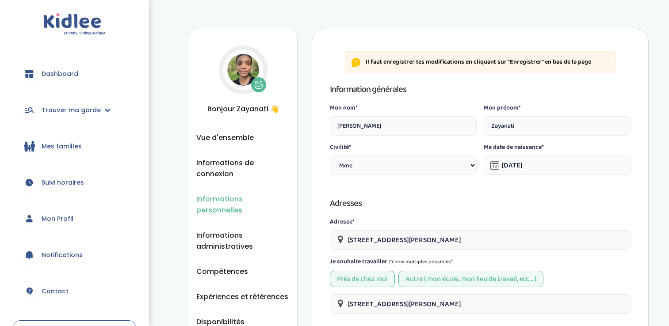
select select "1"
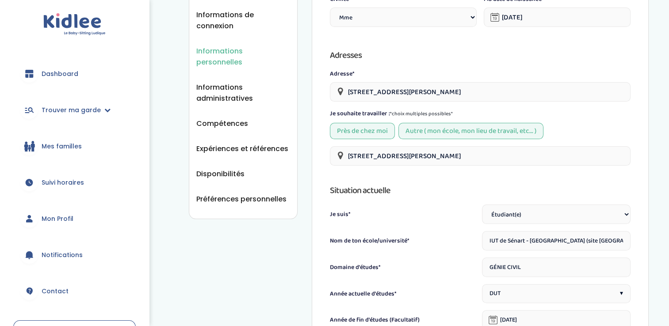
scroll to position [83, 0]
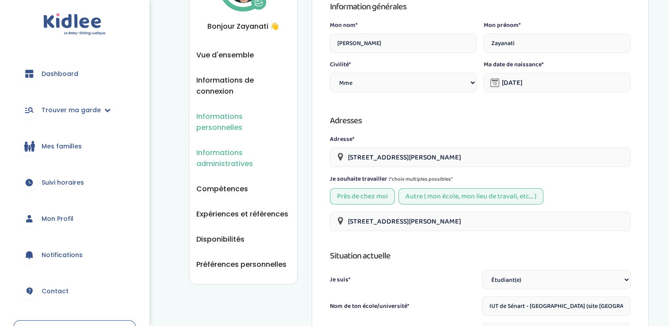
click at [227, 149] on span "Informations administratives" at bounding box center [243, 158] width 94 height 22
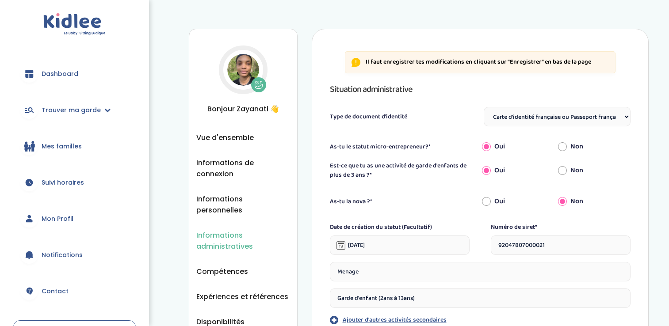
select select "Carte d'identité française ou Passeport français daté de moins de 5 ans"
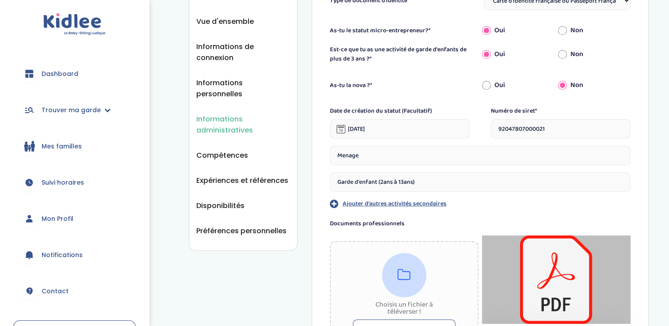
scroll to position [114, 0]
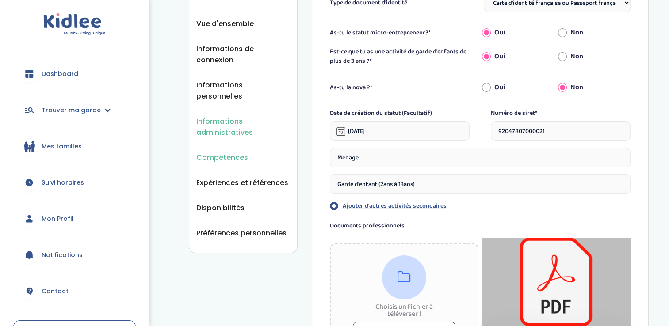
click at [231, 152] on span "Compétences" at bounding box center [222, 157] width 52 height 11
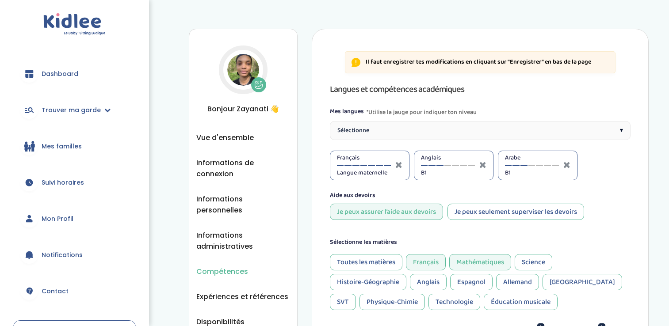
select select "3eme"
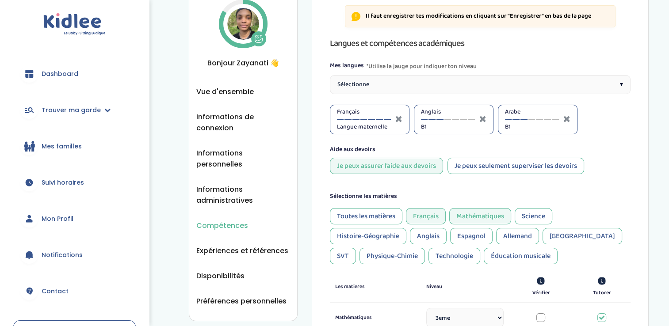
scroll to position [48, 0]
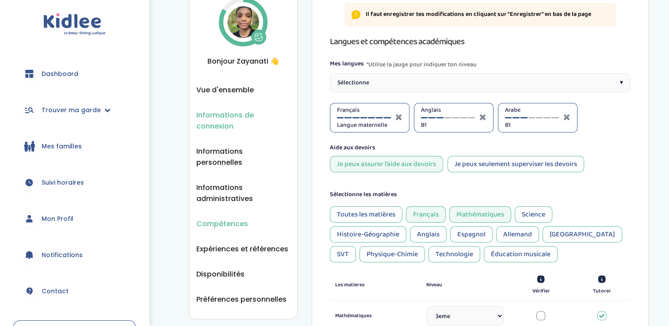
click at [221, 122] on span "Informations de connexion" at bounding box center [243, 121] width 94 height 22
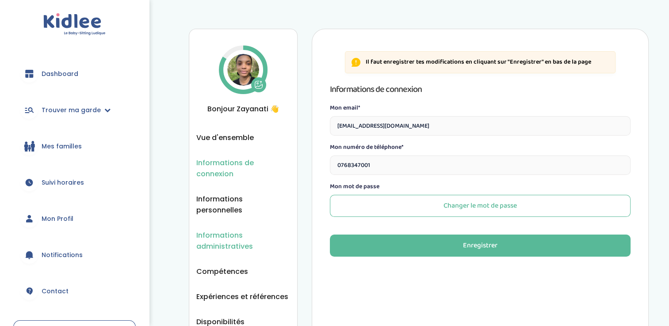
click at [221, 231] on span "Informations administratives" at bounding box center [243, 241] width 94 height 22
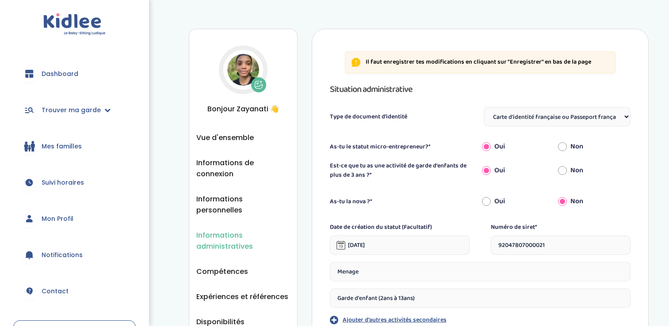
select select "Carte d'identité française ou Passeport français daté de moins de 5 ans"
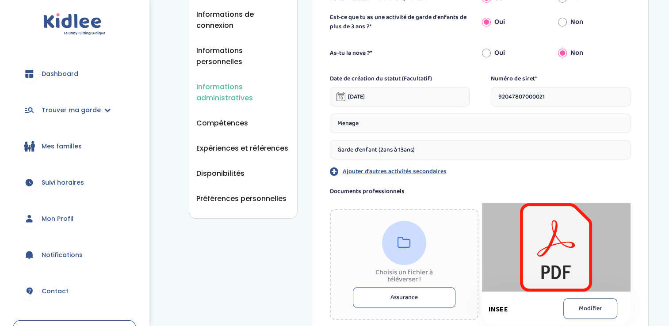
scroll to position [149, 0]
click at [231, 142] on span "Expériences et références" at bounding box center [242, 147] width 92 height 11
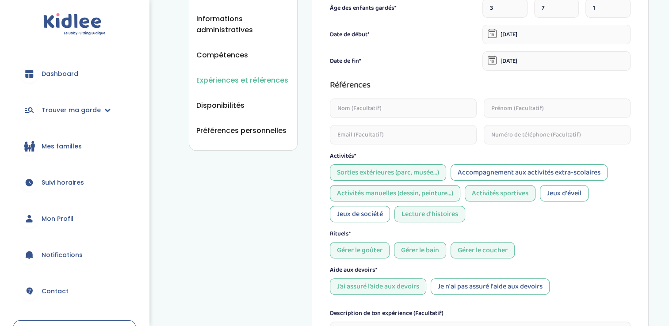
scroll to position [247, 0]
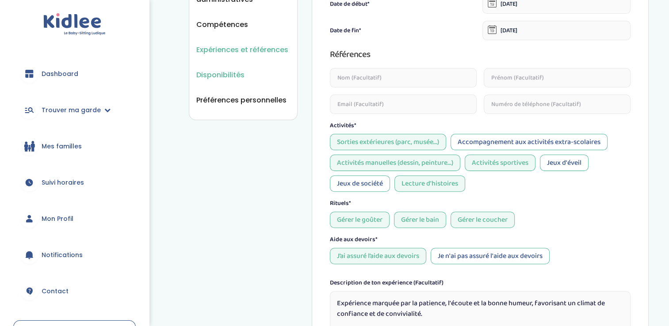
click at [227, 69] on span "Disponibilités" at bounding box center [220, 74] width 48 height 11
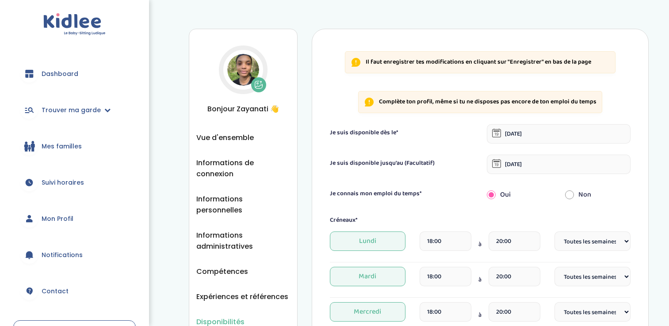
select select "1"
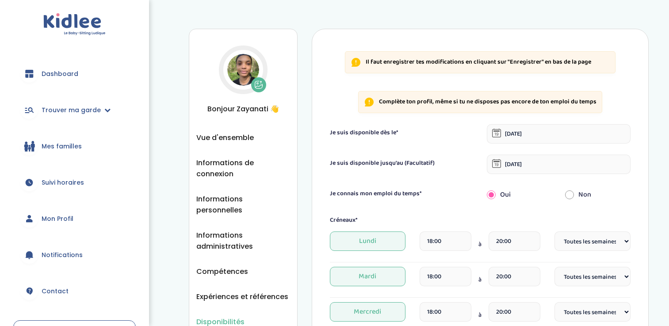
select select "1"
